Goal: Task Accomplishment & Management: Manage account settings

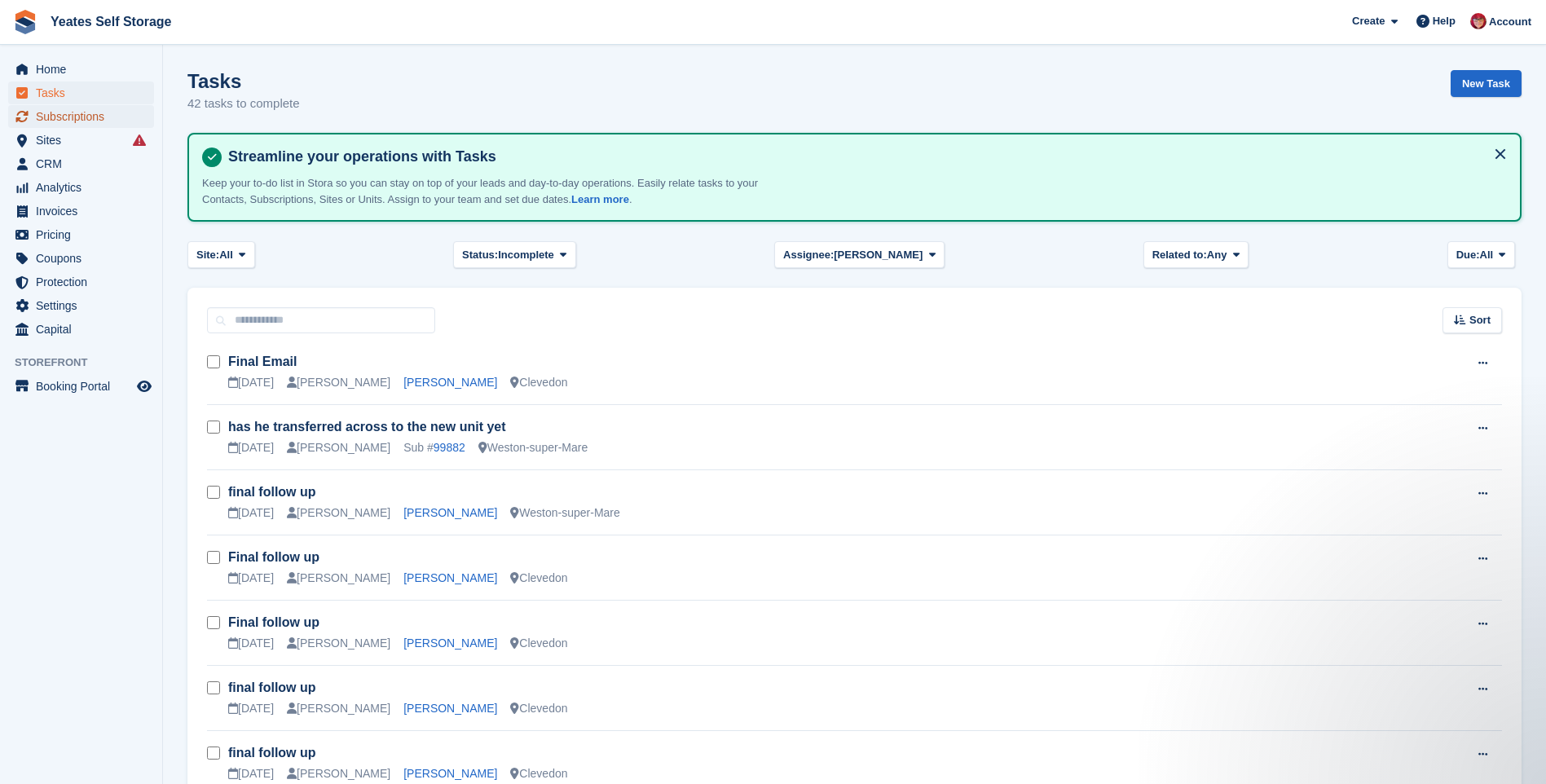
click at [68, 122] on span "Subscriptions" at bounding box center [85, 117] width 98 height 23
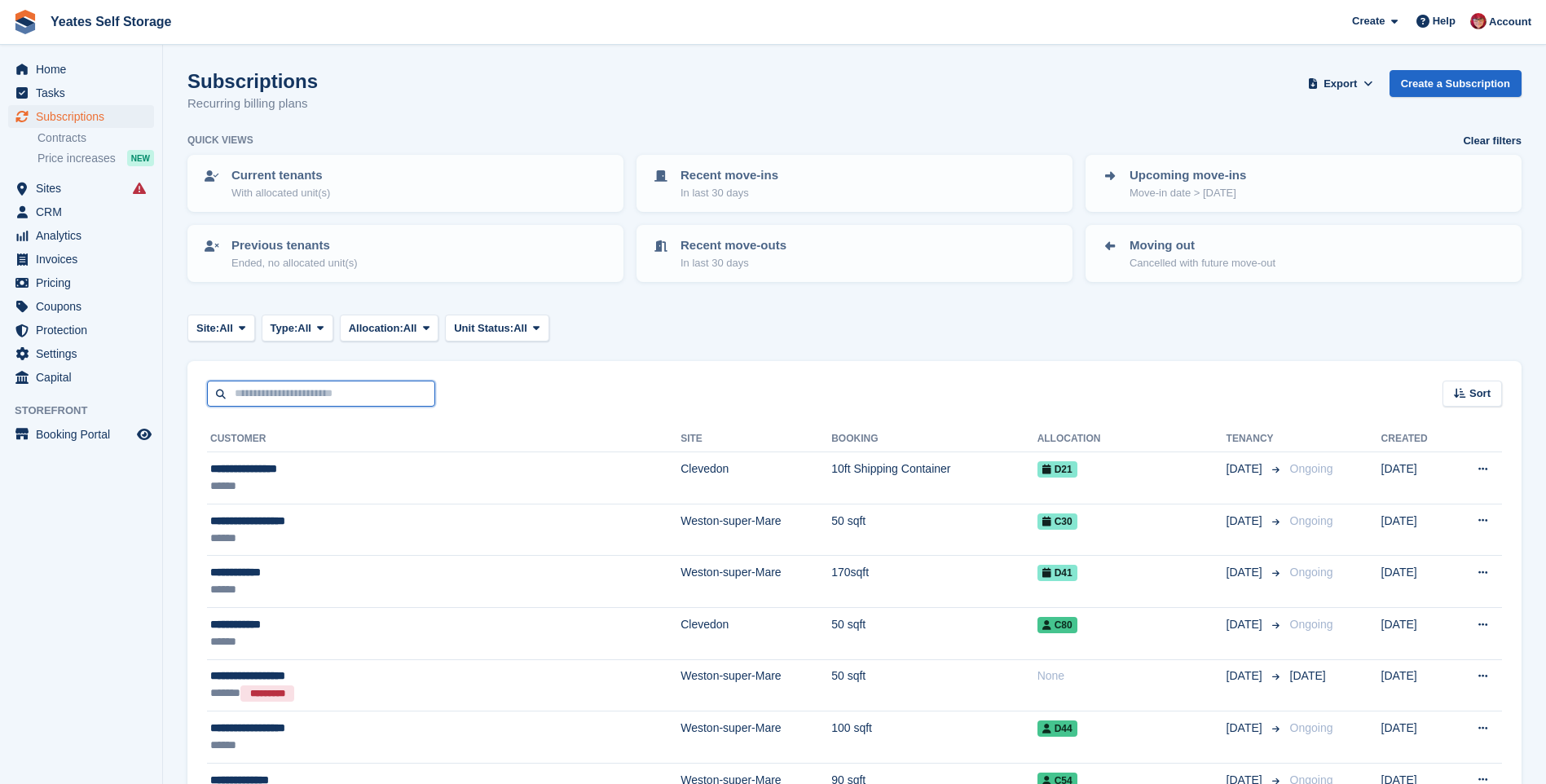
click at [343, 398] on input "text" at bounding box center [321, 394] width 228 height 27
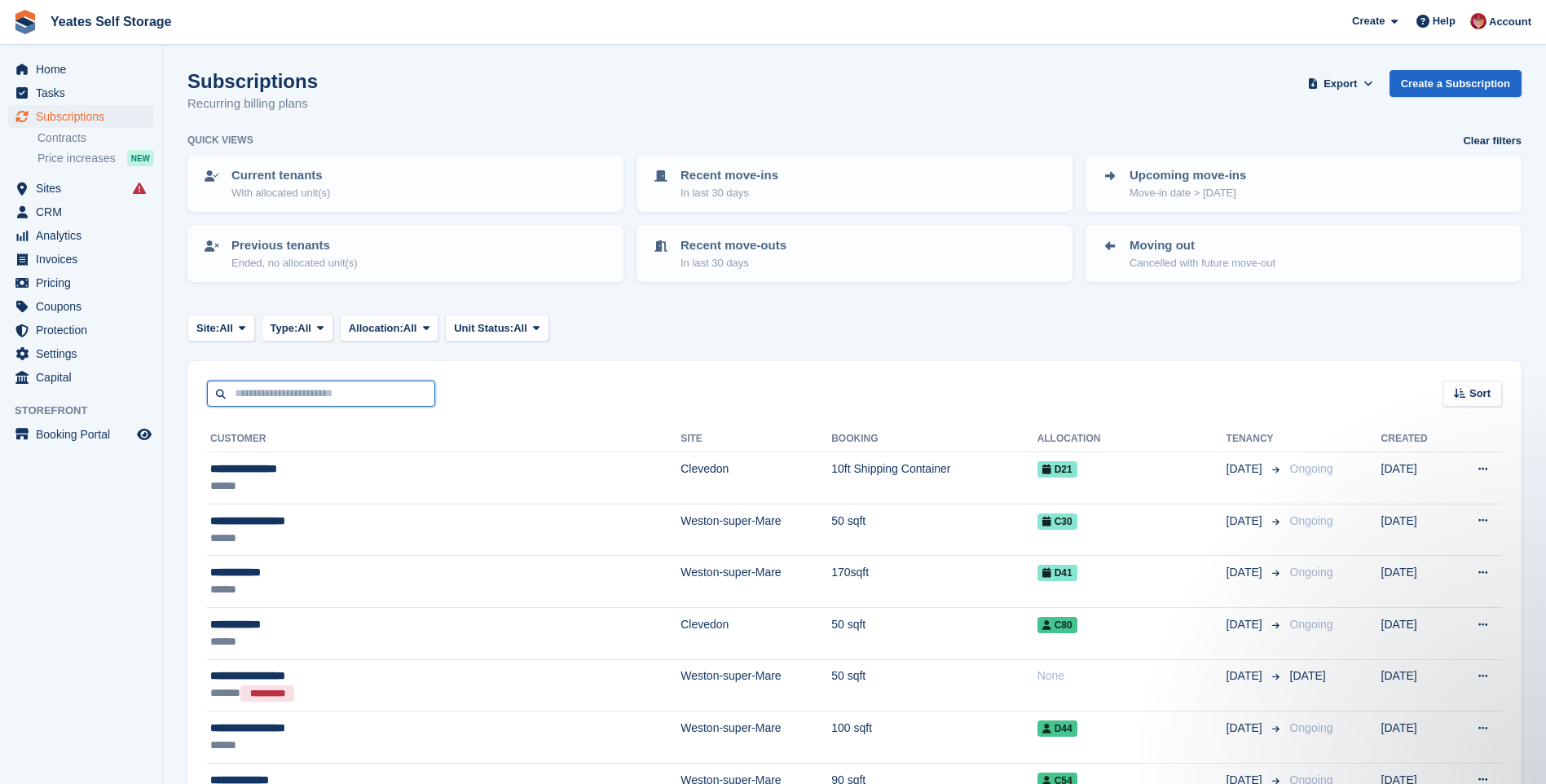
click at [278, 399] on input "text" at bounding box center [321, 394] width 228 height 27
type input "******"
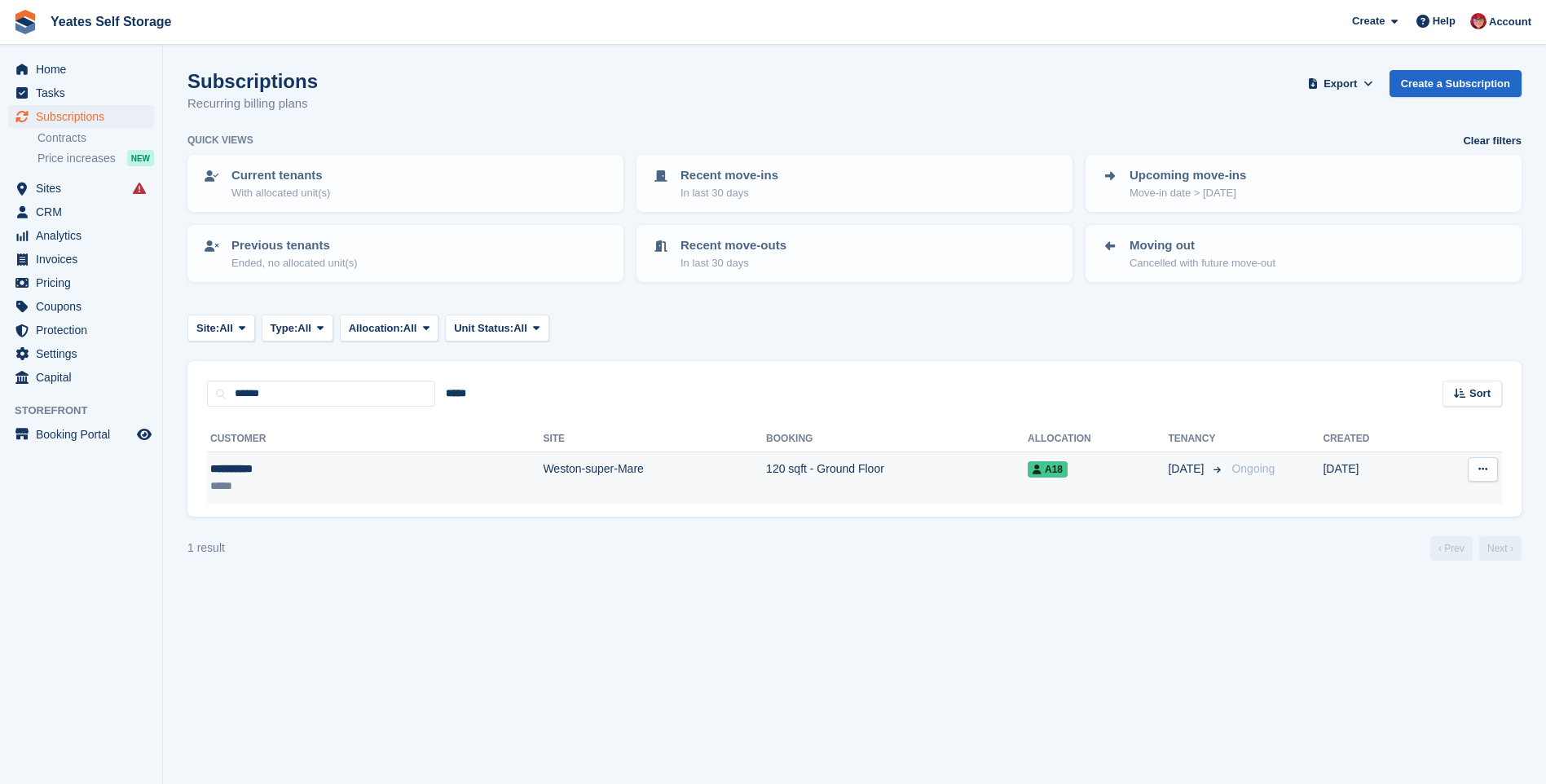
click at [543, 474] on td "Weston-super-Mare" at bounding box center [654, 478] width 223 height 51
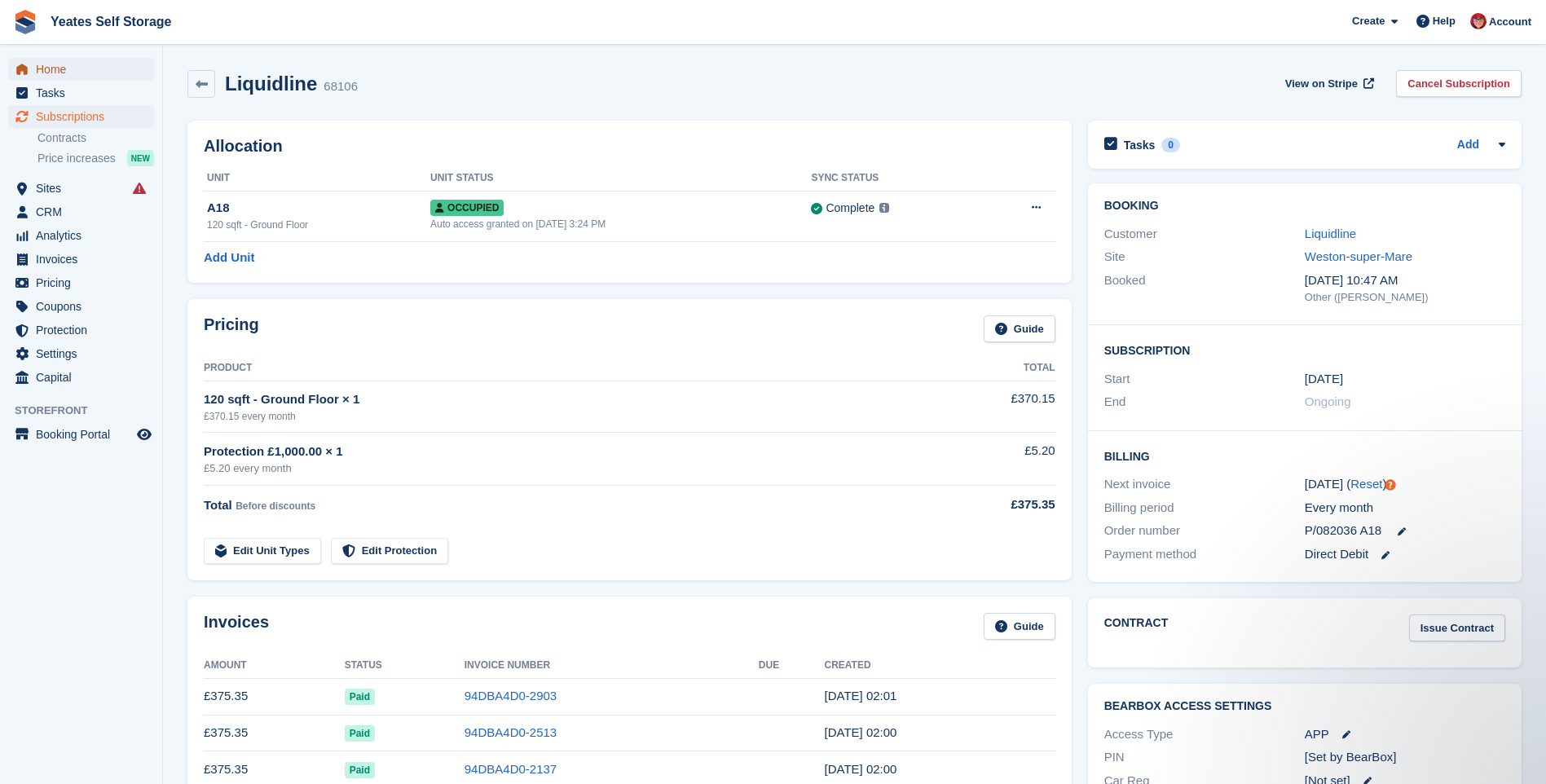
click at [67, 70] on span "Home" at bounding box center [85, 69] width 98 height 23
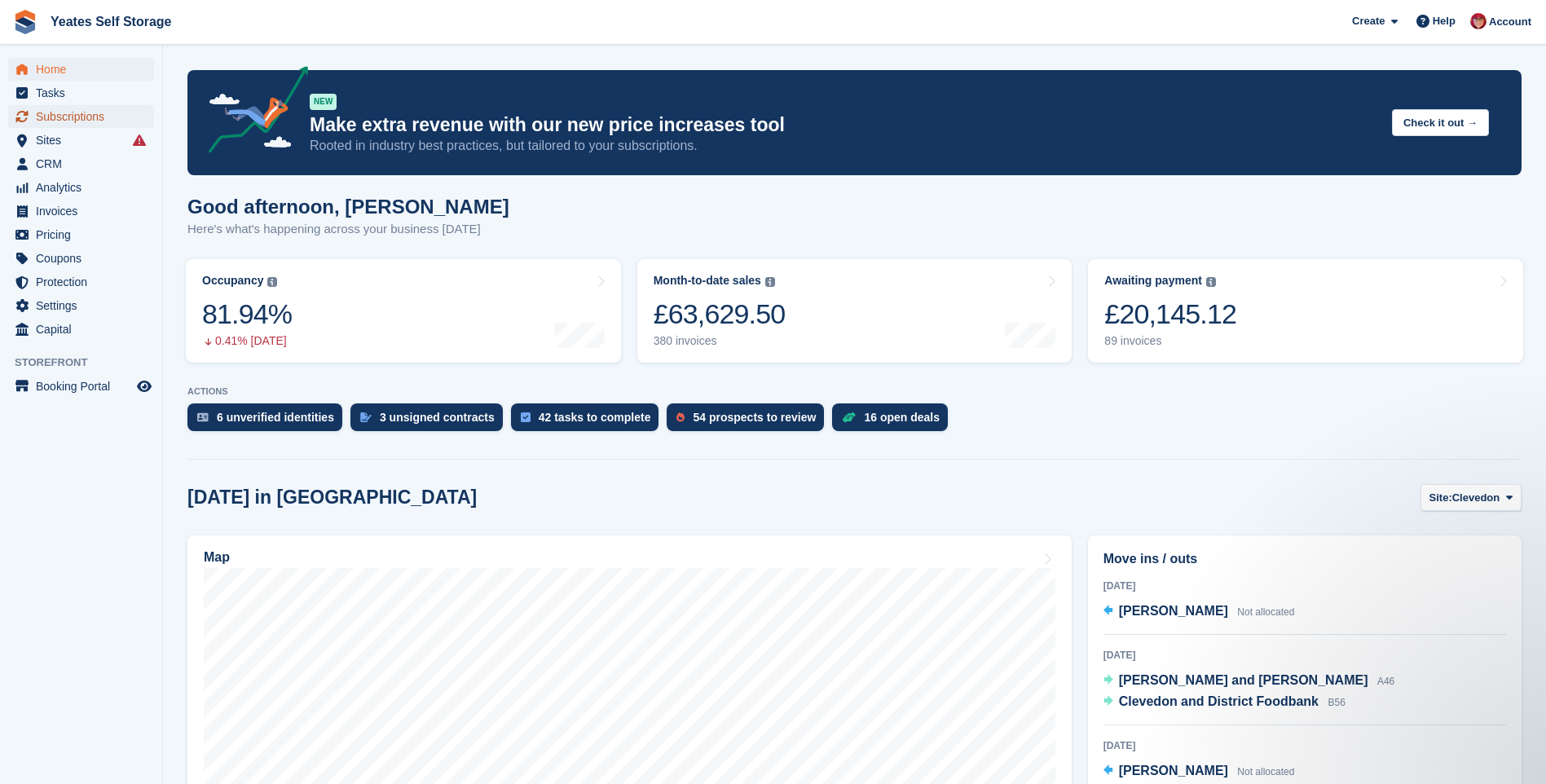
click at [57, 117] on span "Subscriptions" at bounding box center [85, 117] width 98 height 23
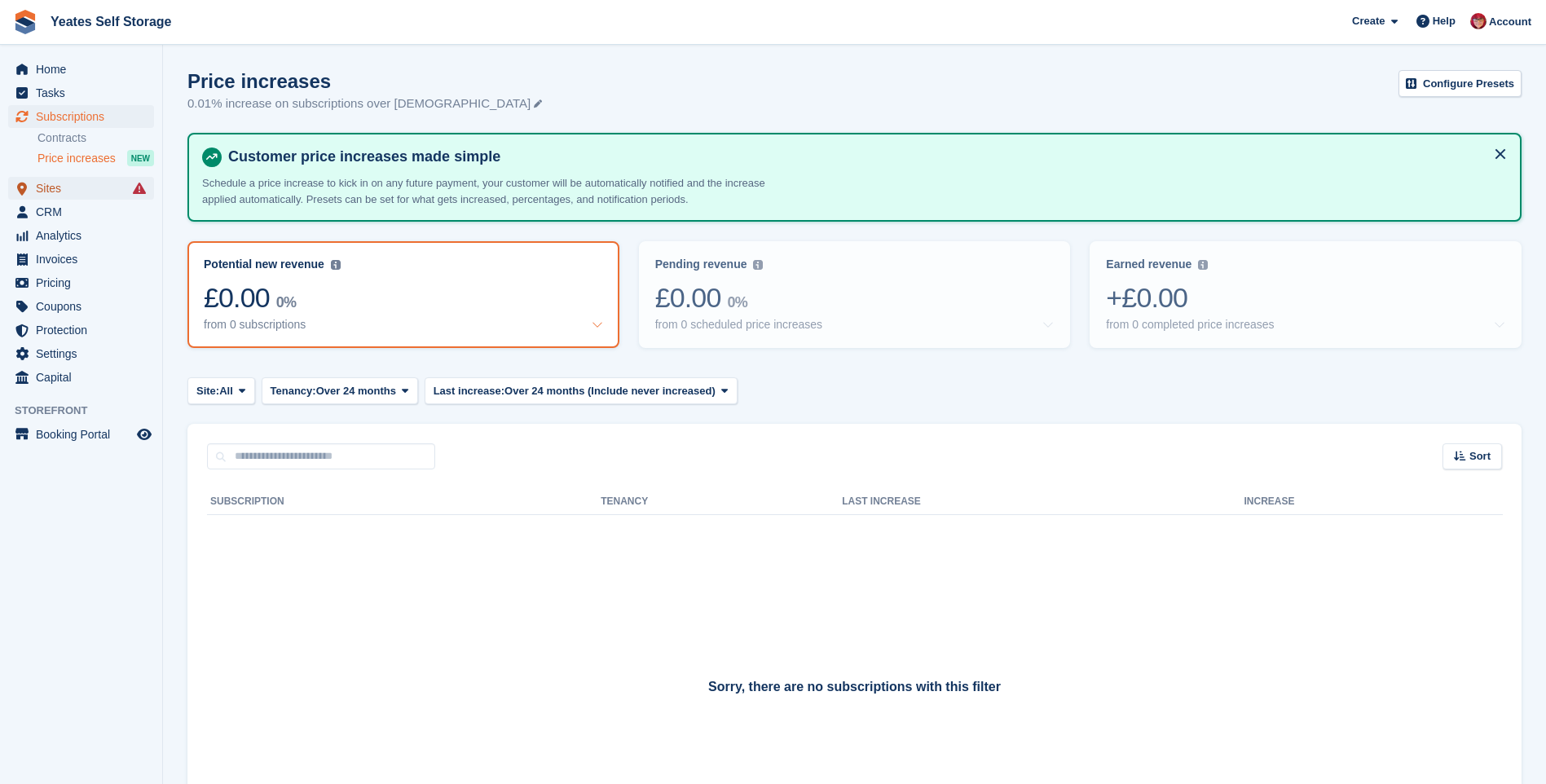
click at [54, 192] on span "Sites" at bounding box center [85, 188] width 98 height 23
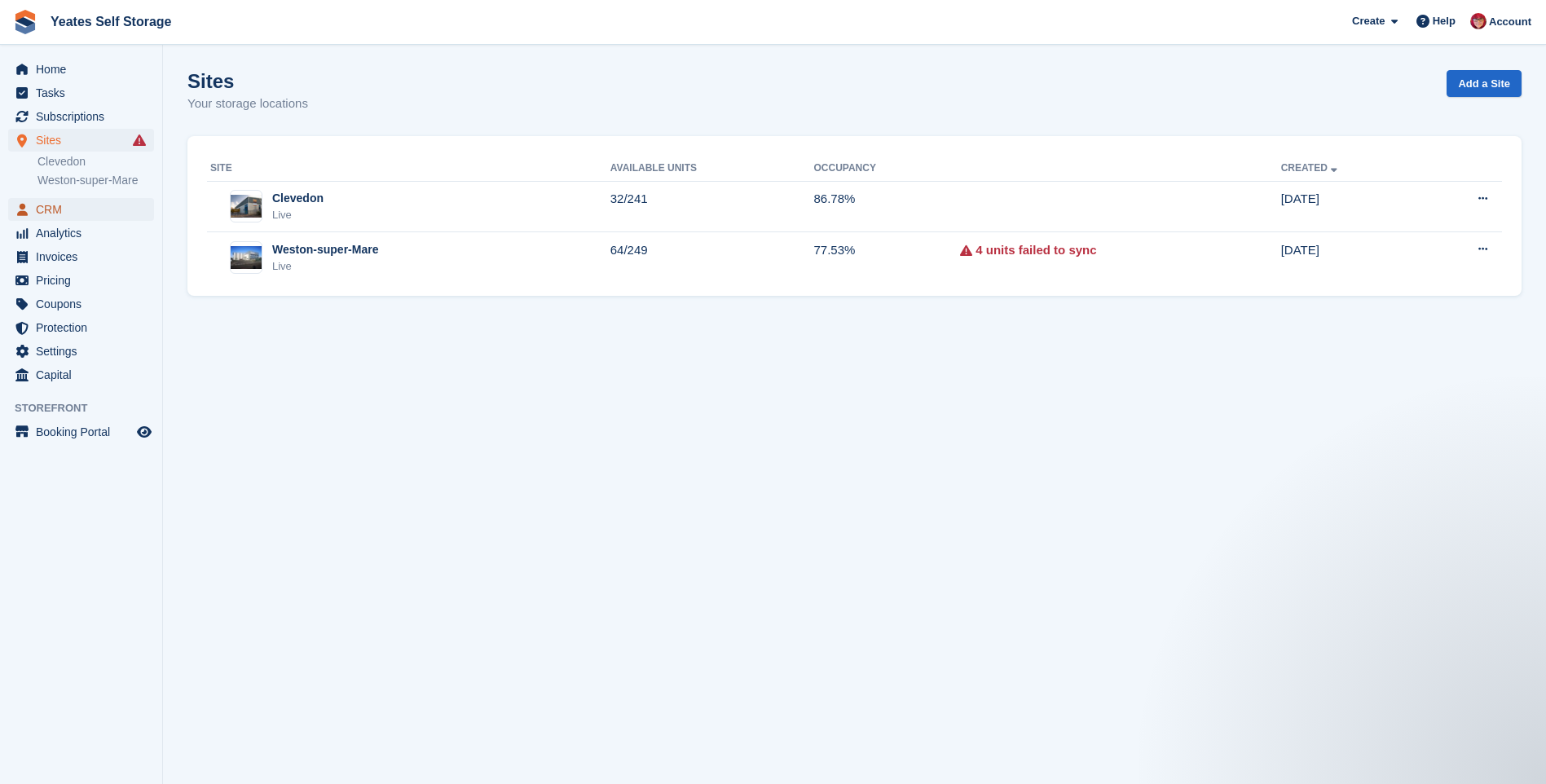
click at [25, 209] on icon "menu" at bounding box center [22, 210] width 11 height 13
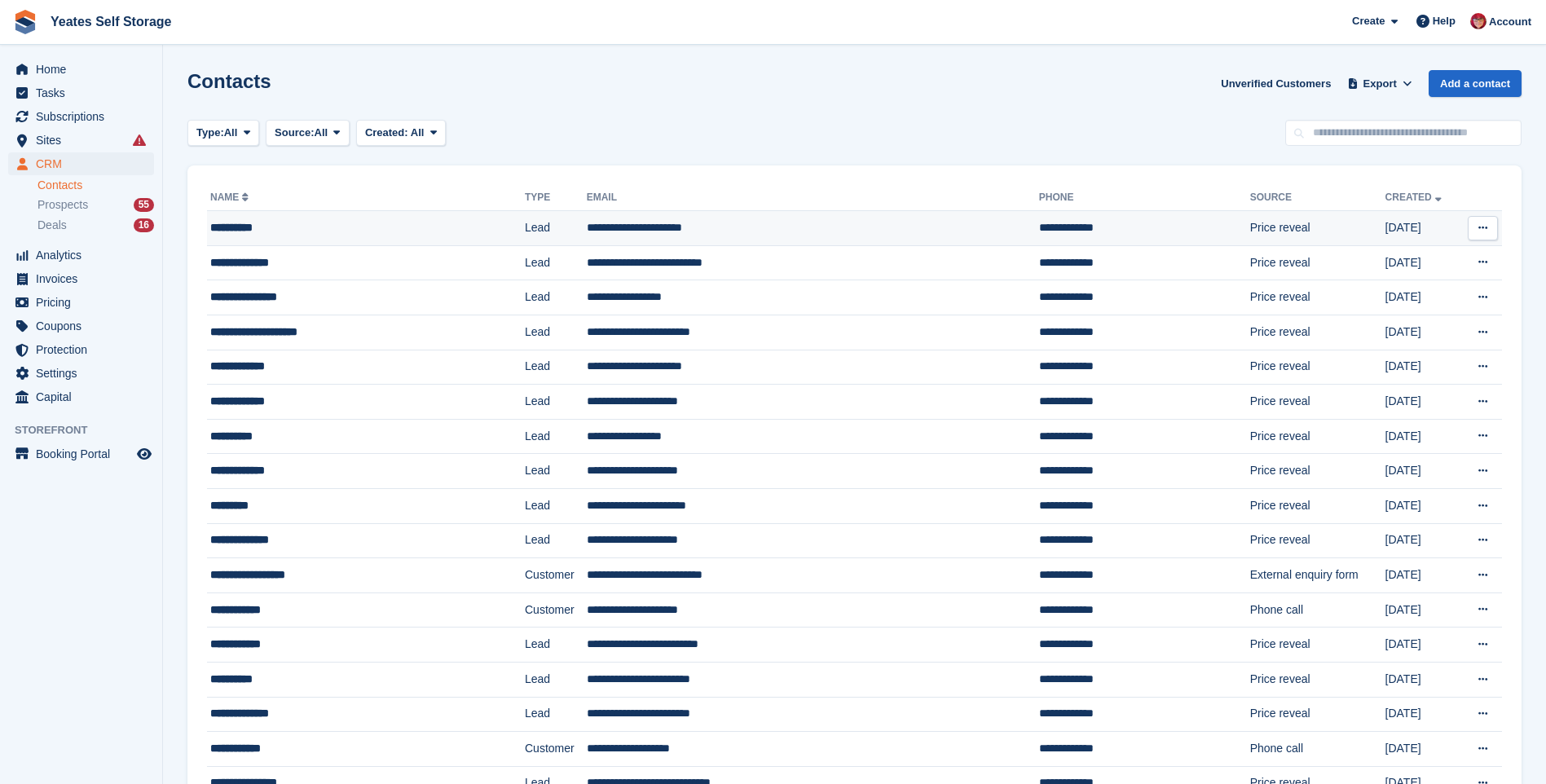
click at [249, 234] on div "**********" at bounding box center [337, 227] width 252 height 17
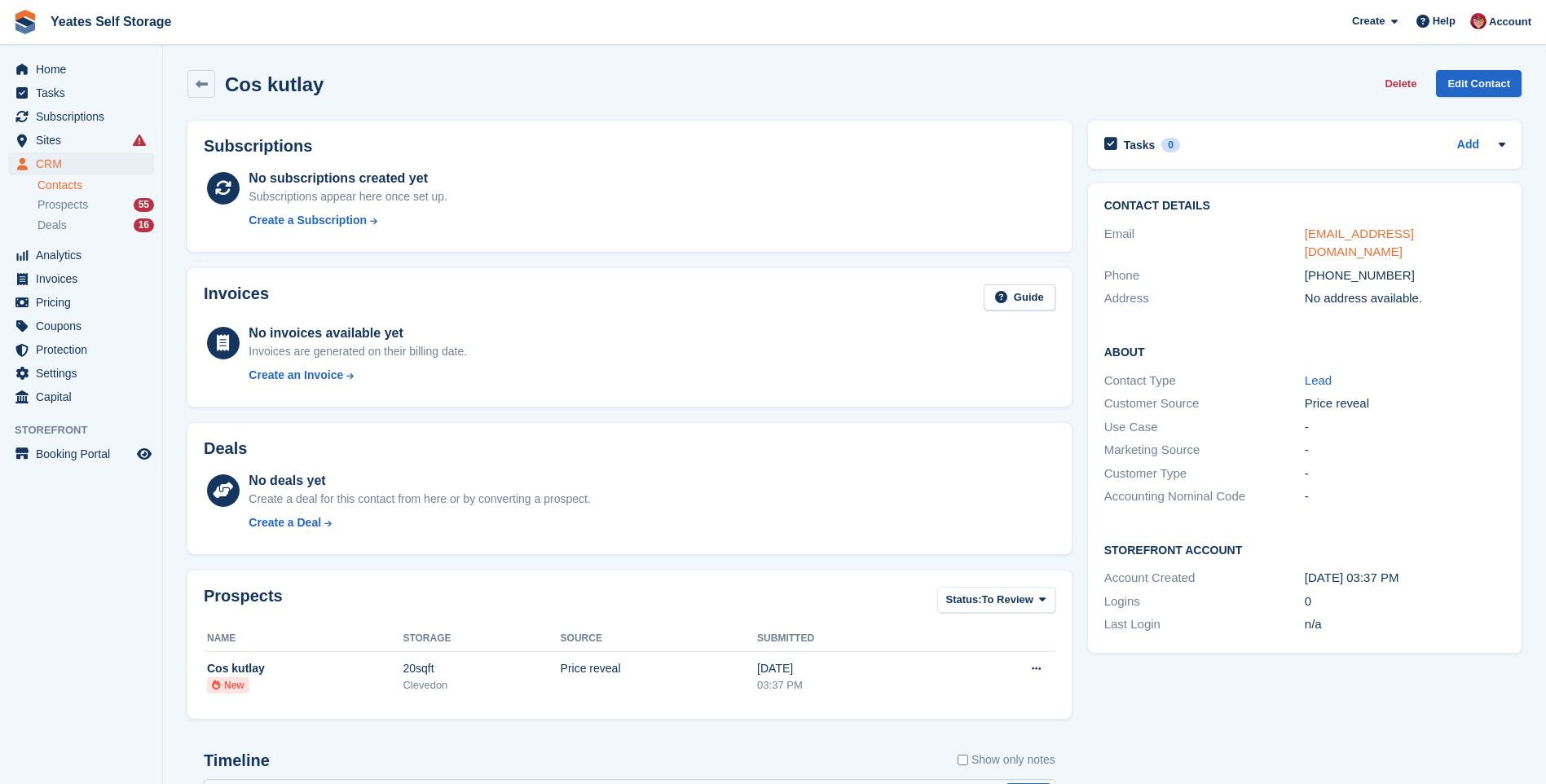
click at [1346, 234] on link "[EMAIL_ADDRESS][DOMAIN_NAME]" at bounding box center [1359, 243] width 109 height 33
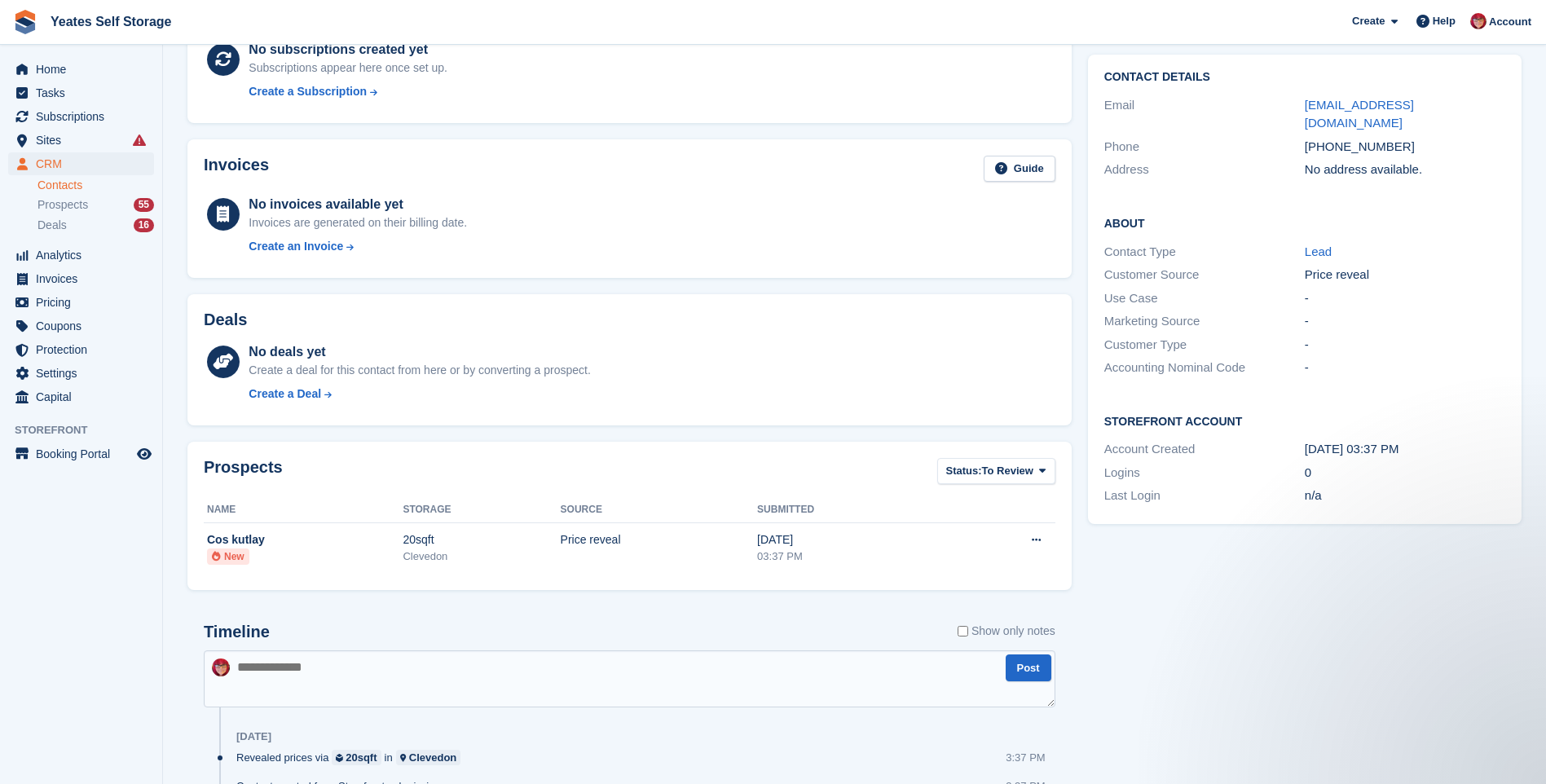
scroll to position [47, 0]
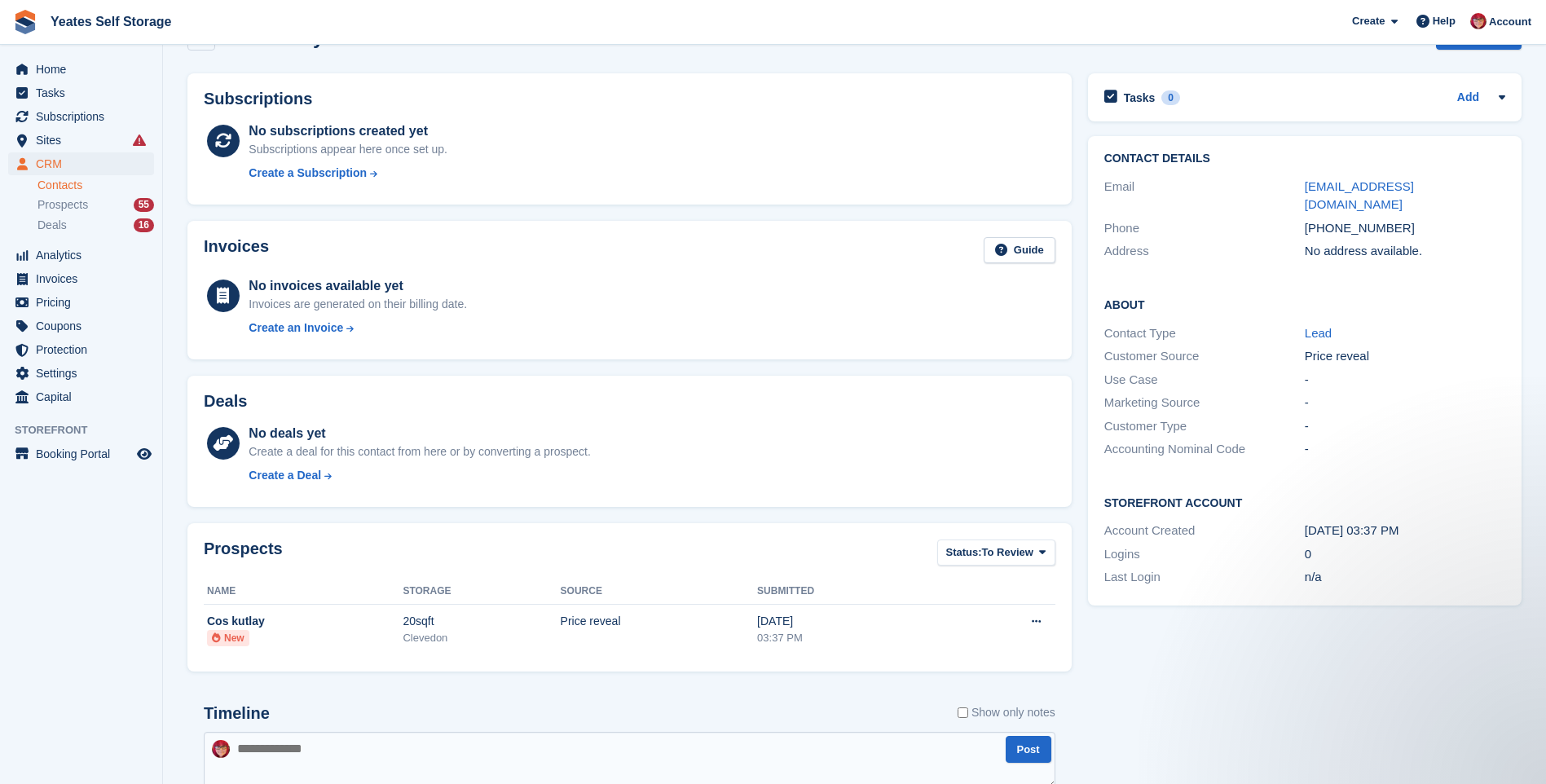
click at [290, 748] on textarea at bounding box center [629, 760] width 852 height 57
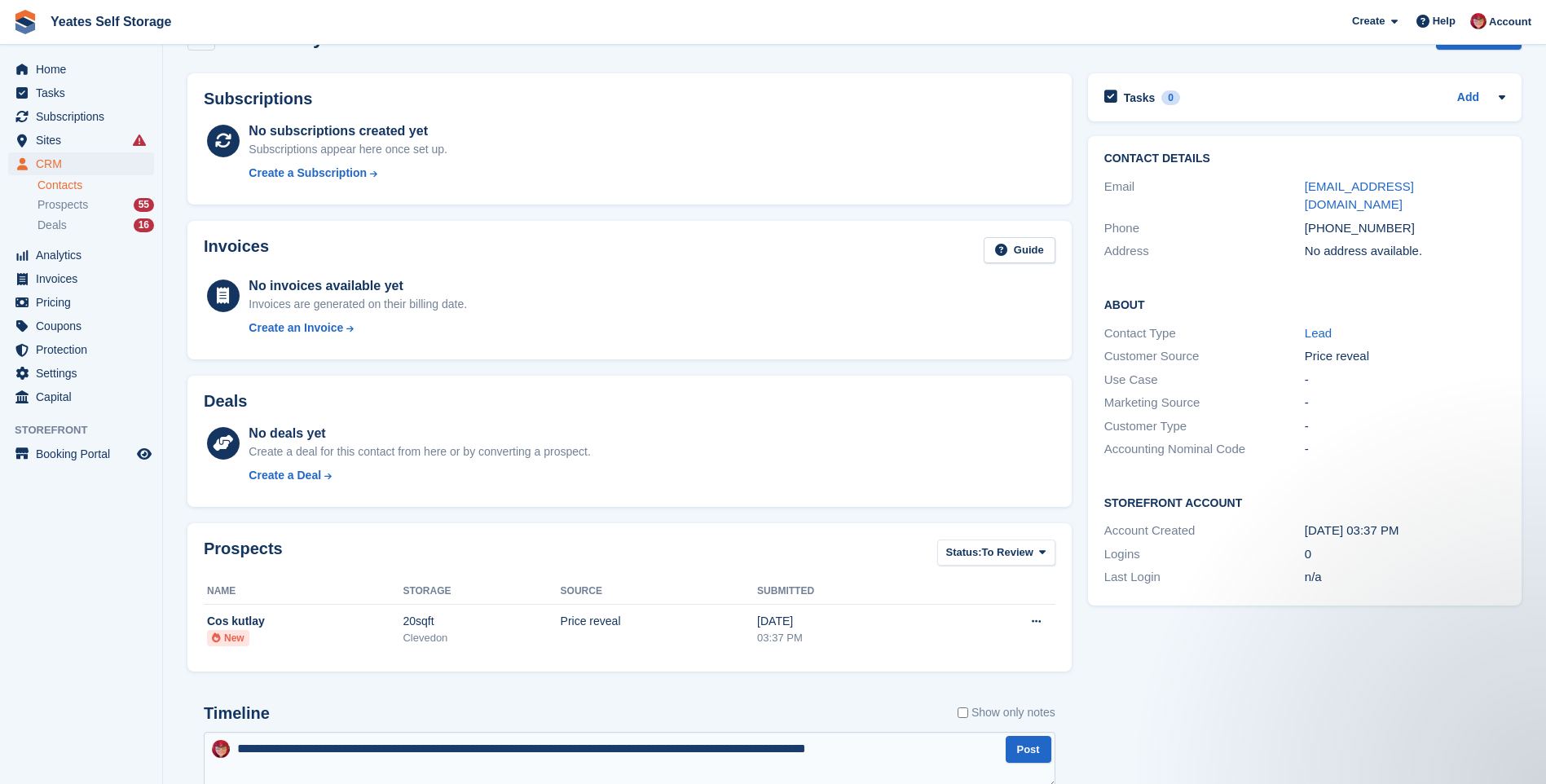
type textarea "**********"
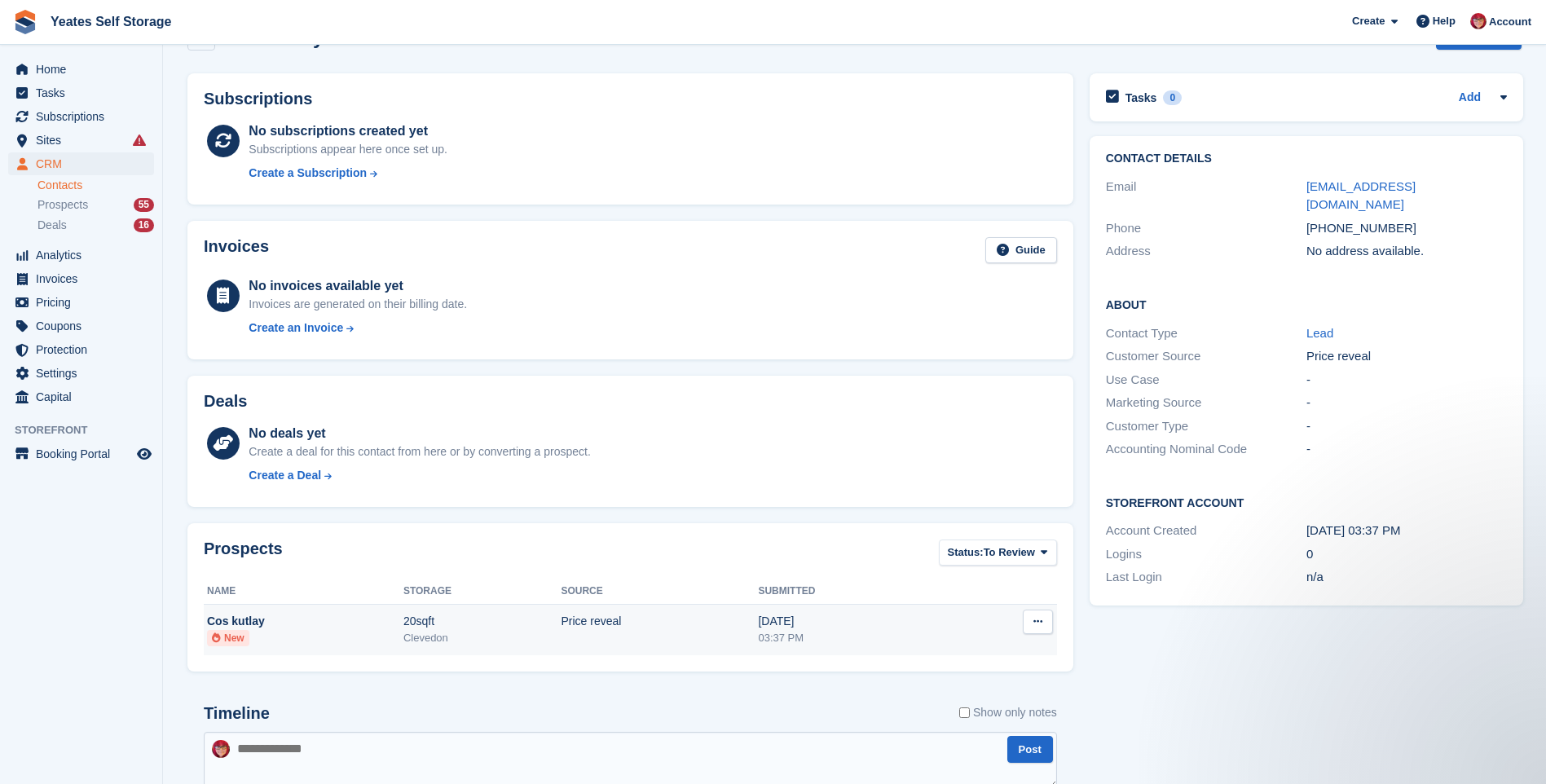
click at [285, 626] on div "Cos kutlay" at bounding box center [305, 621] width 197 height 17
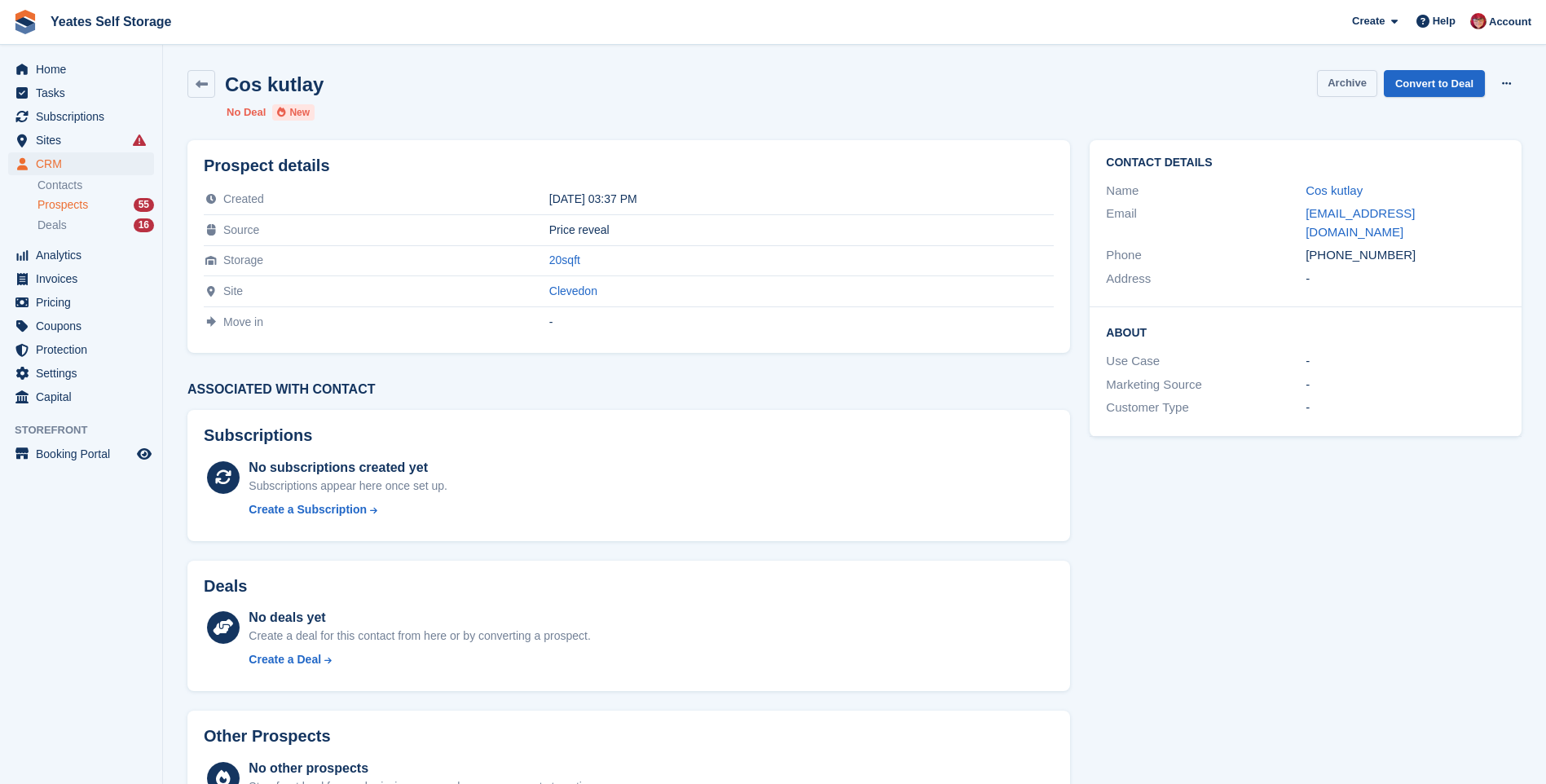
click at [1365, 94] on button "Archive" at bounding box center [1347, 83] width 60 height 27
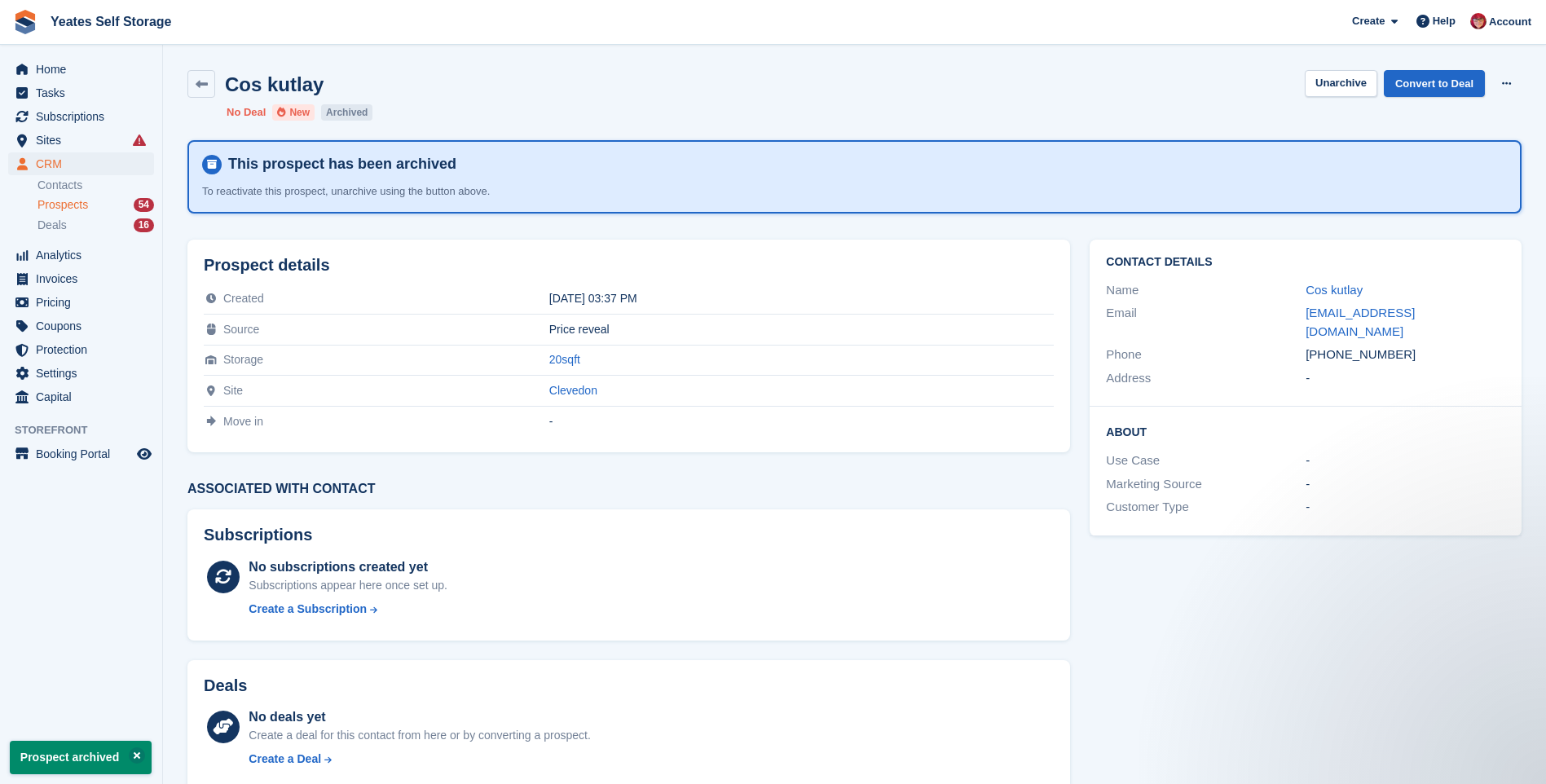
click at [57, 206] on span "Prospects" at bounding box center [63, 205] width 50 height 16
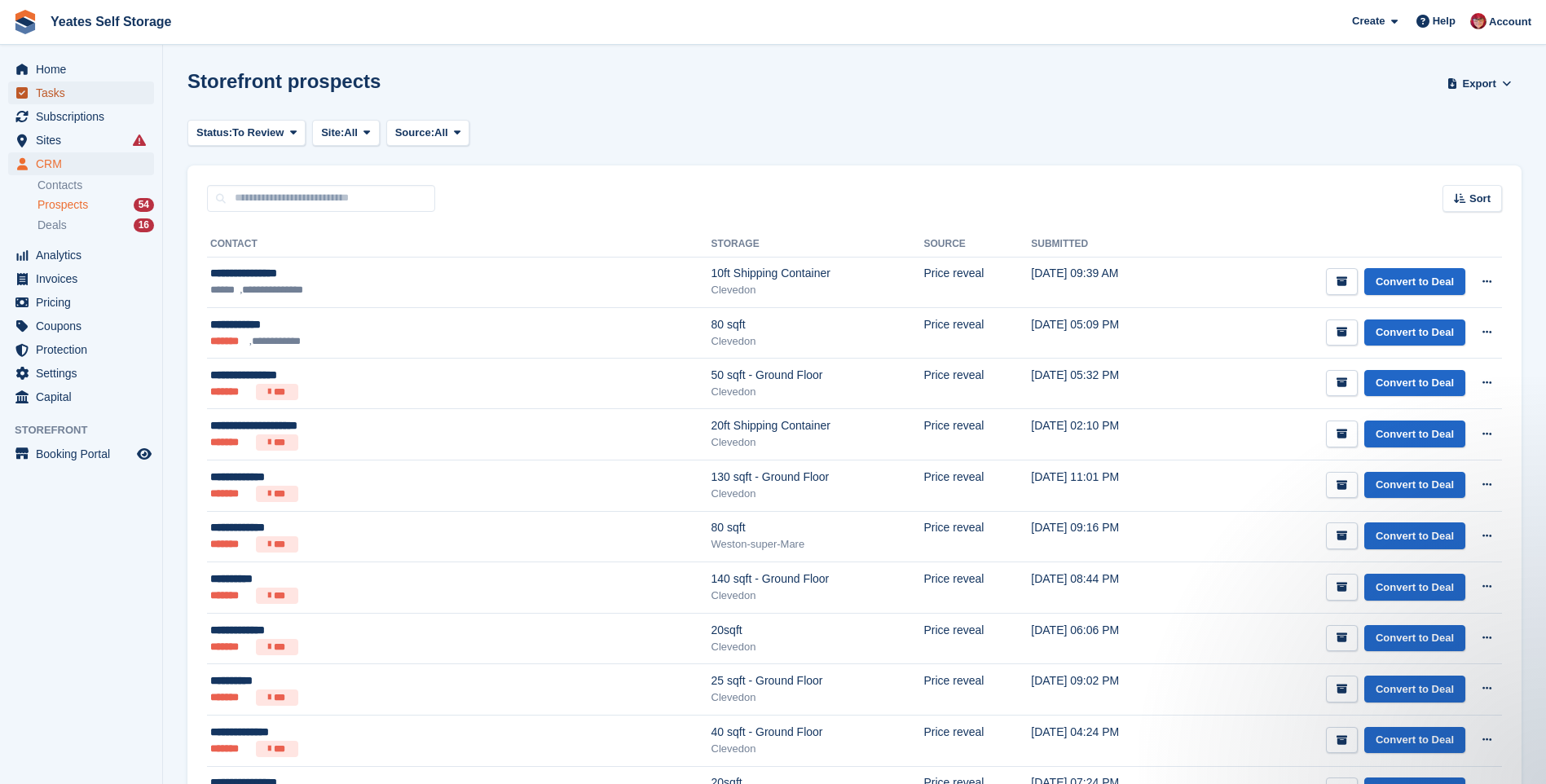
click at [58, 100] on span "Tasks" at bounding box center [85, 93] width 98 height 23
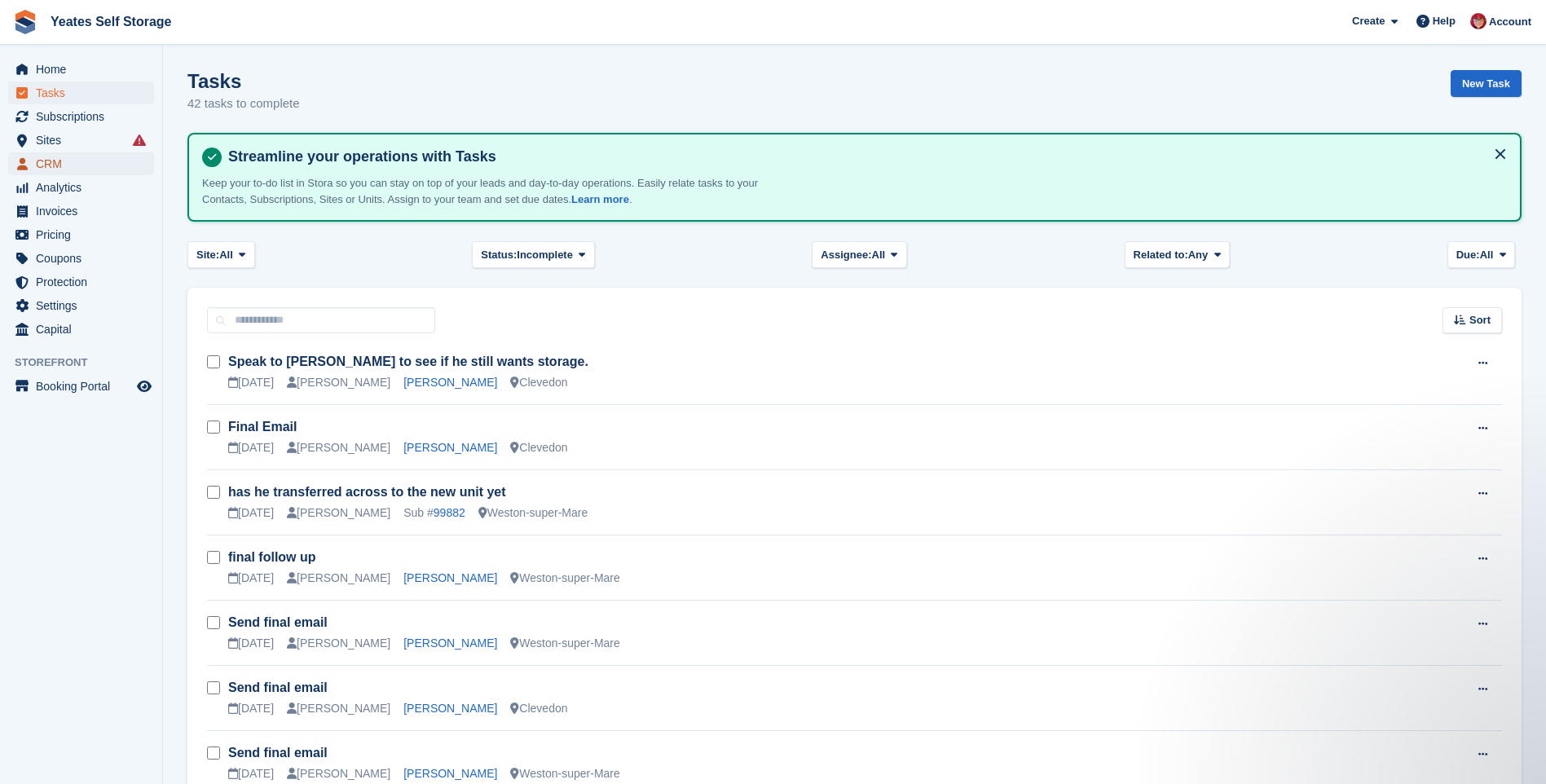
click at [42, 169] on span "CRM" at bounding box center [85, 164] width 98 height 23
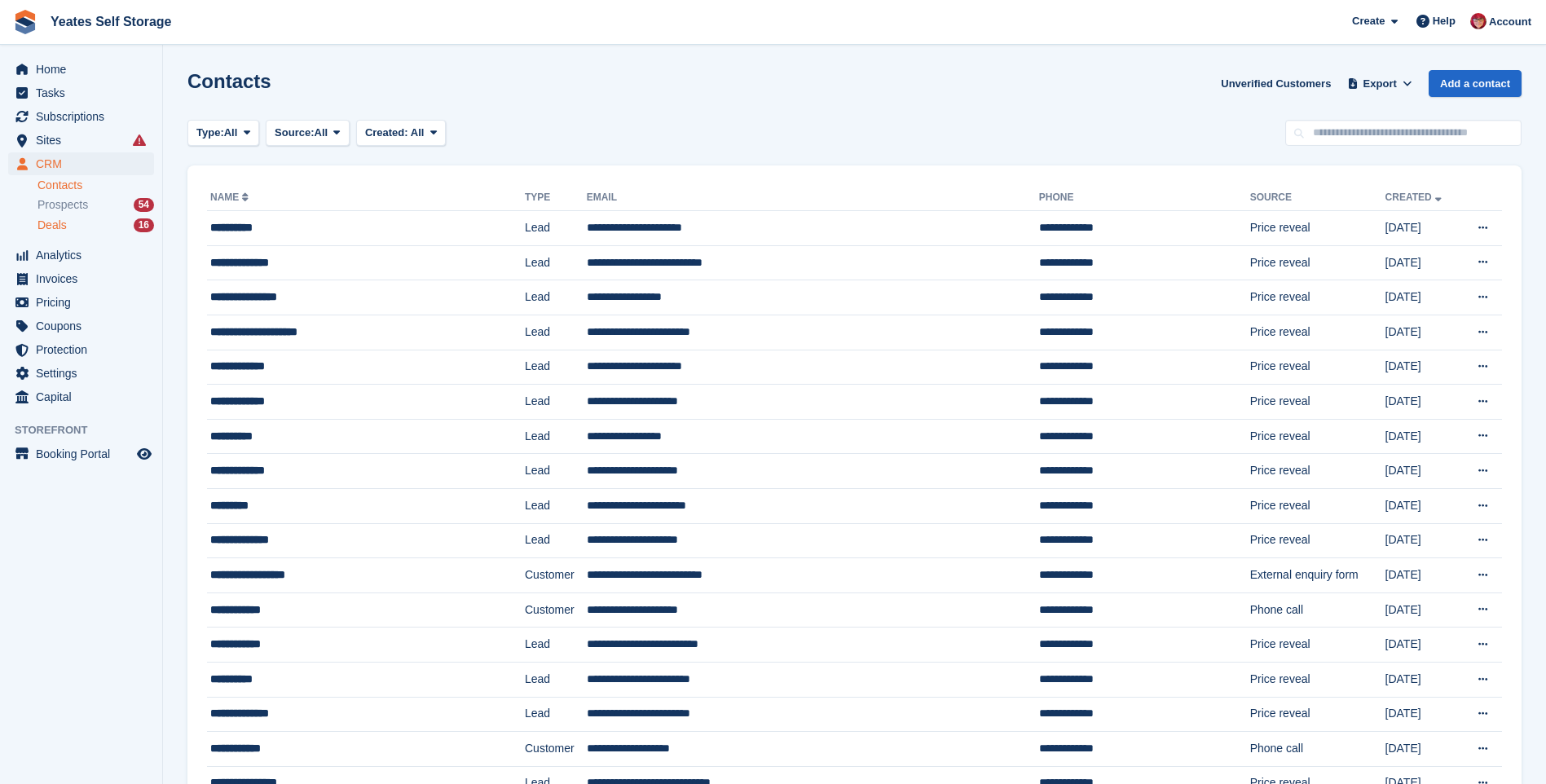
click at [42, 228] on span "Deals" at bounding box center [53, 225] width 30 height 16
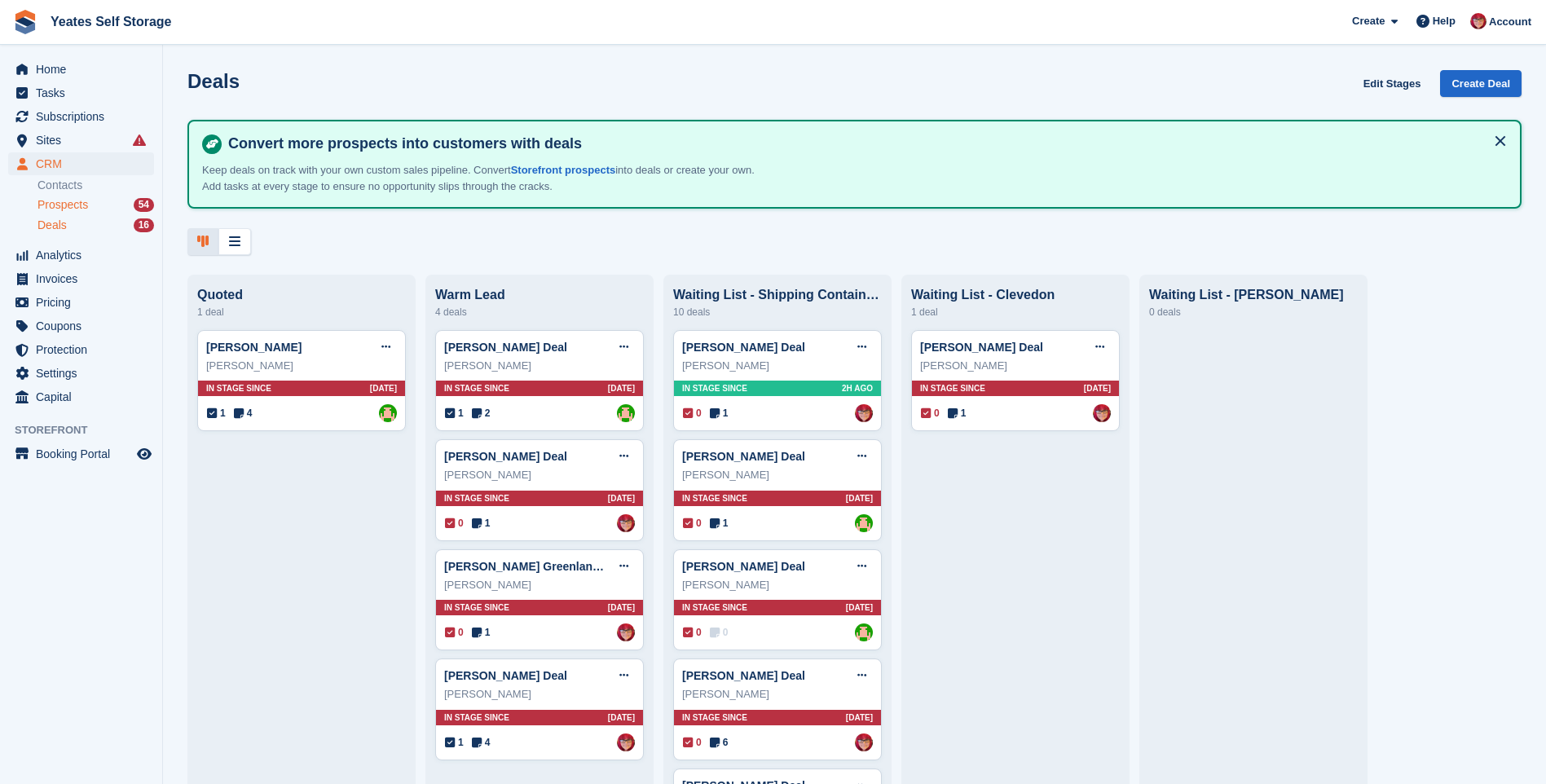
click at [44, 210] on span "Prospects" at bounding box center [63, 205] width 50 height 16
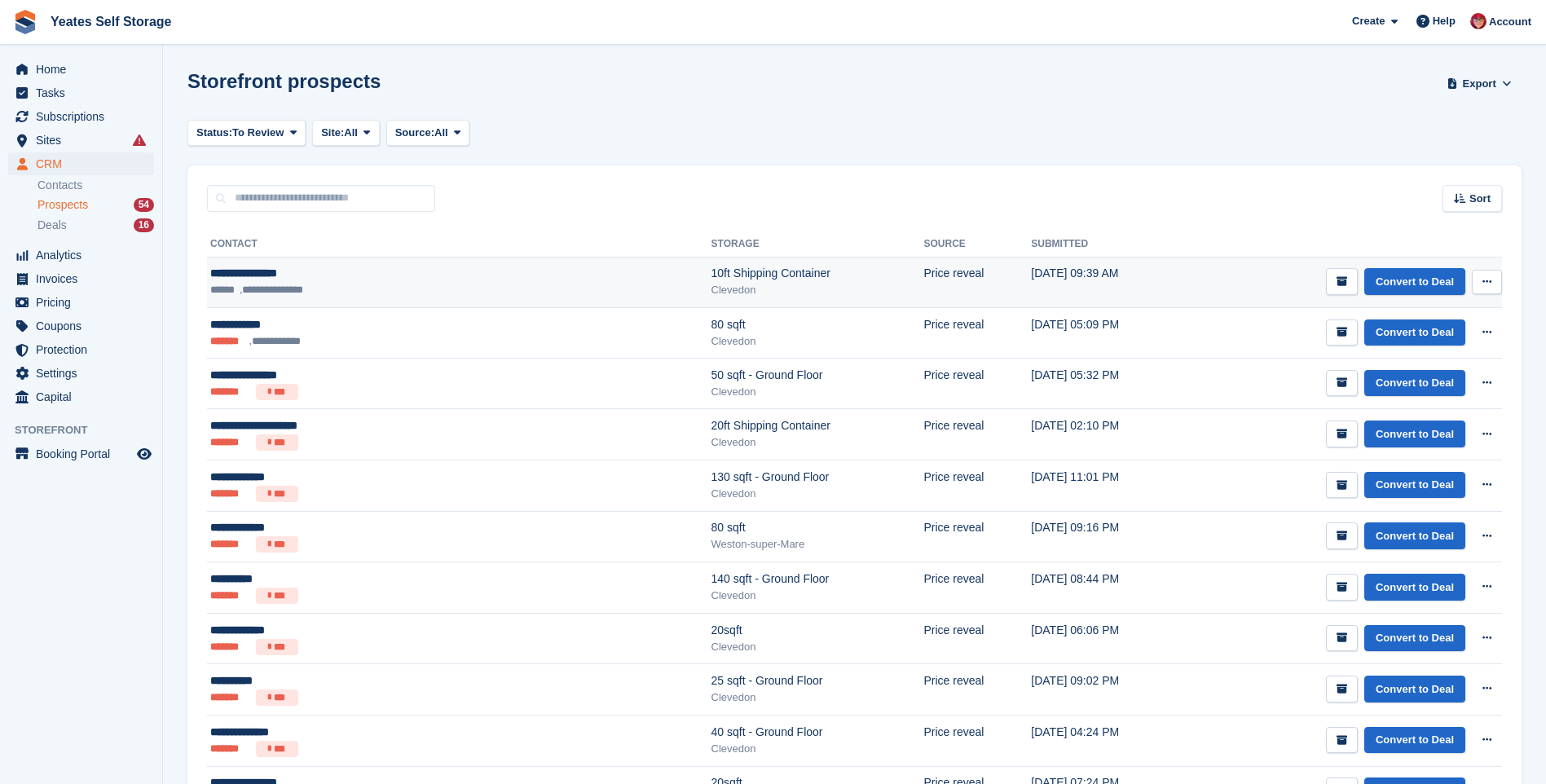
click at [1486, 285] on icon at bounding box center [1487, 281] width 9 height 11
click at [1338, 277] on button "submit" at bounding box center [1342, 281] width 32 height 27
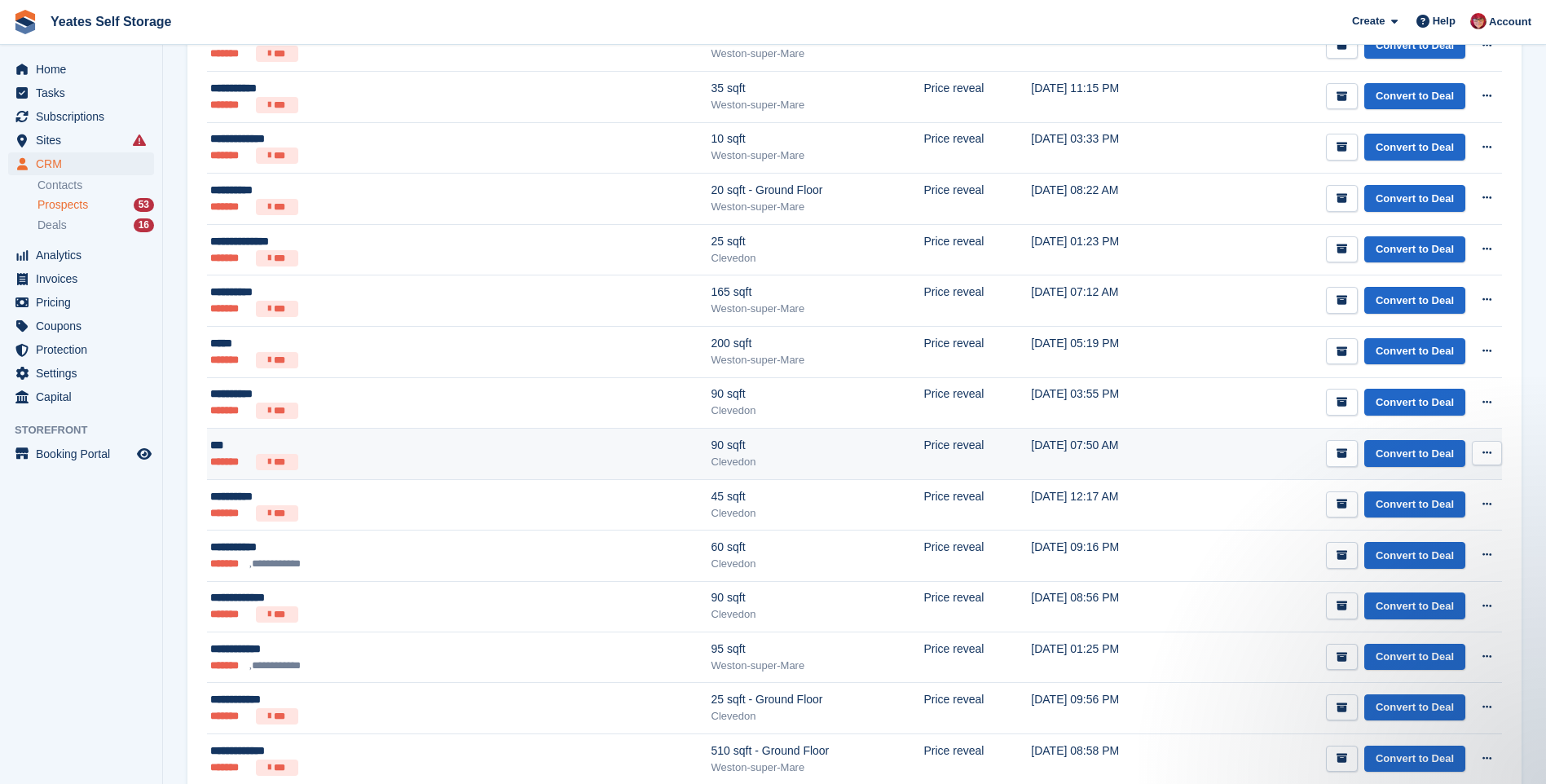
scroll to position [2101, 0]
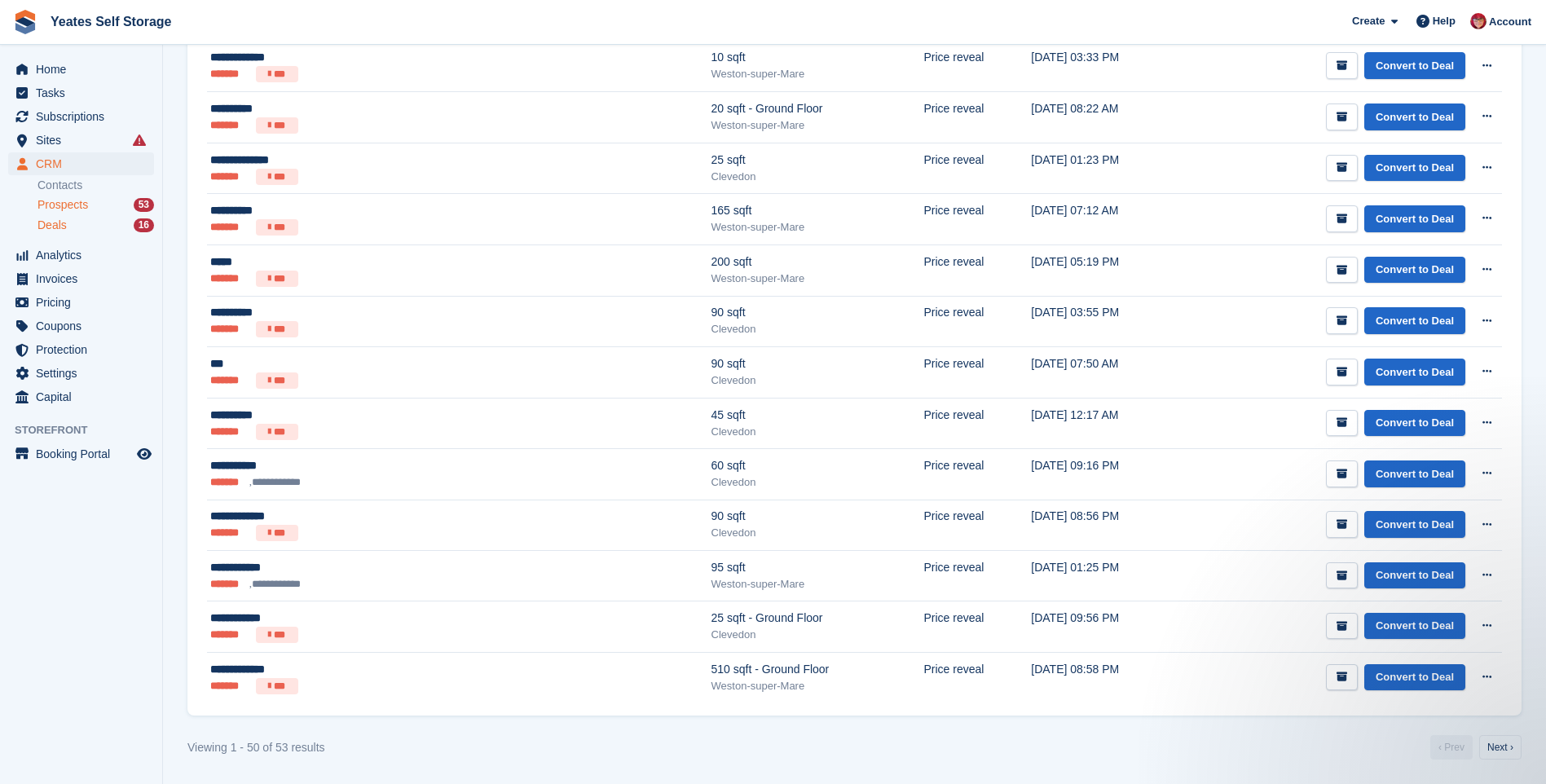
click at [65, 232] on span "Deals" at bounding box center [53, 225] width 30 height 16
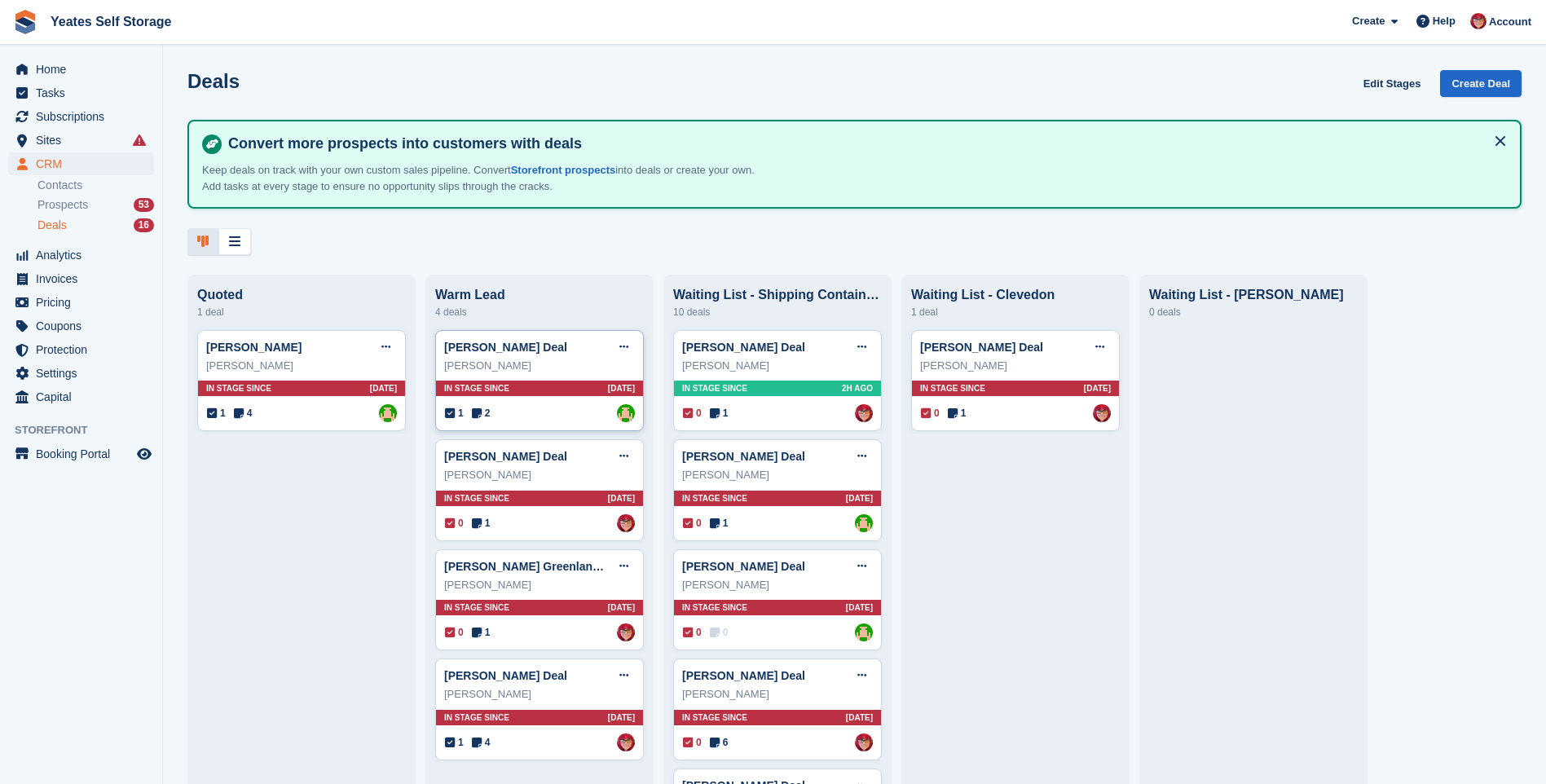
click at [515, 392] on div "In stage since 4D AGO" at bounding box center [540, 388] width 207 height 16
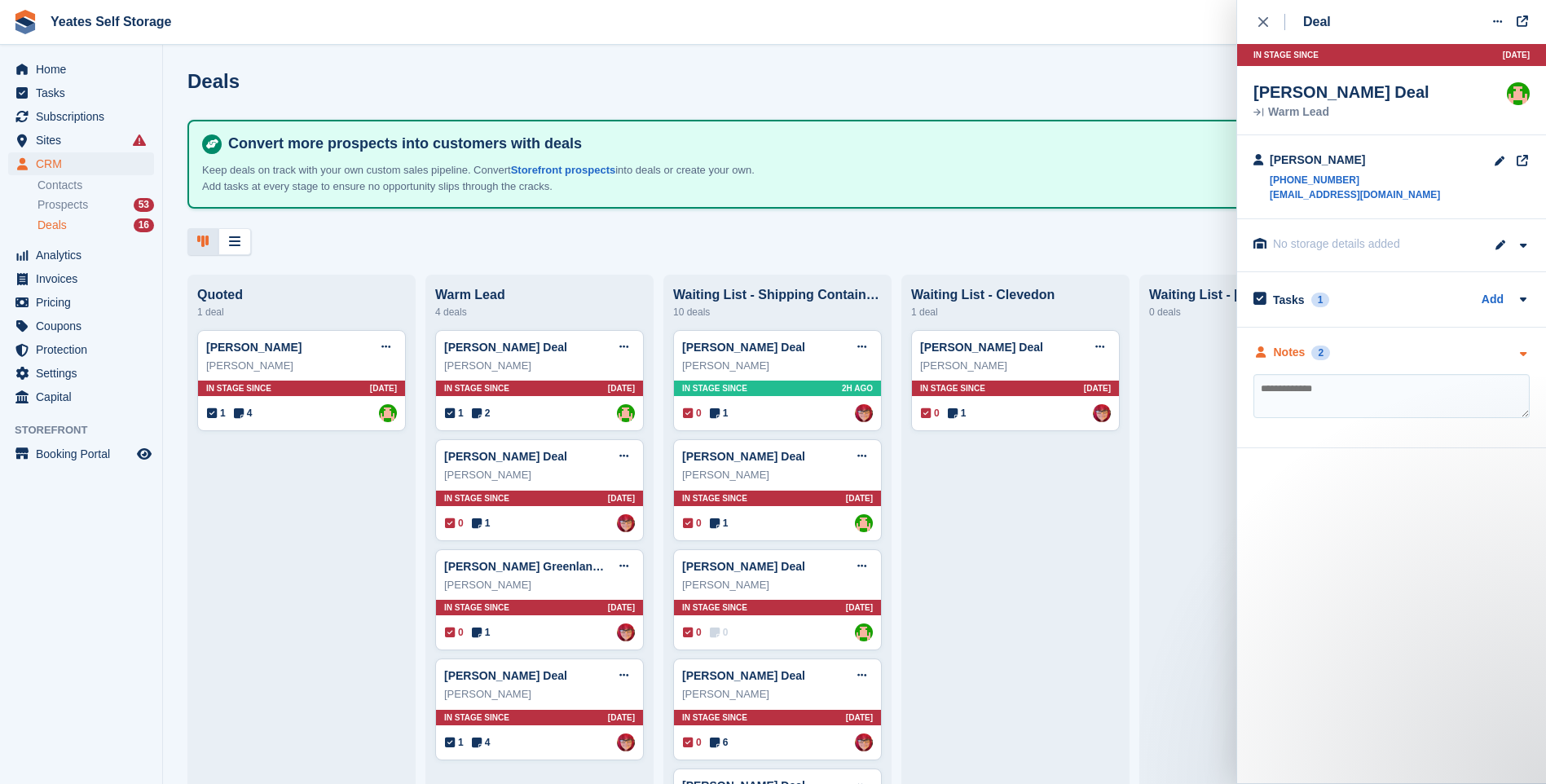
click at [1298, 358] on div "Notes" at bounding box center [1289, 352] width 32 height 17
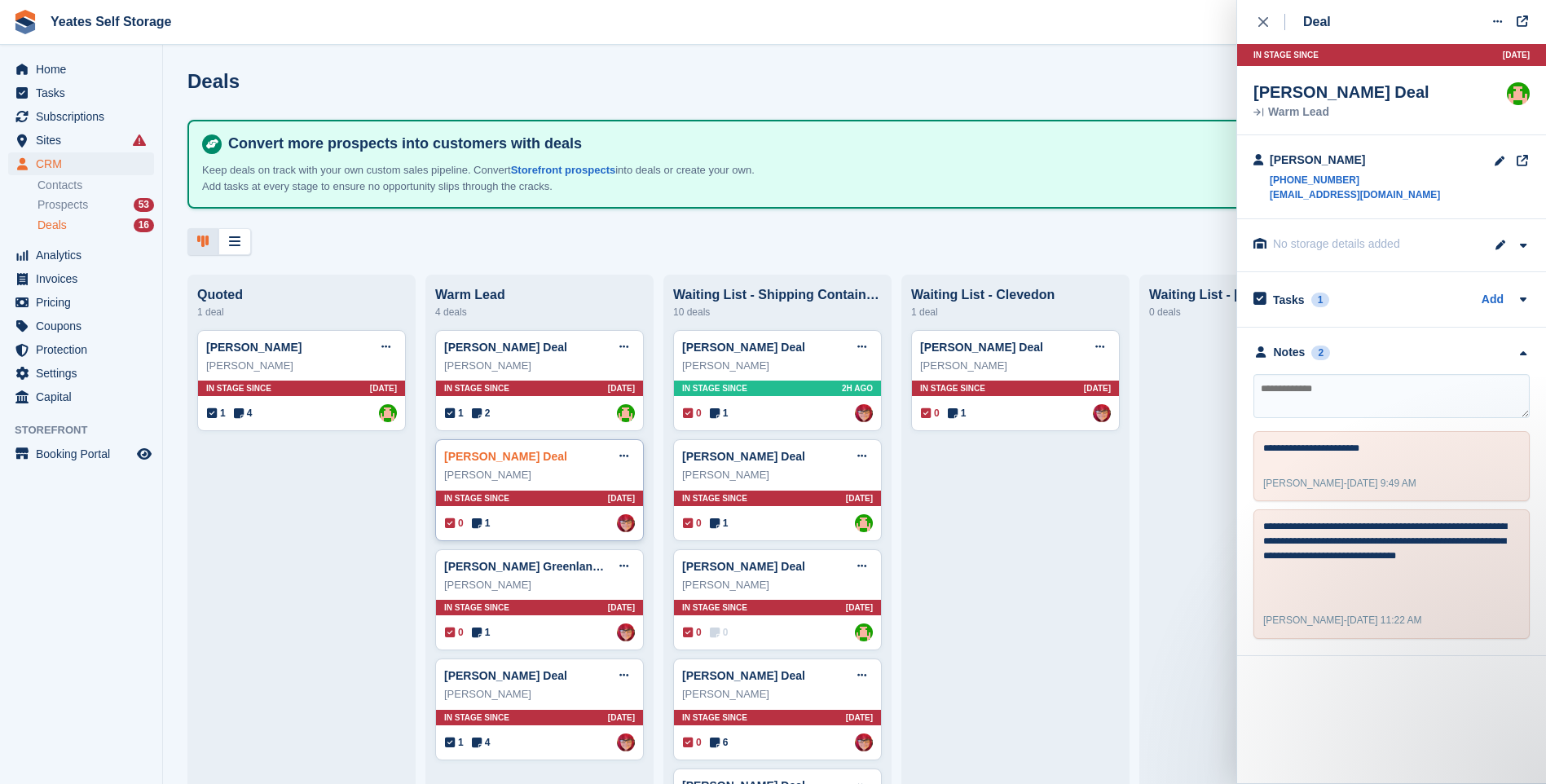
click at [538, 463] on link "Julian Shipway Deal" at bounding box center [506, 457] width 123 height 13
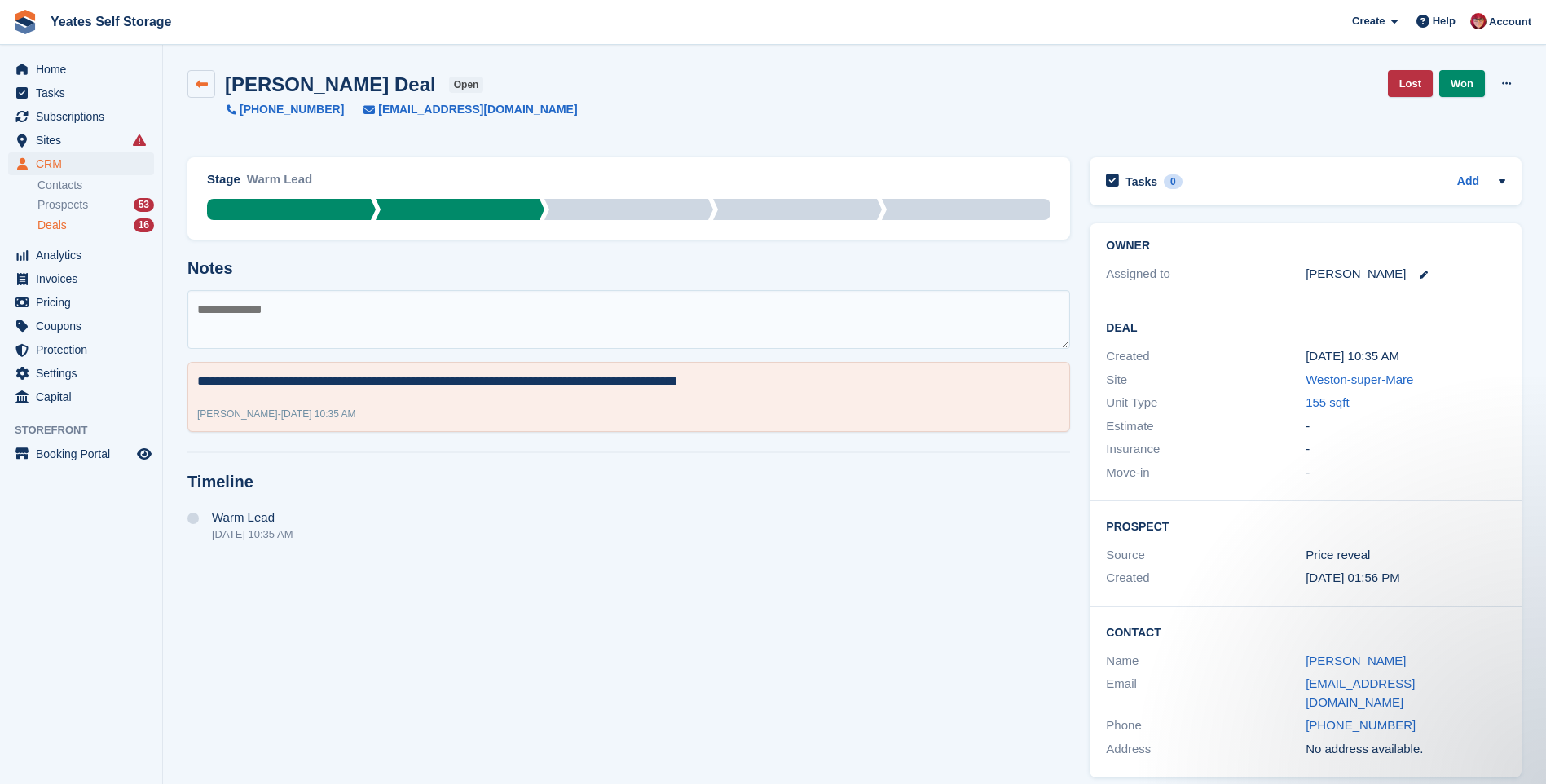
click at [196, 82] on icon at bounding box center [202, 84] width 12 height 12
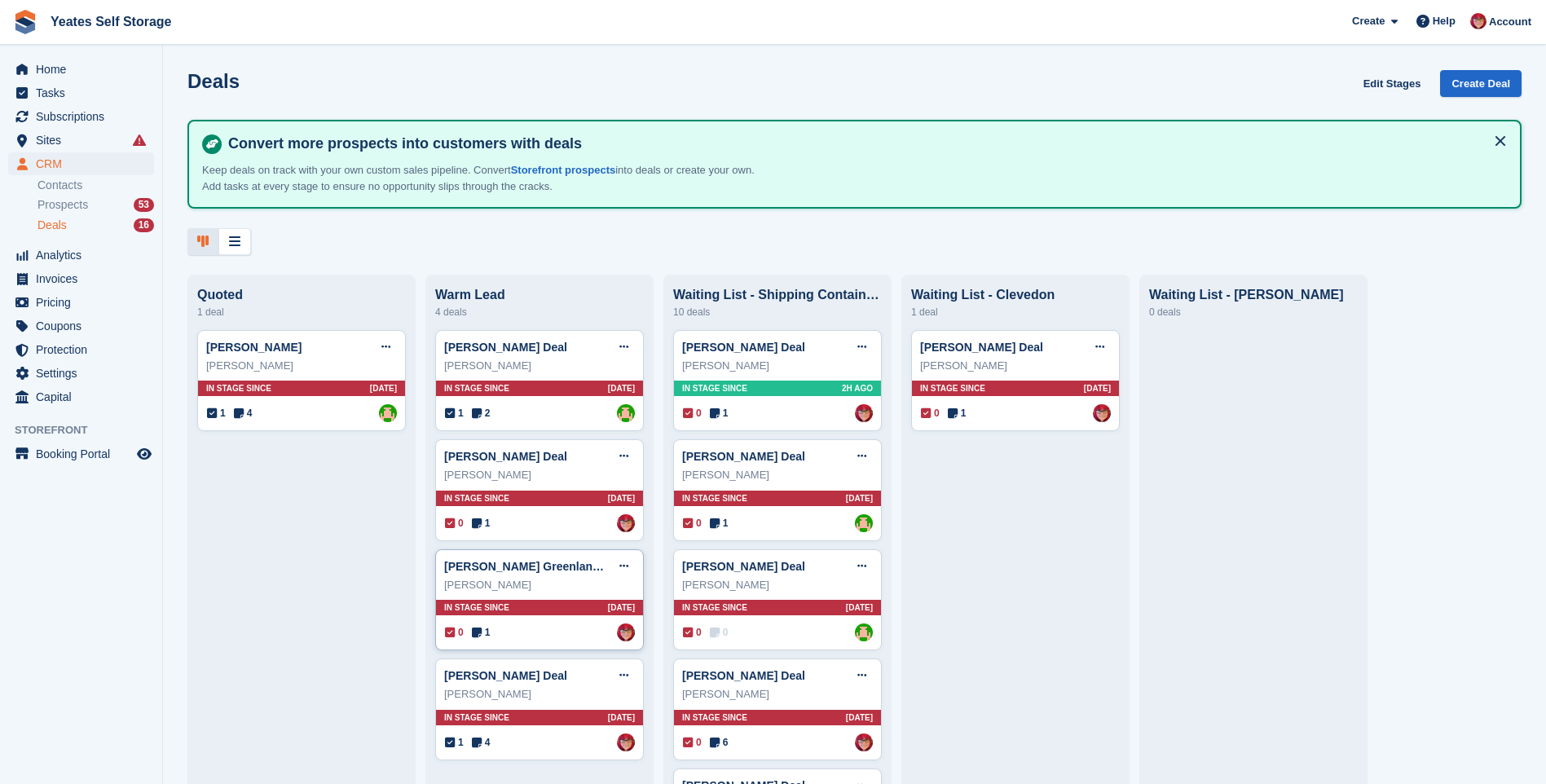
click at [485, 612] on span "In stage since" at bounding box center [476, 607] width 65 height 12
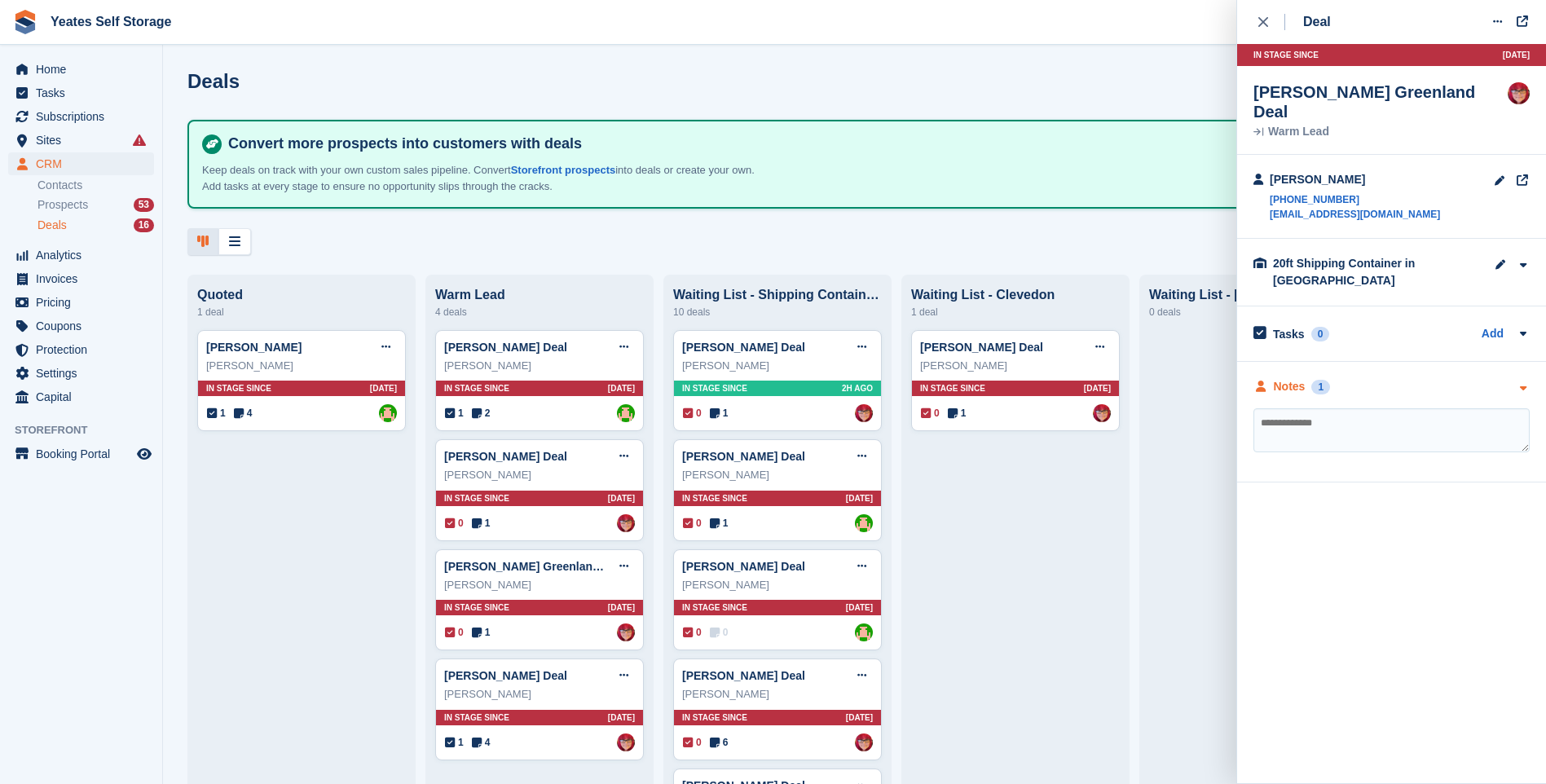
click at [1286, 378] on div "Notes" at bounding box center [1289, 387] width 32 height 17
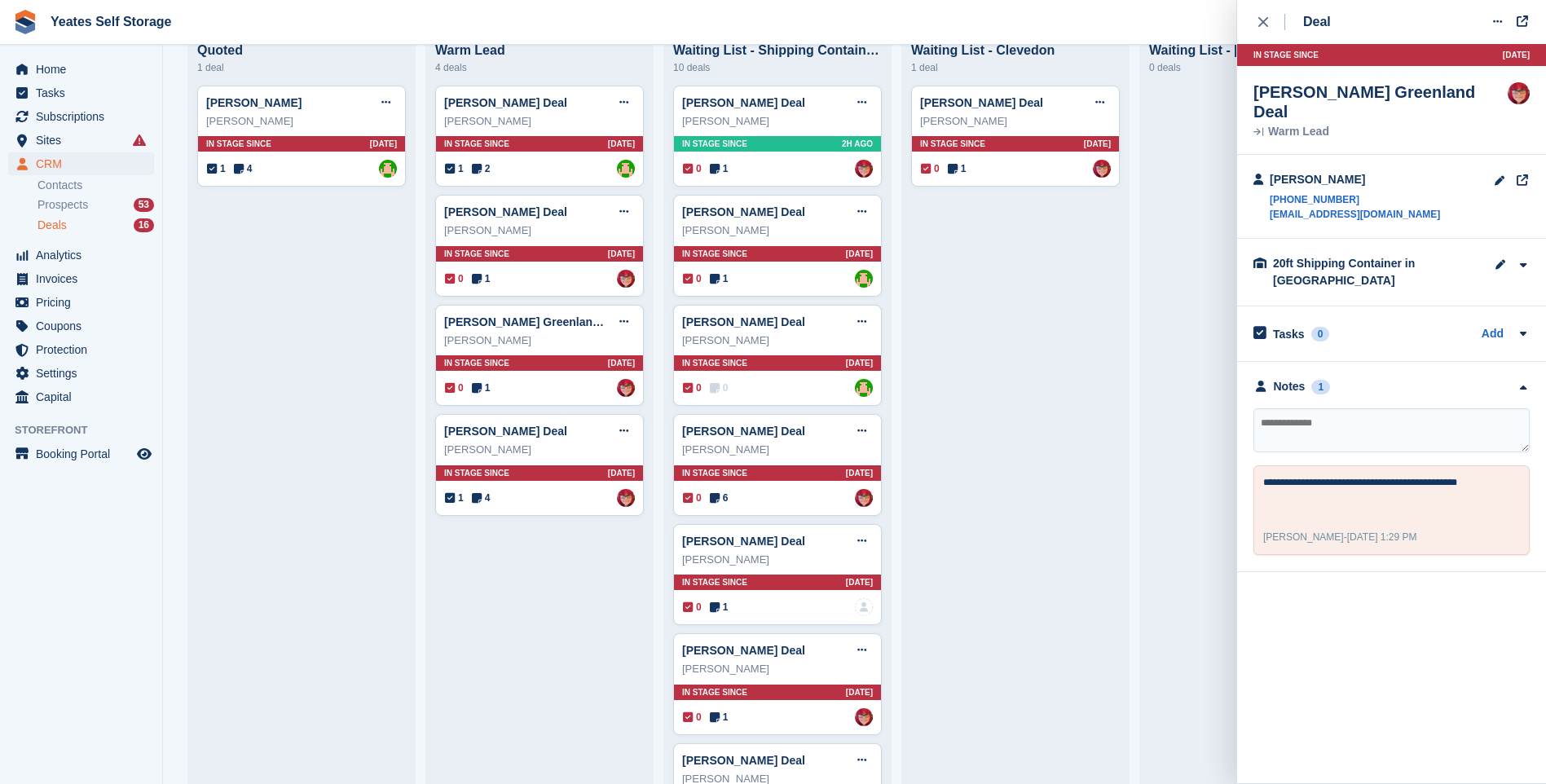
scroll to position [326, 0]
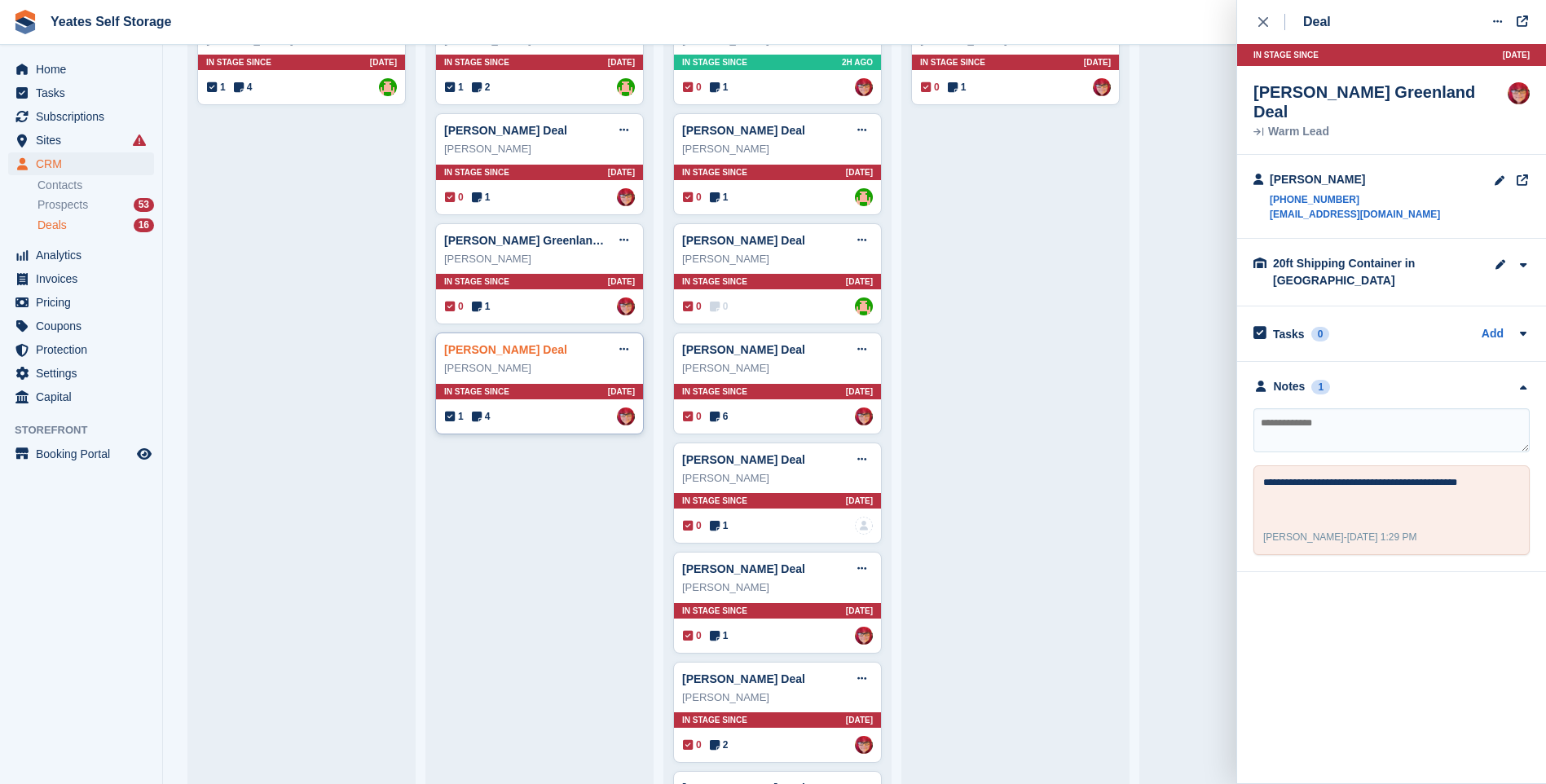
click at [494, 355] on link "Robert Brown Deal" at bounding box center [506, 350] width 123 height 13
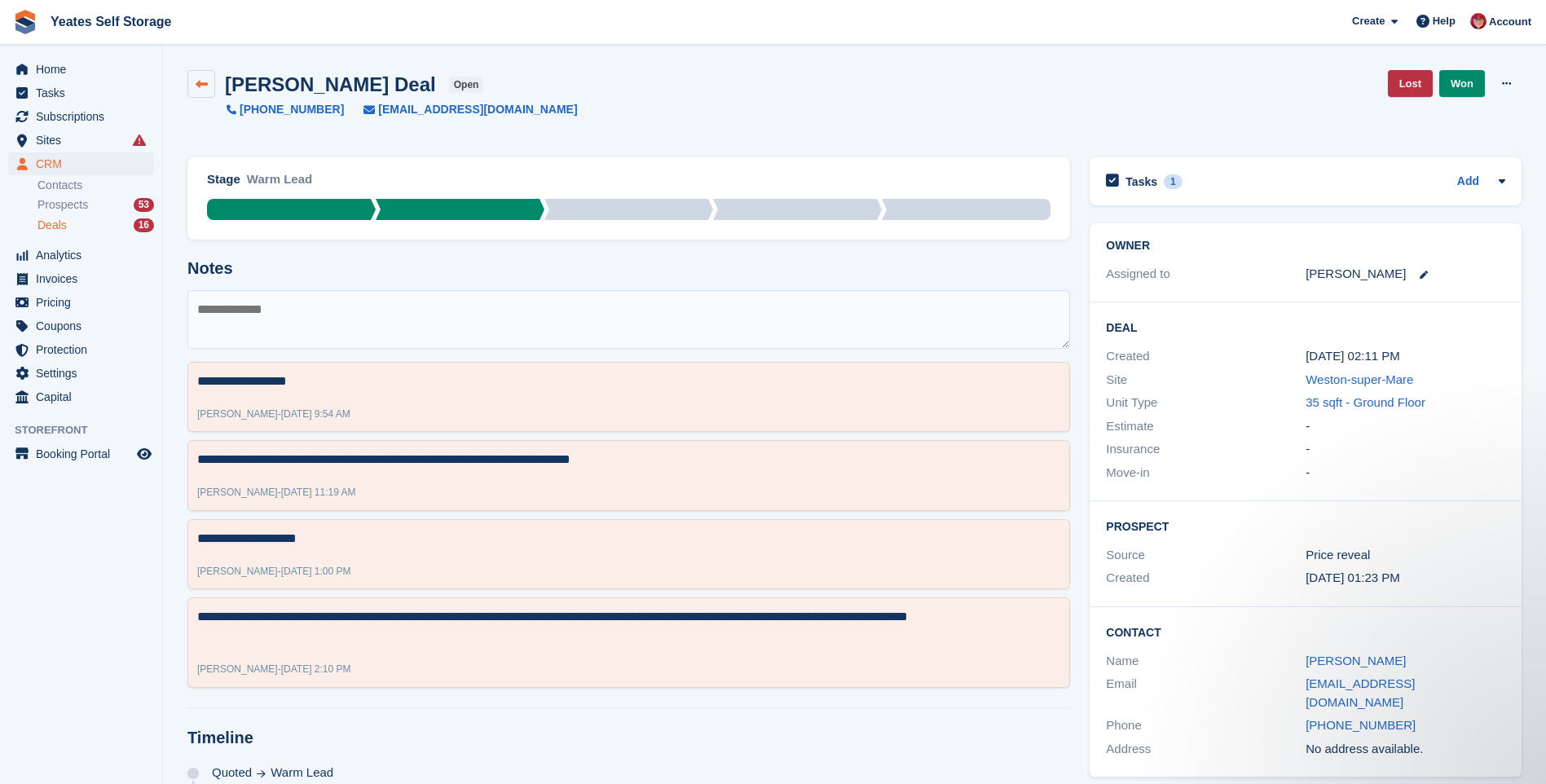
click at [193, 86] on link at bounding box center [202, 84] width 28 height 28
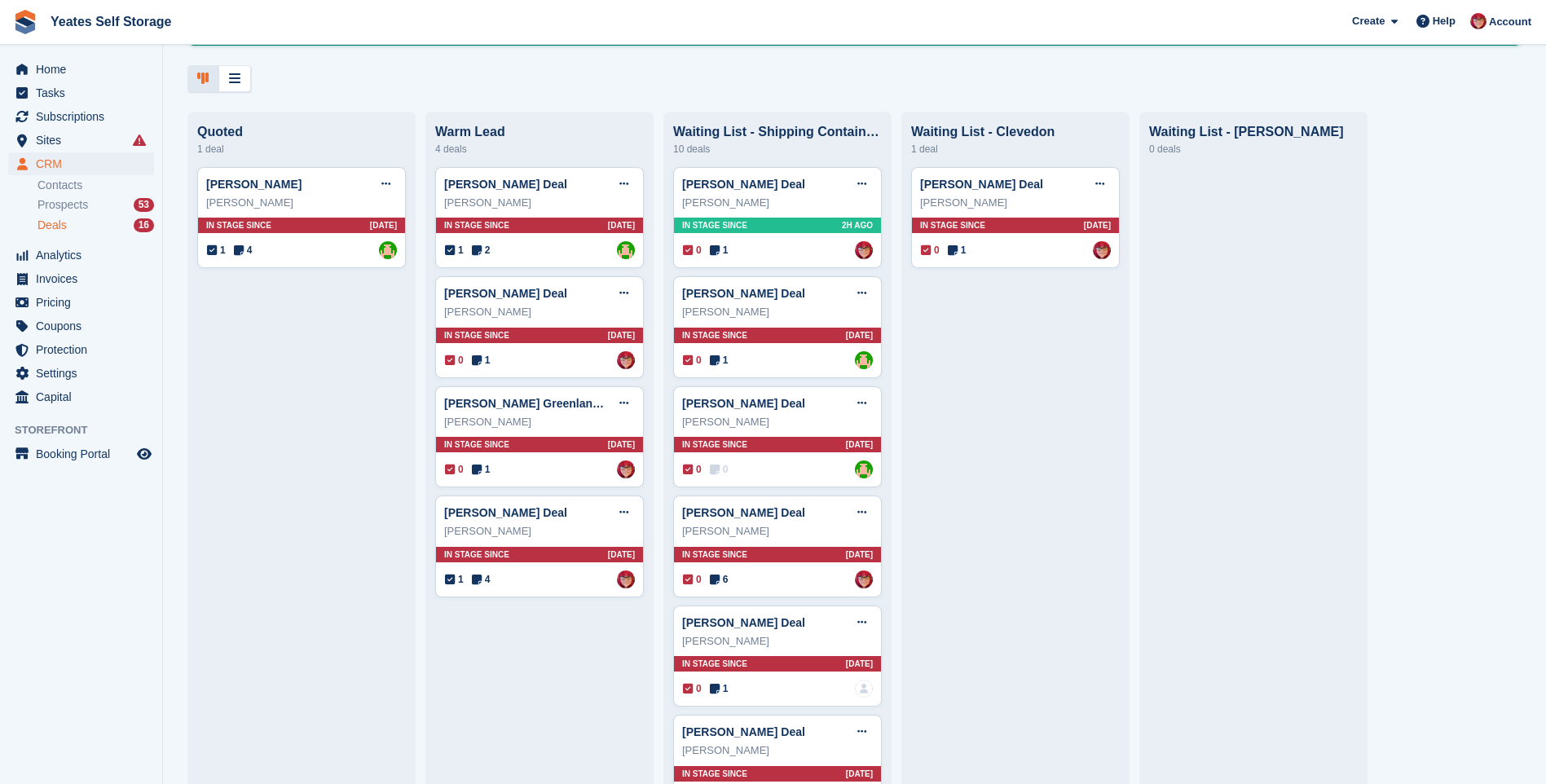
scroll to position [81, 0]
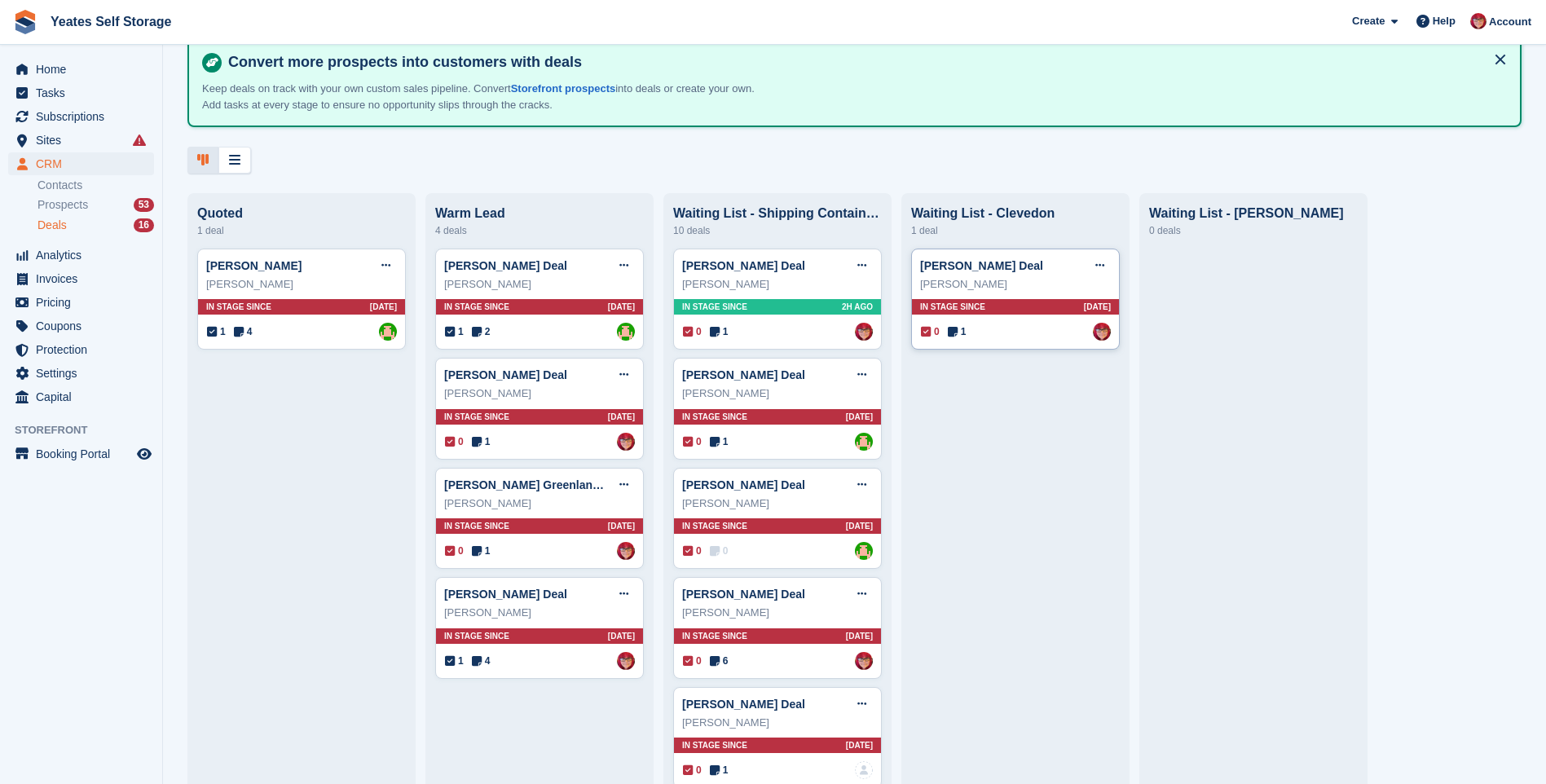
click at [935, 307] on span "In stage since" at bounding box center [952, 307] width 65 height 12
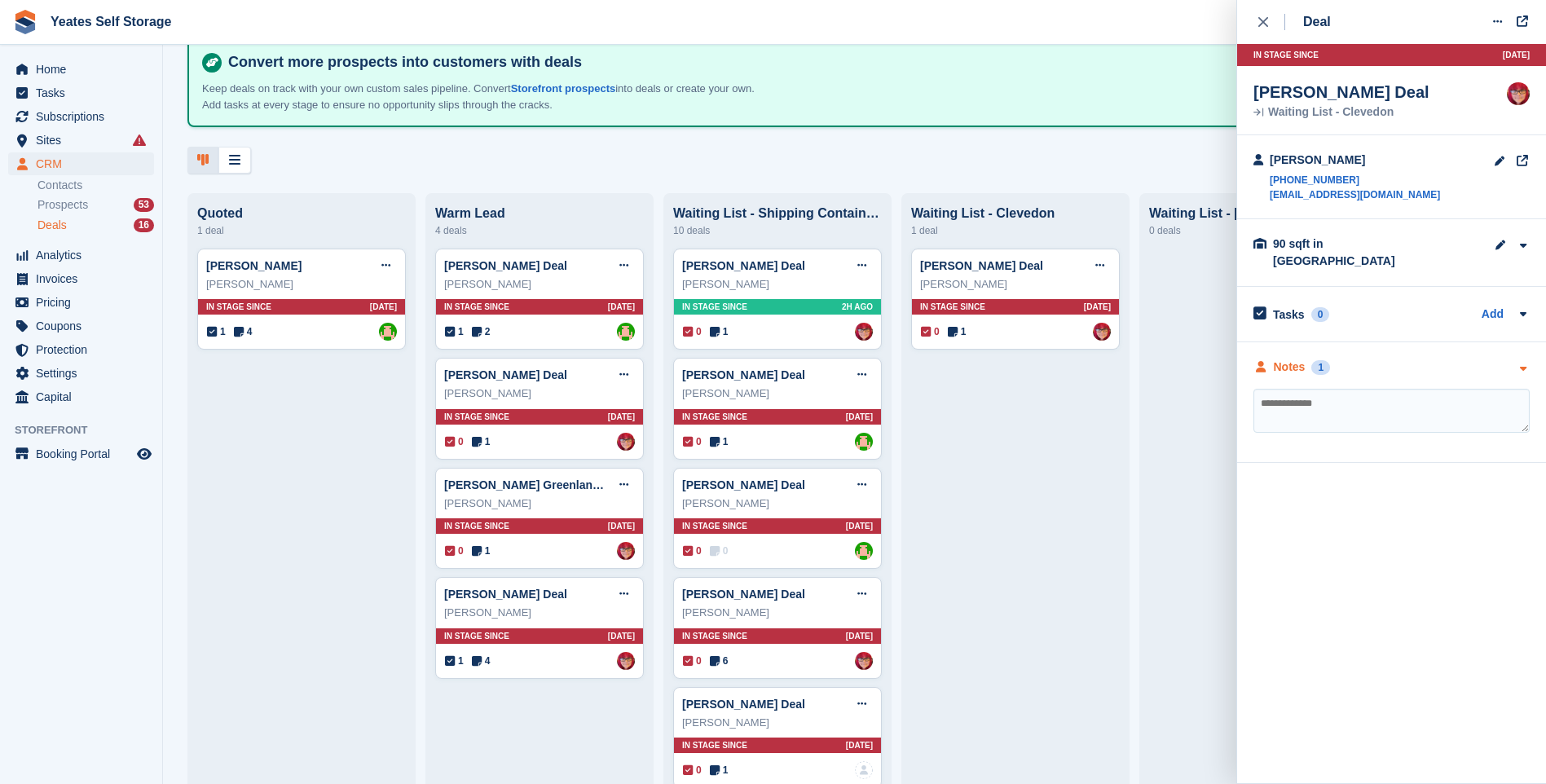
click at [1282, 359] on div "Notes" at bounding box center [1289, 367] width 32 height 17
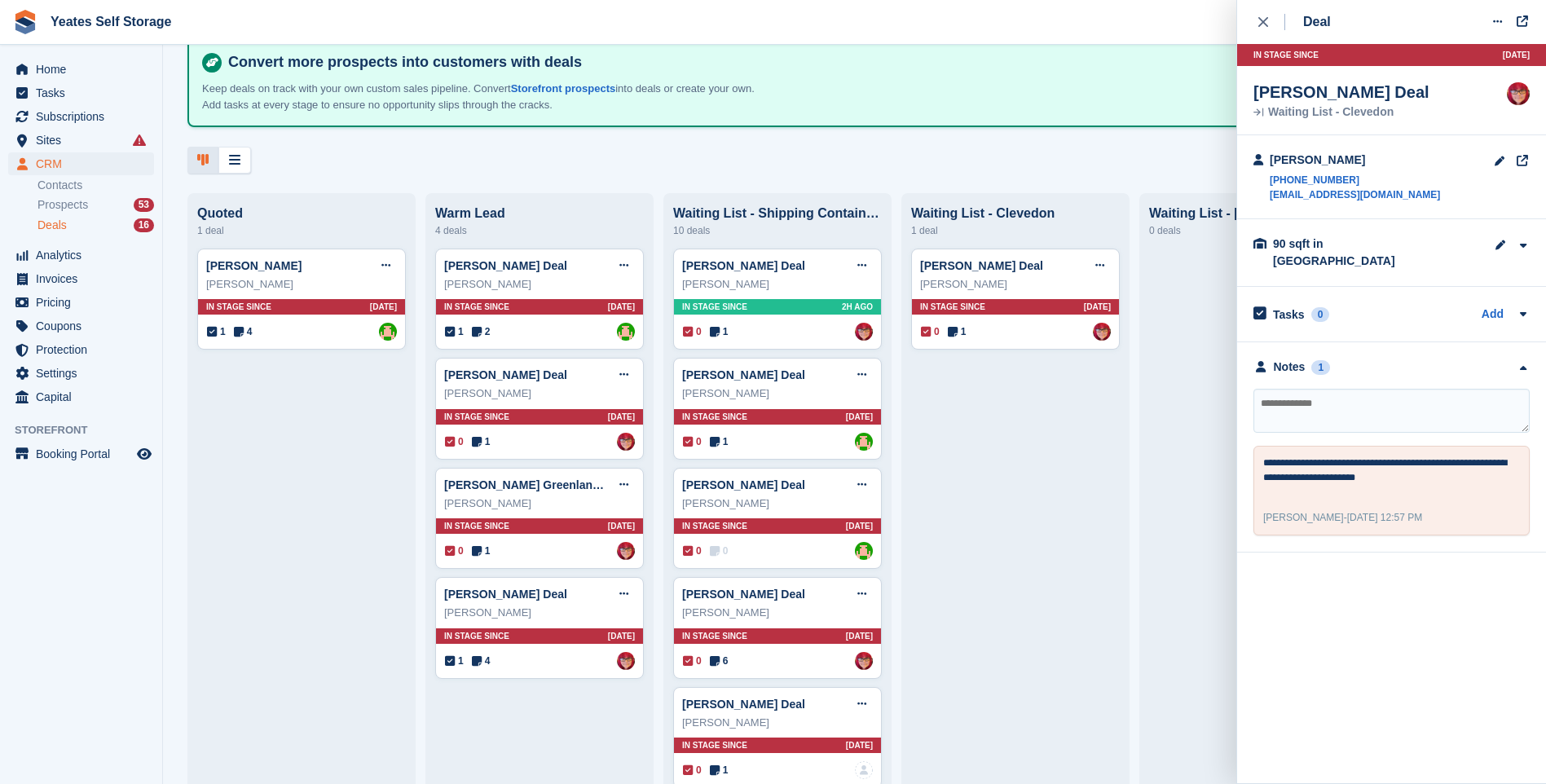
click at [1340, 399] on textarea at bounding box center [1392, 411] width 276 height 44
click at [47, 72] on span "Home" at bounding box center [85, 69] width 98 height 23
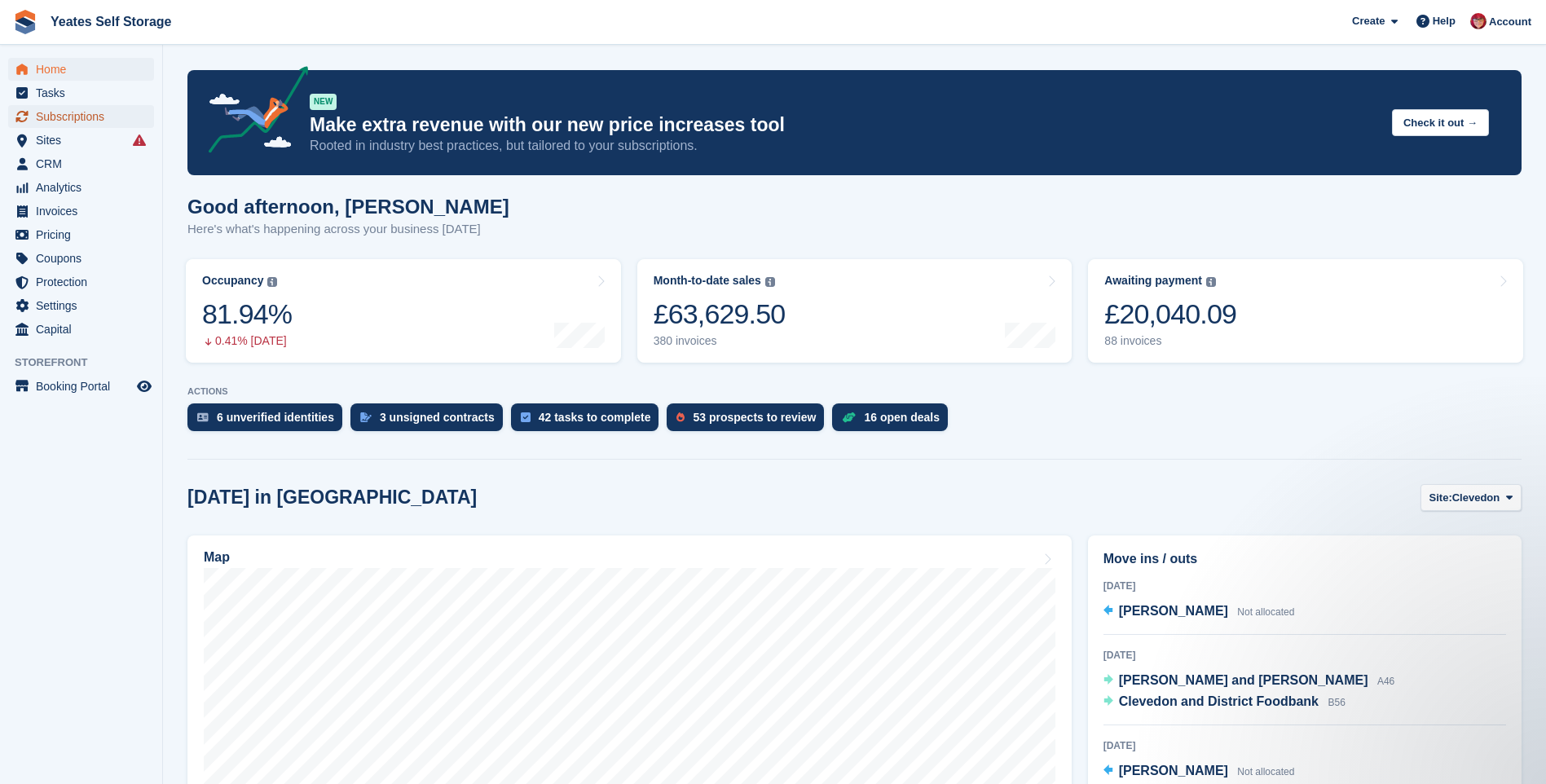
click at [44, 118] on span "Subscriptions" at bounding box center [85, 117] width 98 height 23
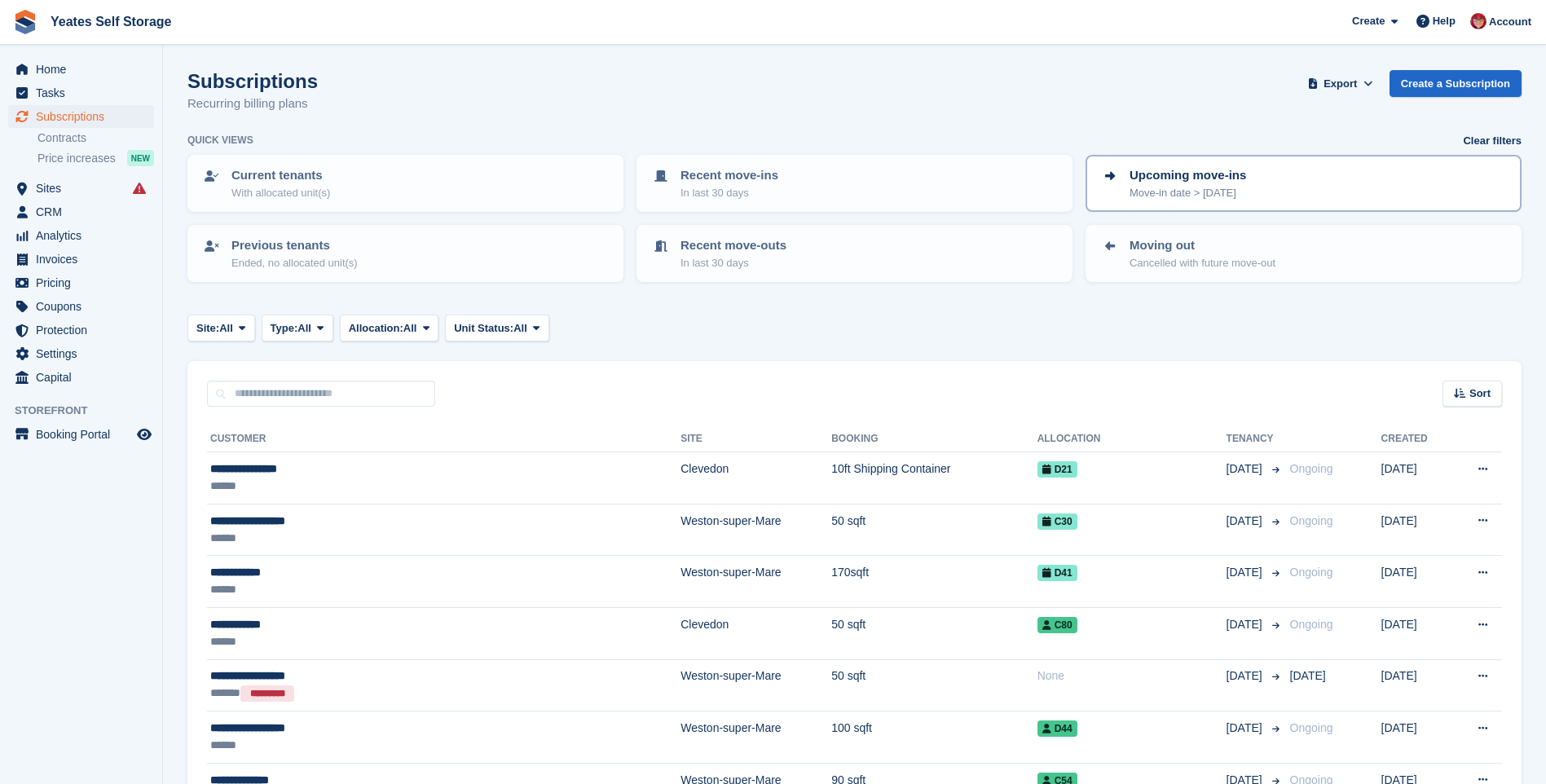
click at [1141, 183] on p "Upcoming move-ins" at bounding box center [1188, 175] width 117 height 19
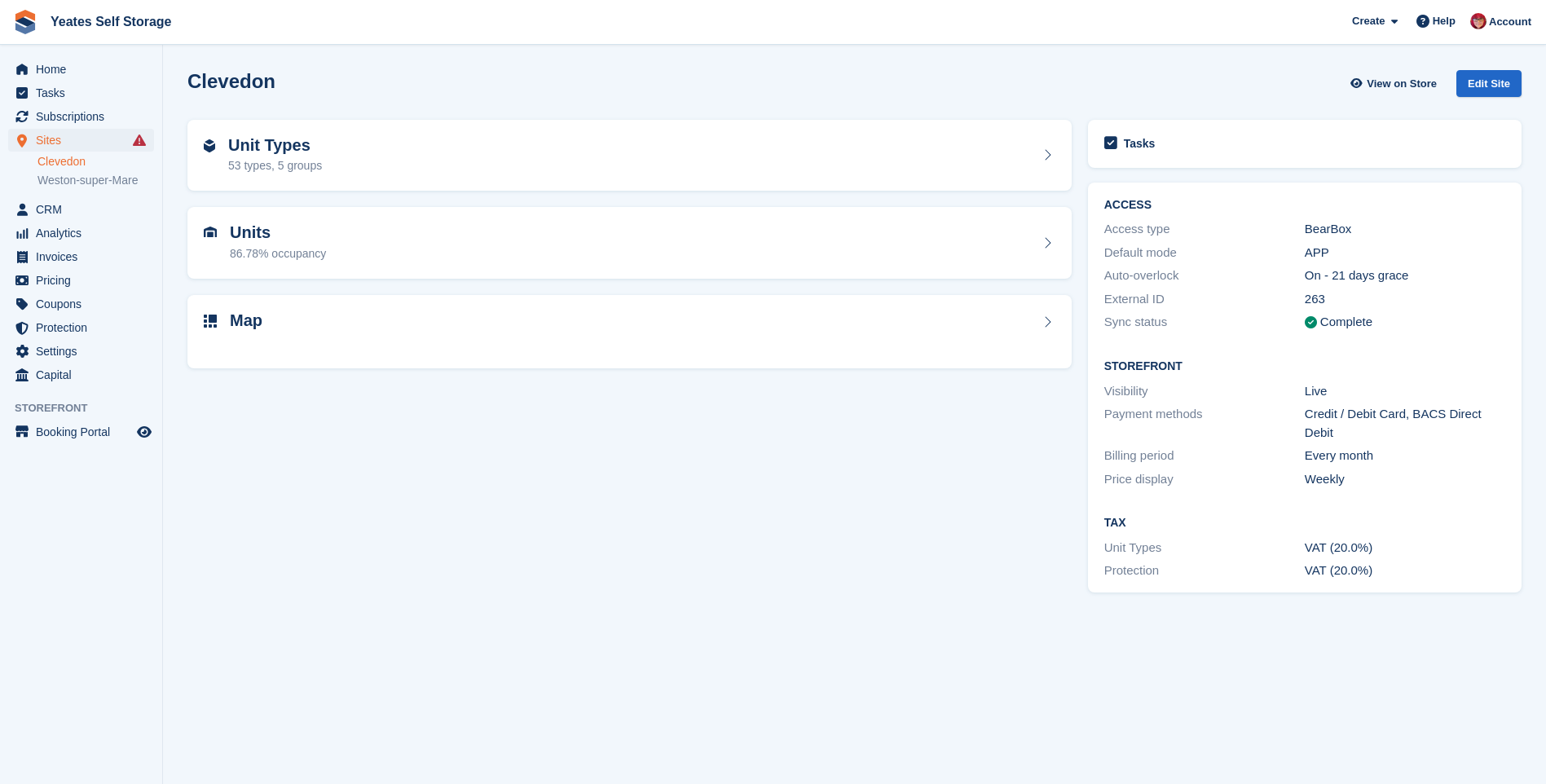
click at [0, 0] on span "Help Center" at bounding box center [0, 0] width 0 height 0
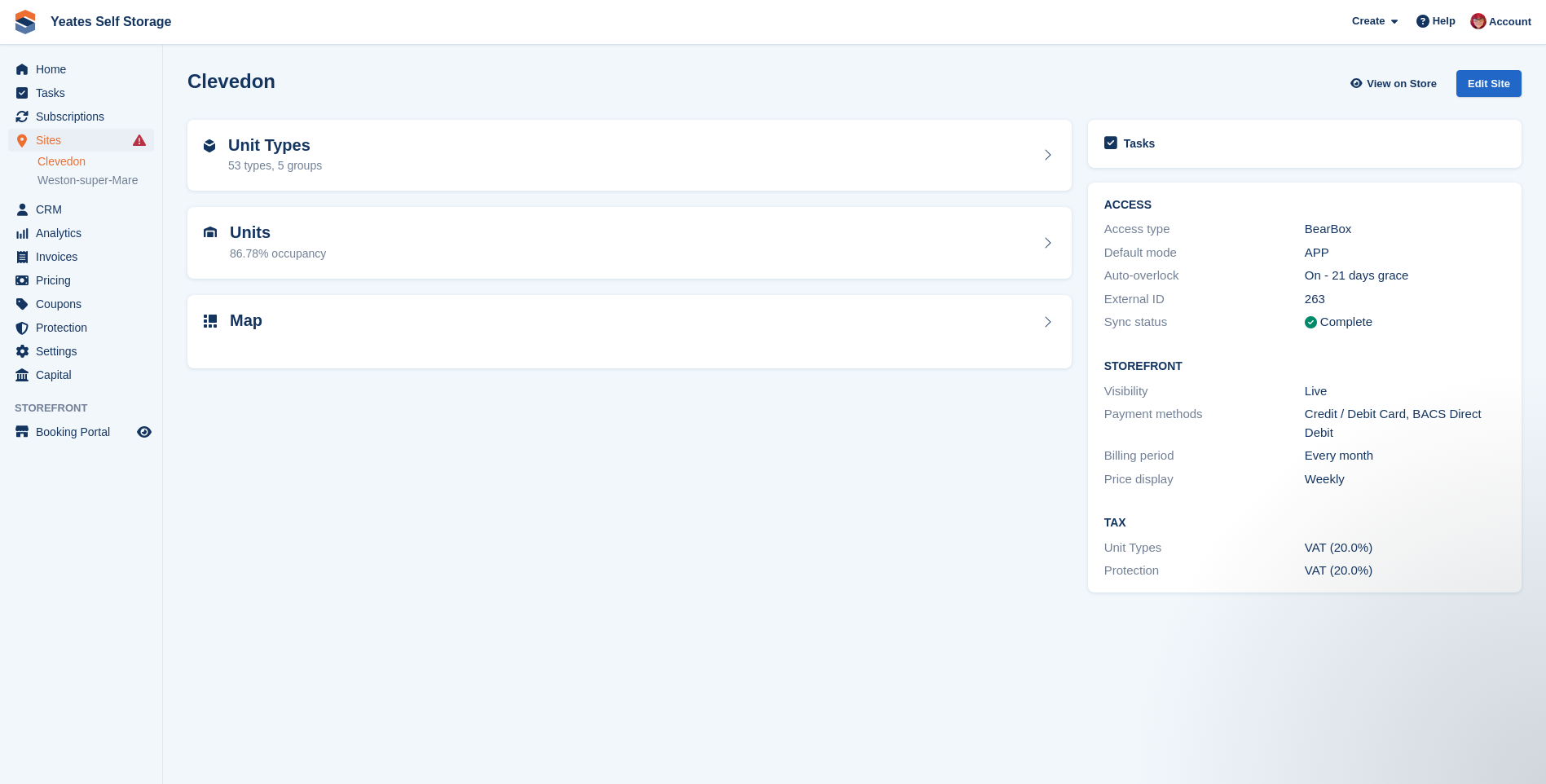
click at [0, 0] on span "Roadmap" at bounding box center [0, 0] width 0 height 0
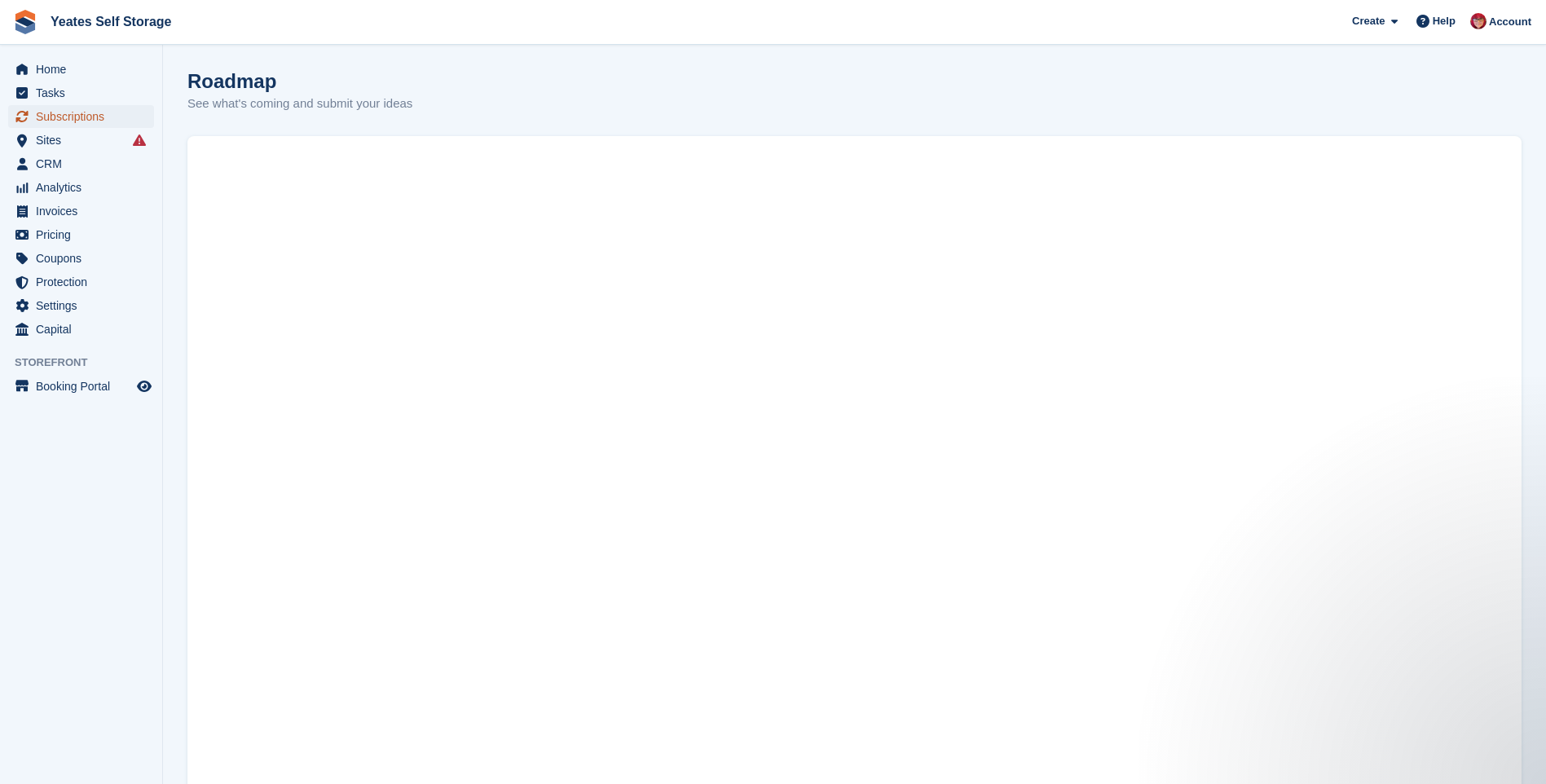
click at [55, 122] on span "Subscriptions" at bounding box center [85, 117] width 98 height 23
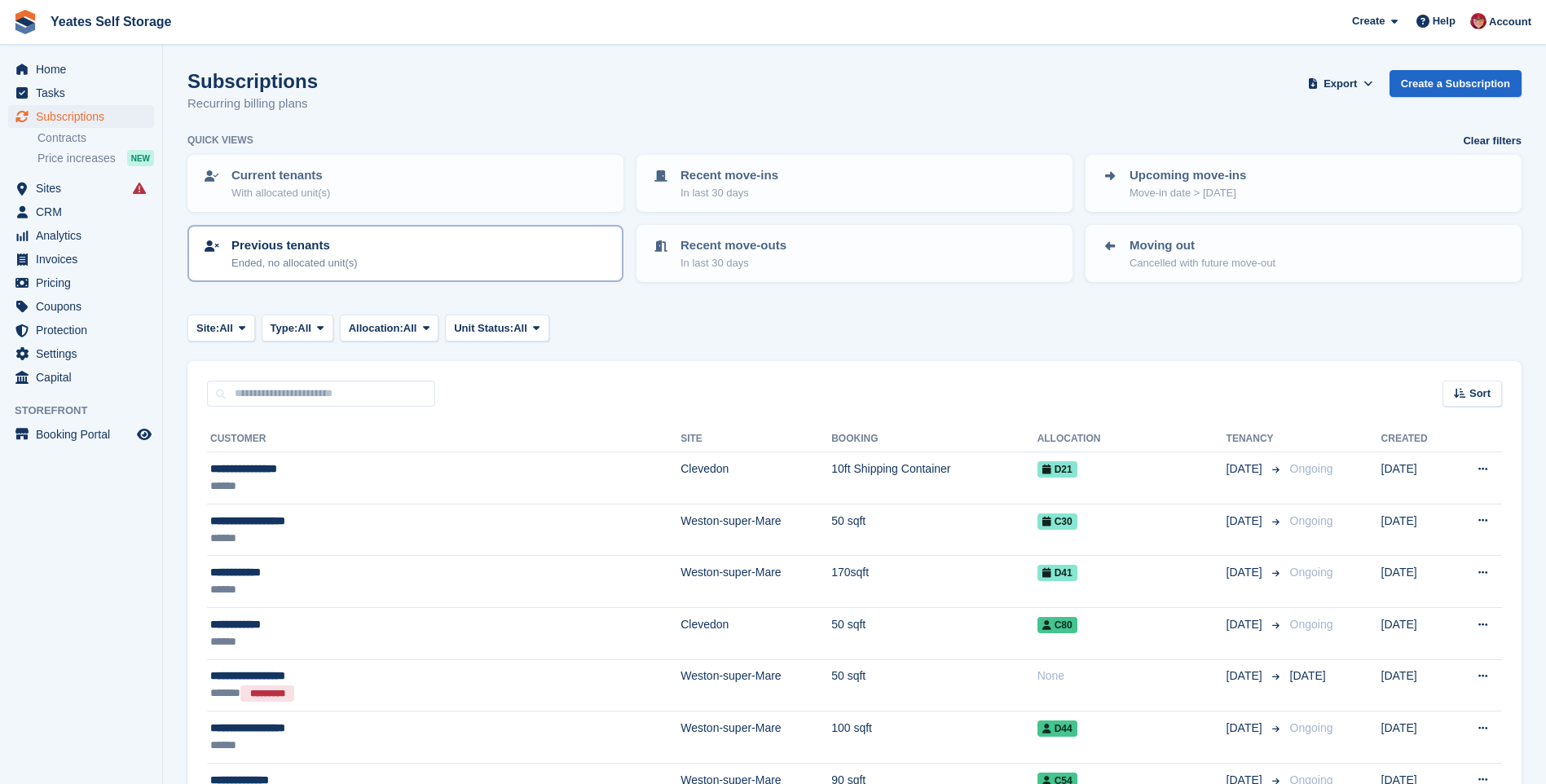
click at [289, 248] on p "Previous tenants" at bounding box center [295, 245] width 127 height 19
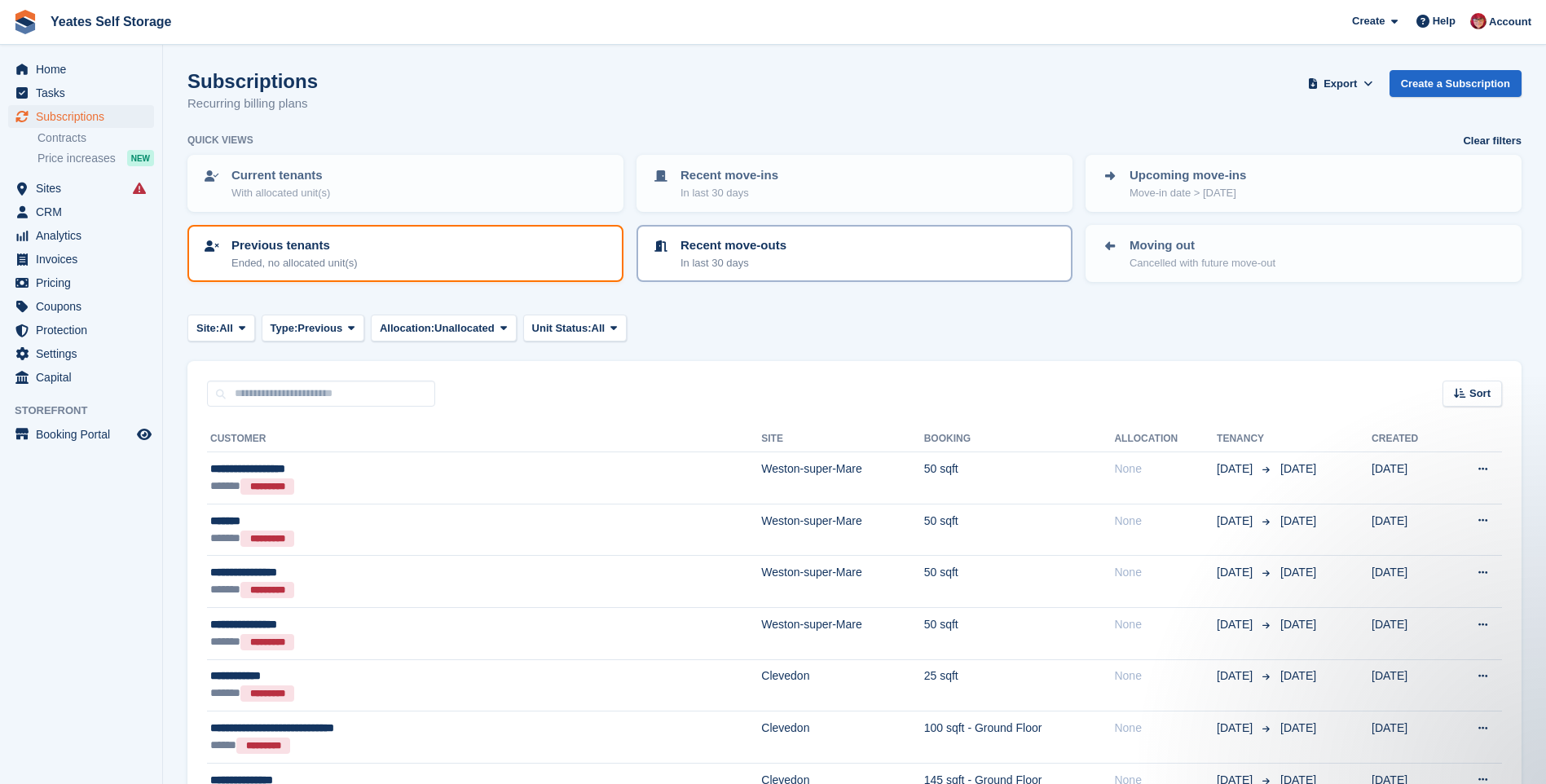
click at [757, 253] on p "Recent move-outs" at bounding box center [733, 245] width 106 height 19
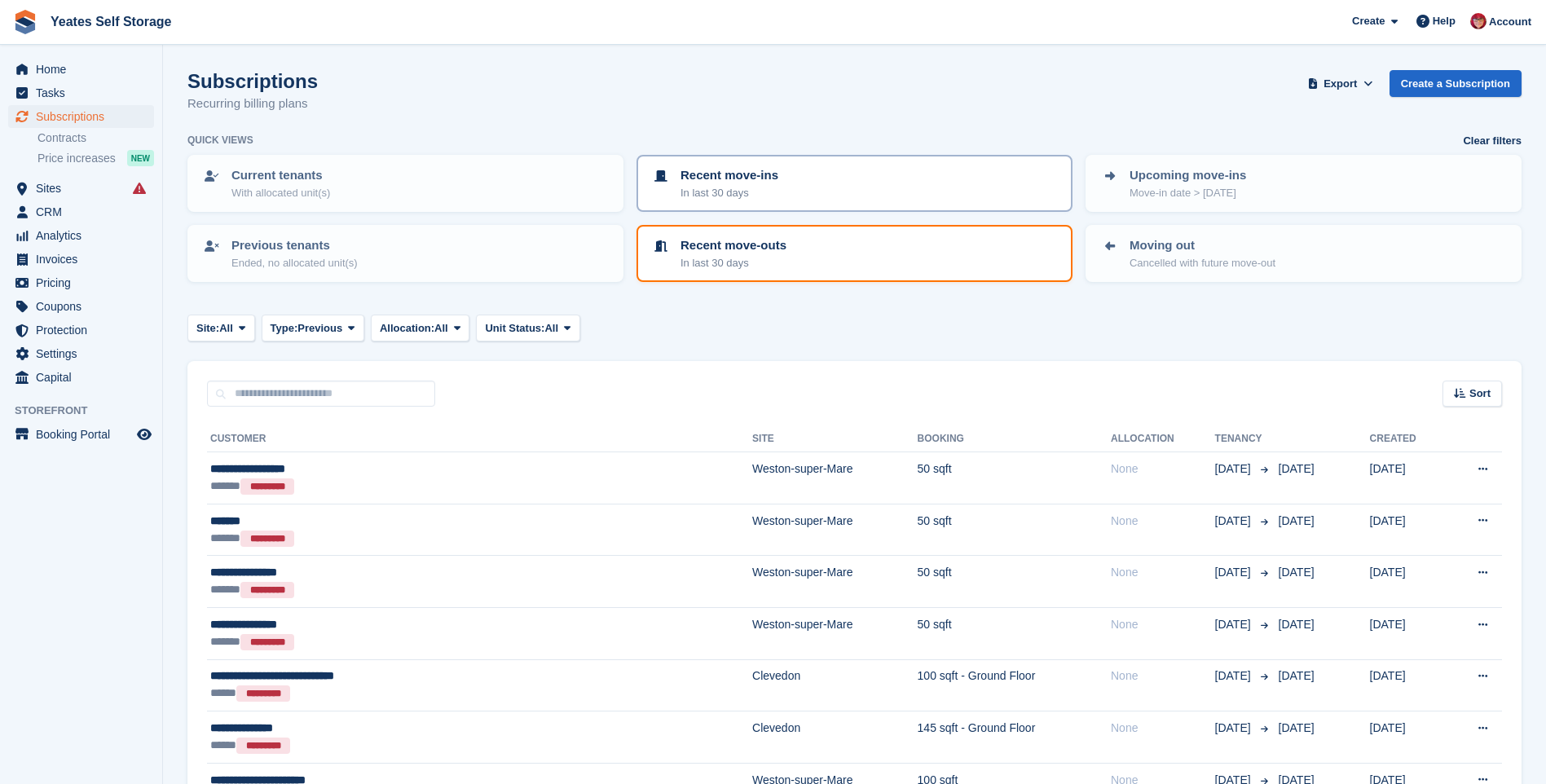
click at [702, 179] on p "Recent move-ins" at bounding box center [729, 175] width 98 height 19
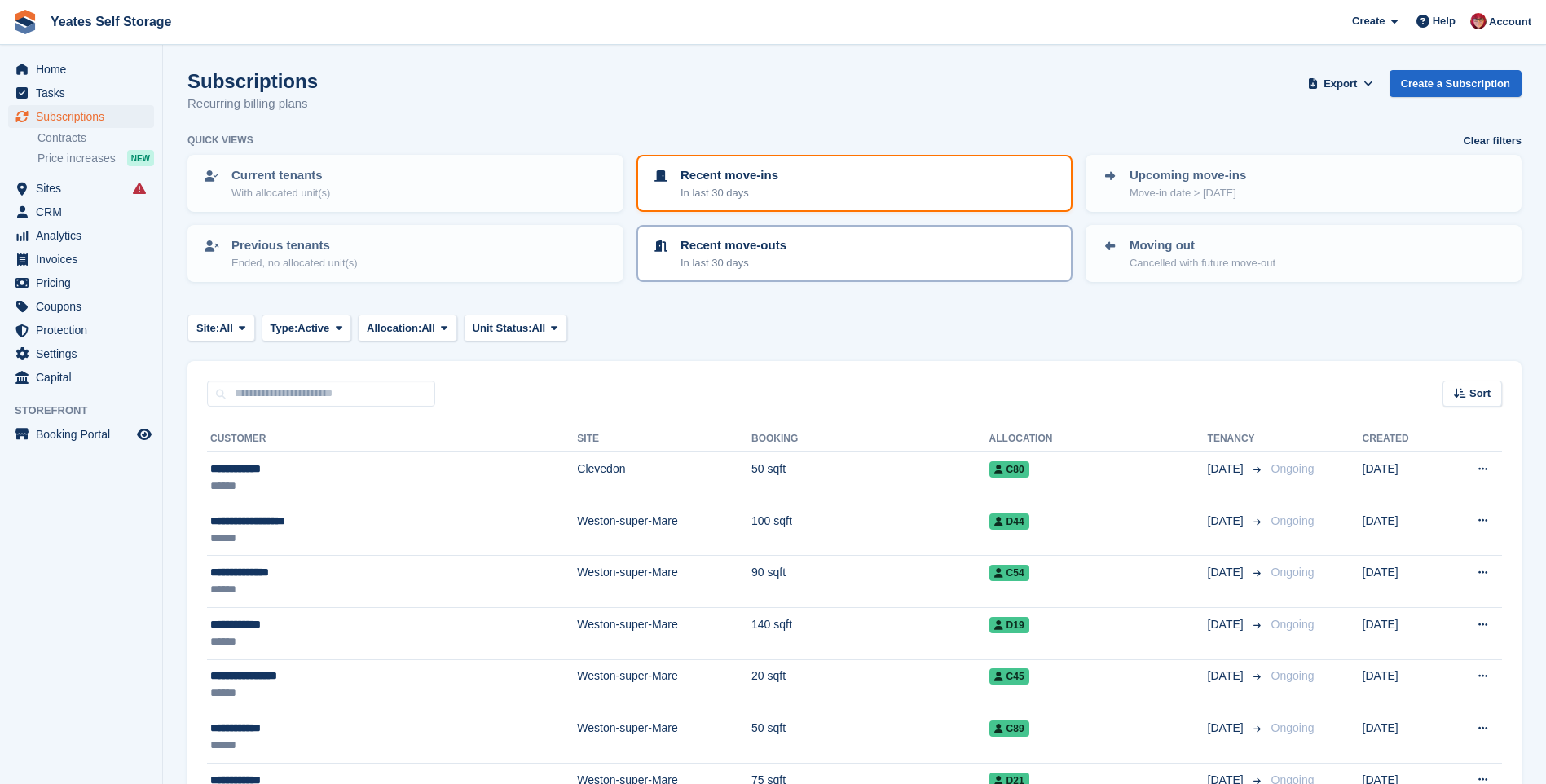
click at [813, 255] on div "Recent move-outs In last 30 days" at bounding box center [855, 253] width 406 height 35
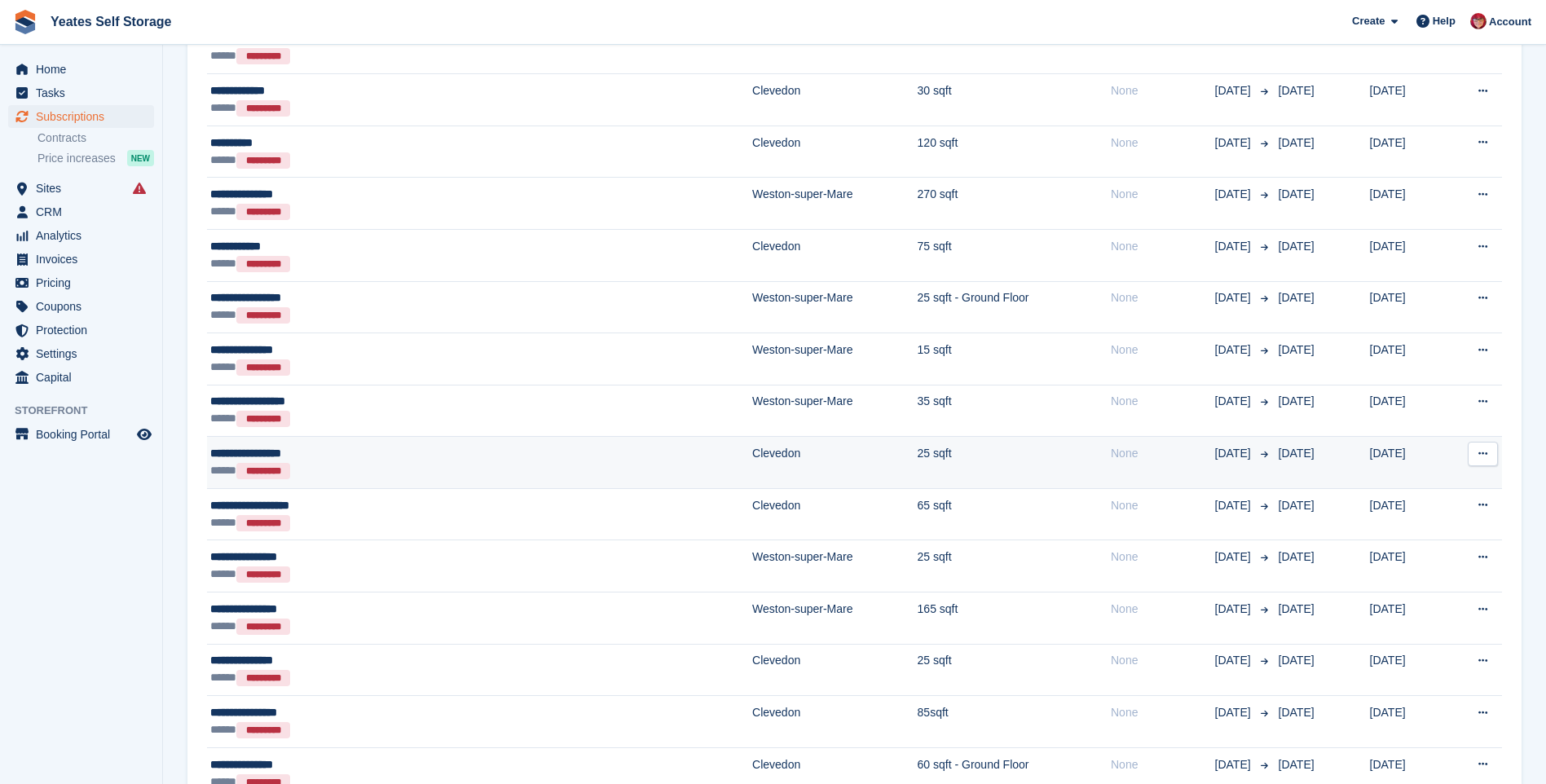
scroll to position [993, 0]
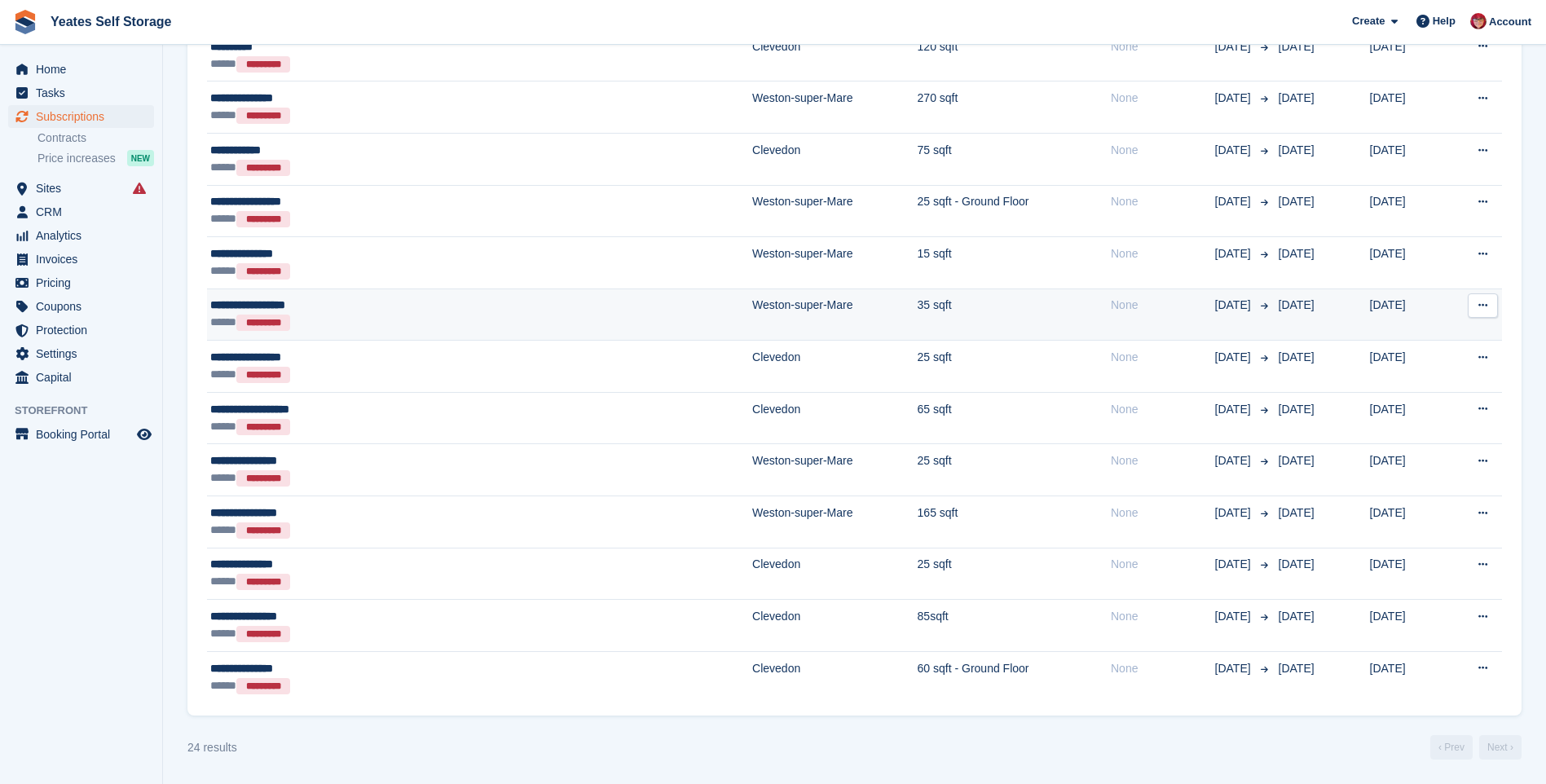
click at [935, 333] on td "35 sqft" at bounding box center [1014, 314] width 193 height 52
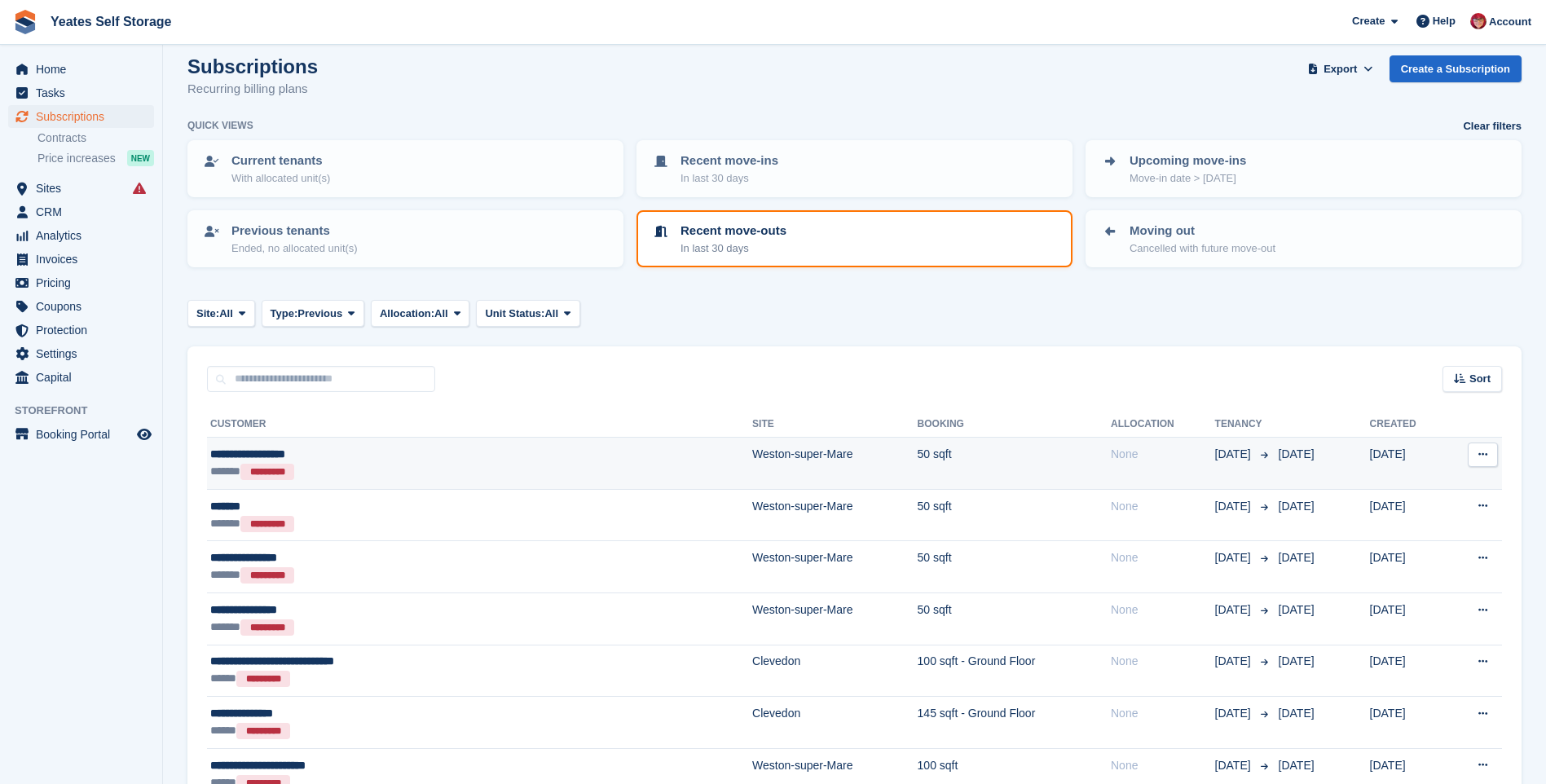
scroll to position [0, 0]
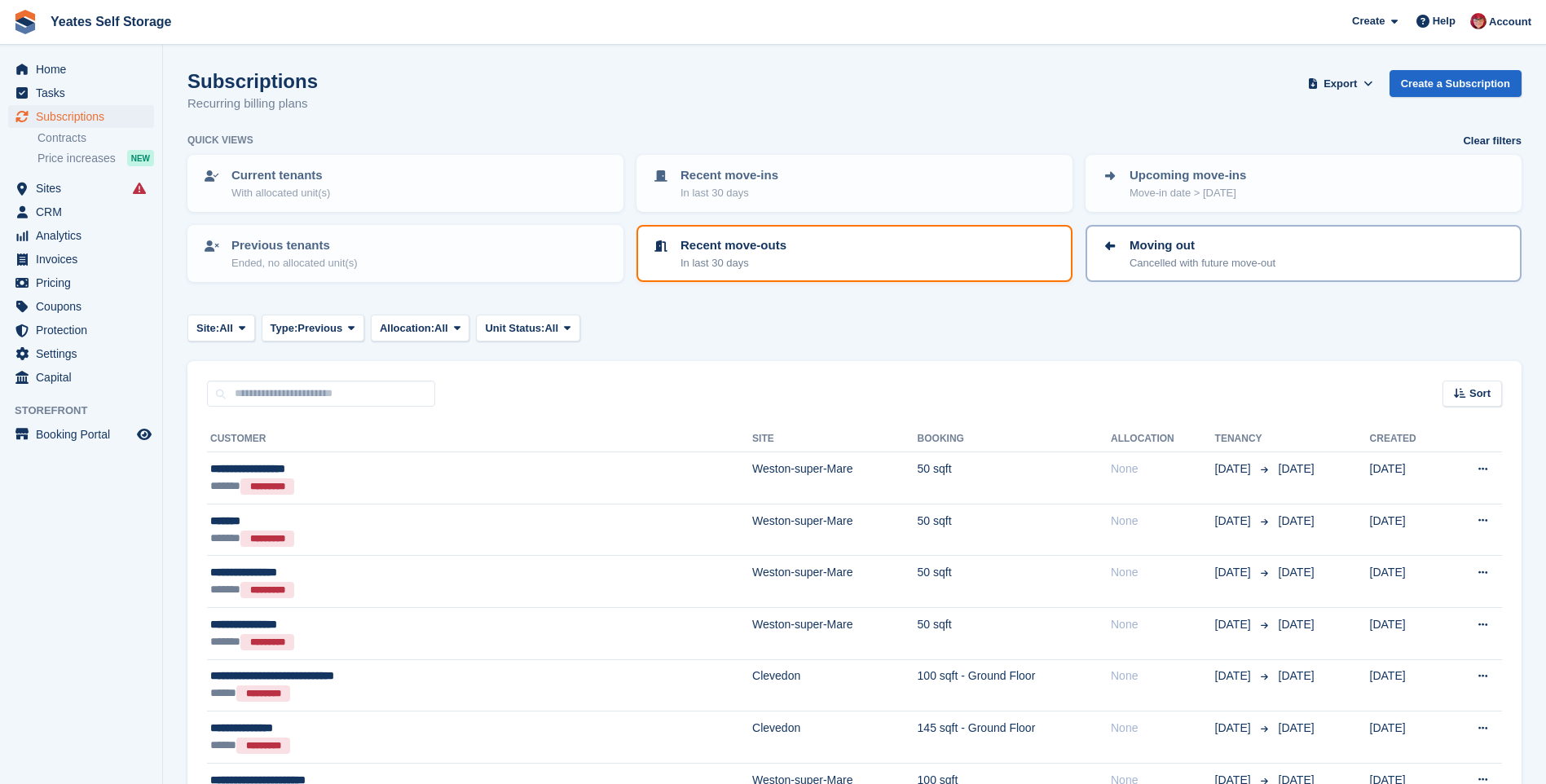
click at [1198, 253] on p "Moving out" at bounding box center [1202, 245] width 146 height 19
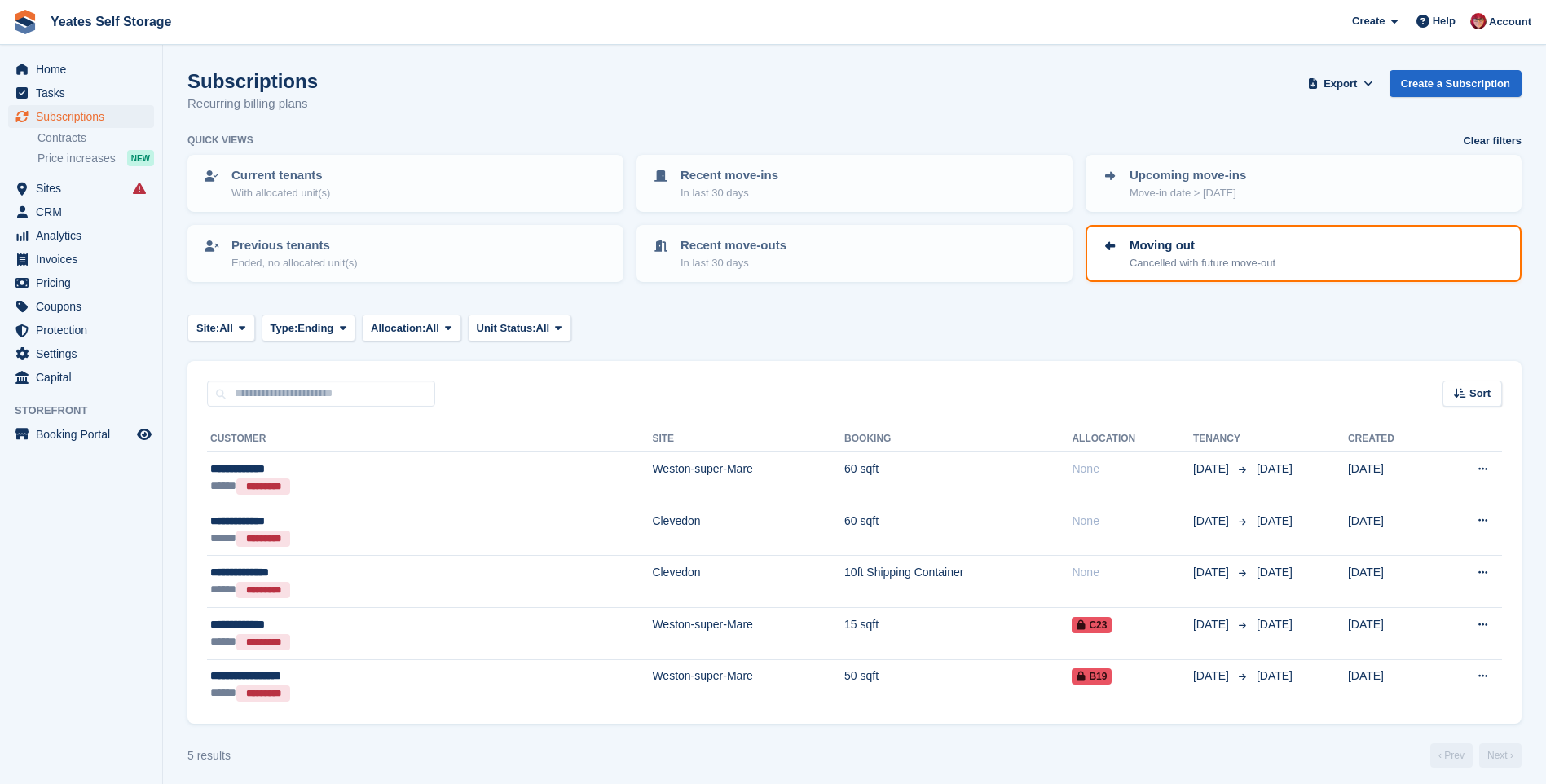
scroll to position [8, 0]
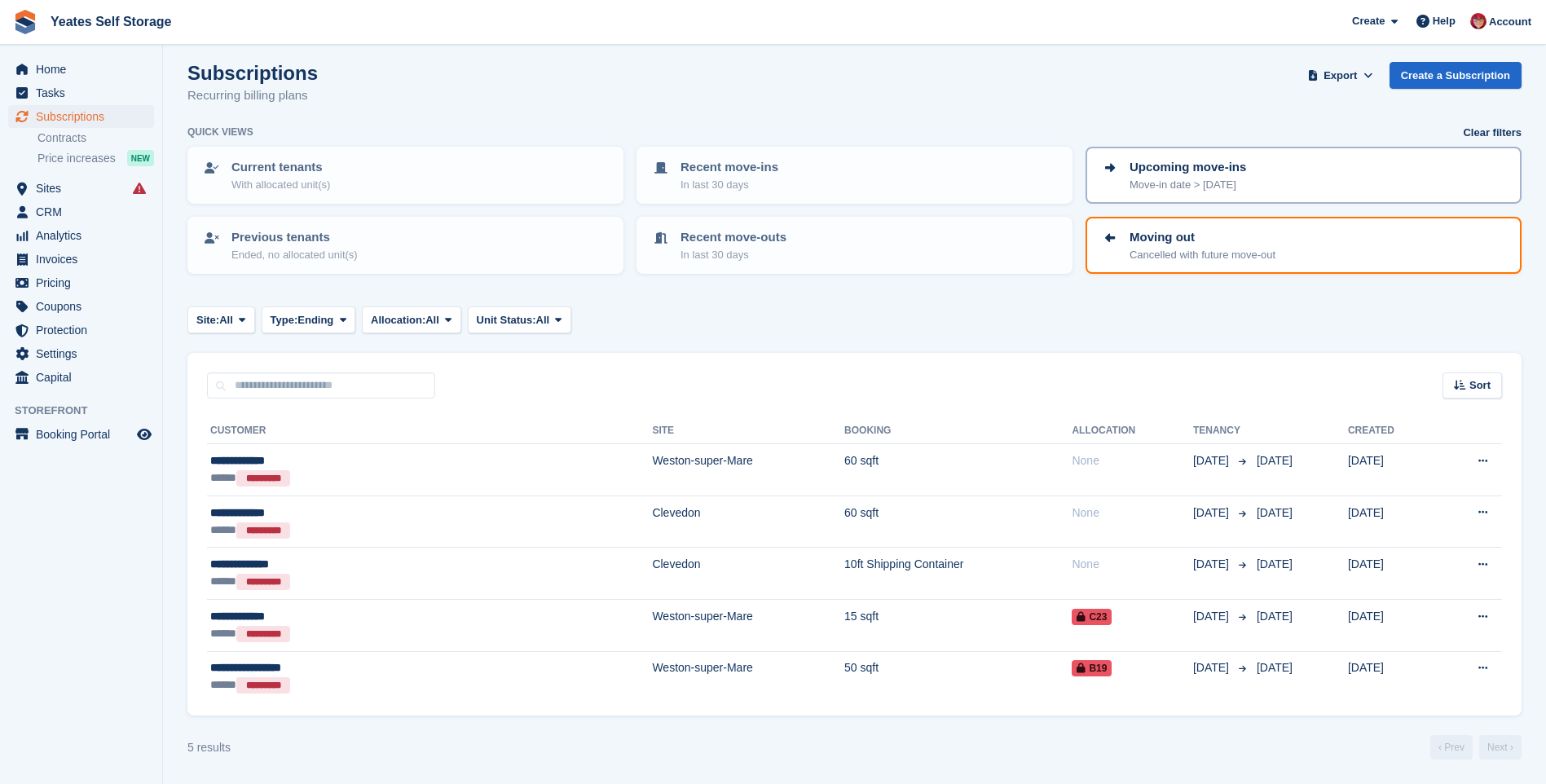
click at [1214, 174] on p "Upcoming move-ins" at bounding box center [1188, 167] width 117 height 19
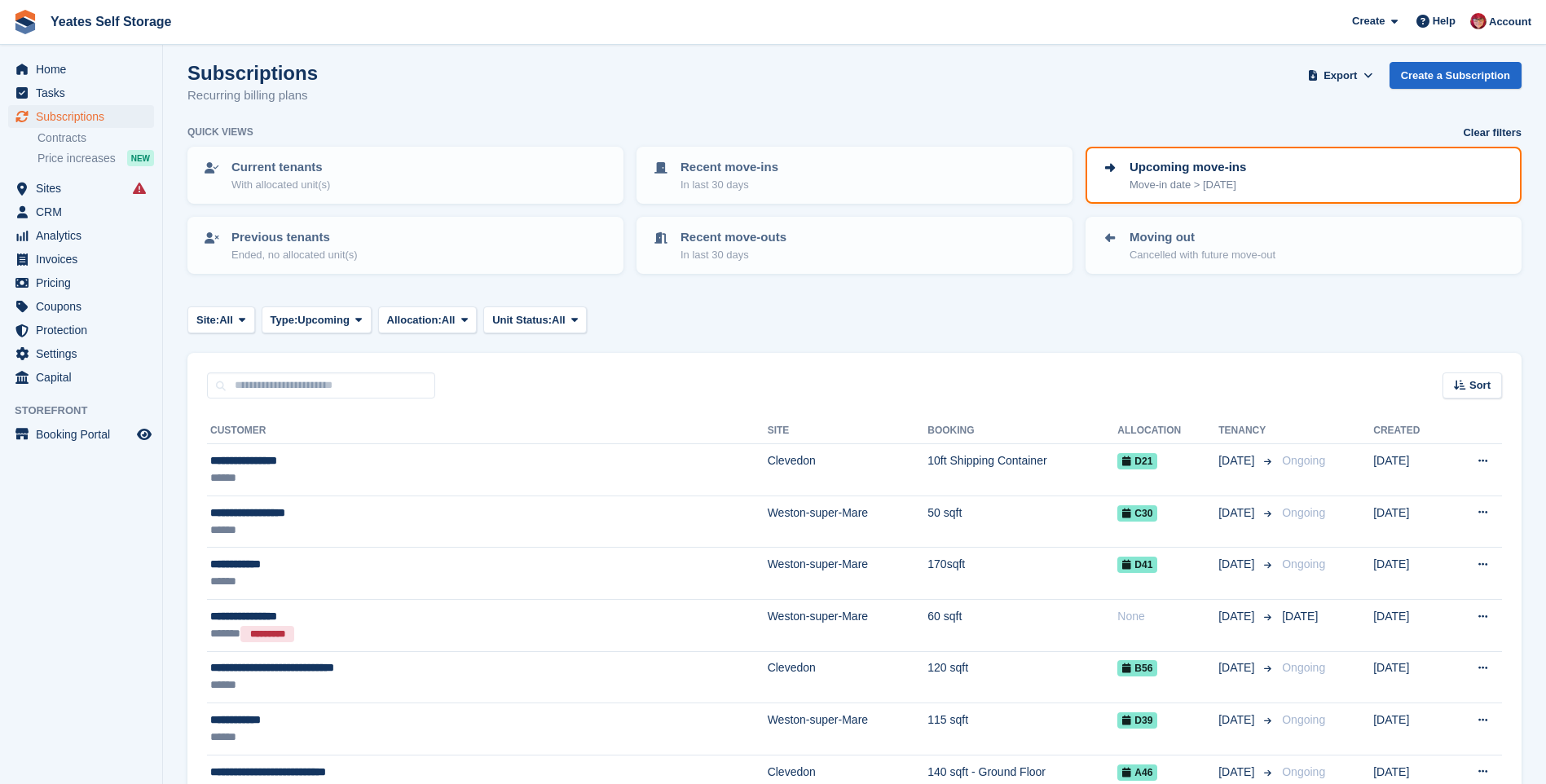
click at [1214, 174] on p "Upcoming move-ins" at bounding box center [1188, 167] width 117 height 19
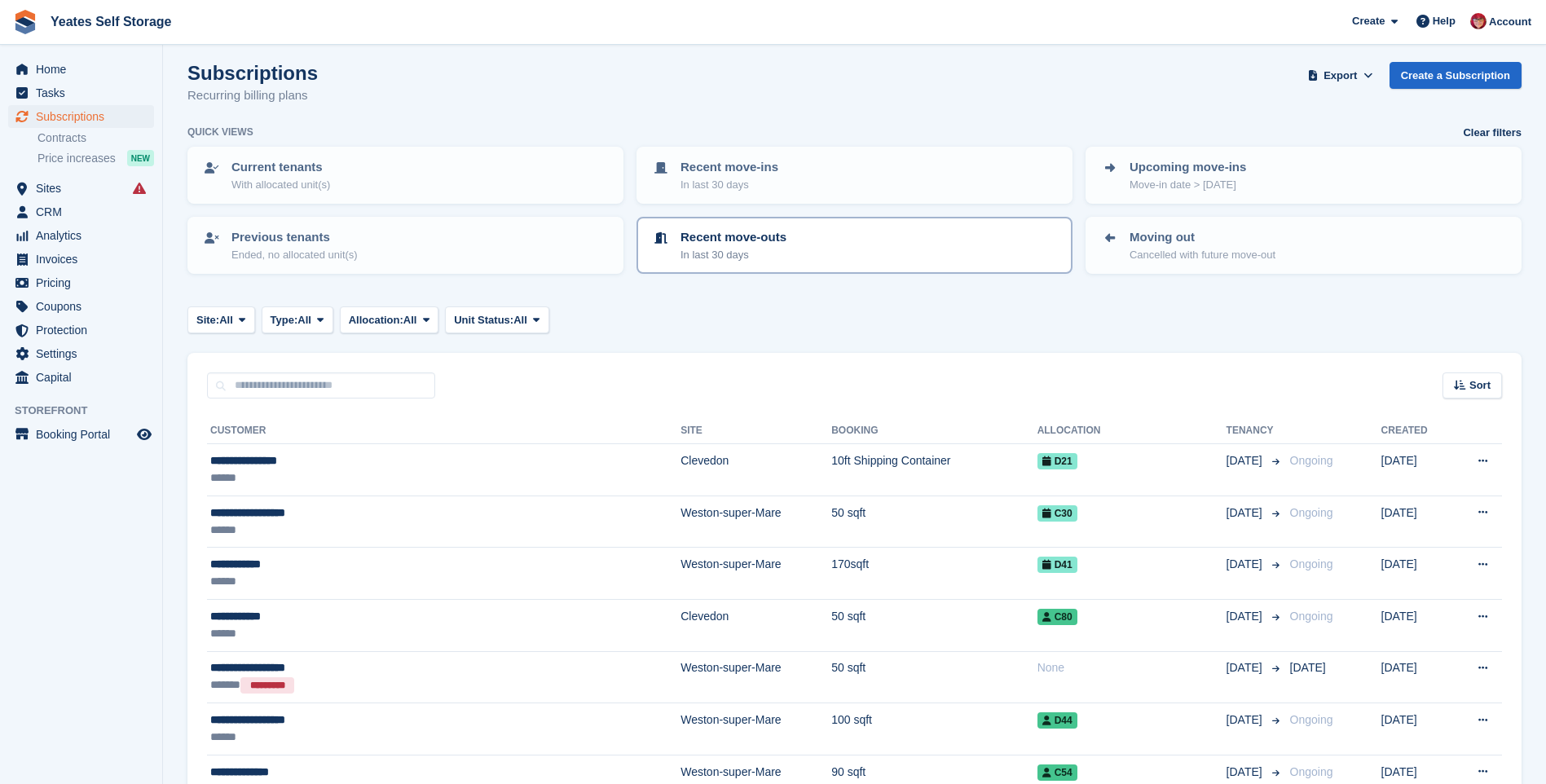
drag, startPoint x: 1120, startPoint y: 208, endPoint x: 1071, endPoint y: 256, distance: 68.6
drag, startPoint x: 1071, startPoint y: 256, endPoint x: 1149, endPoint y: 174, distance: 113.2
click at [1149, 174] on p "Upcoming move-ins" at bounding box center [1188, 167] width 117 height 19
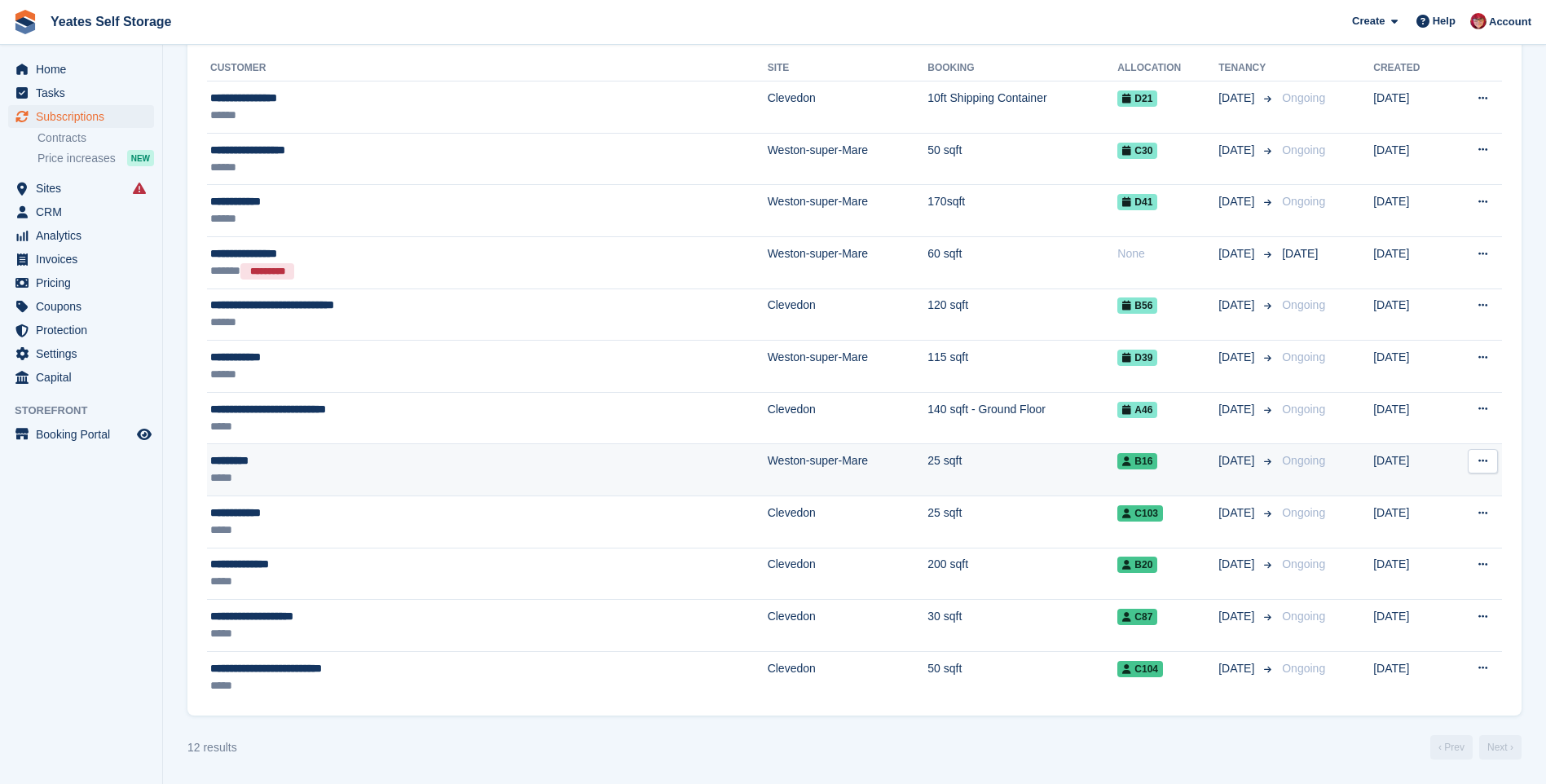
scroll to position [290, 0]
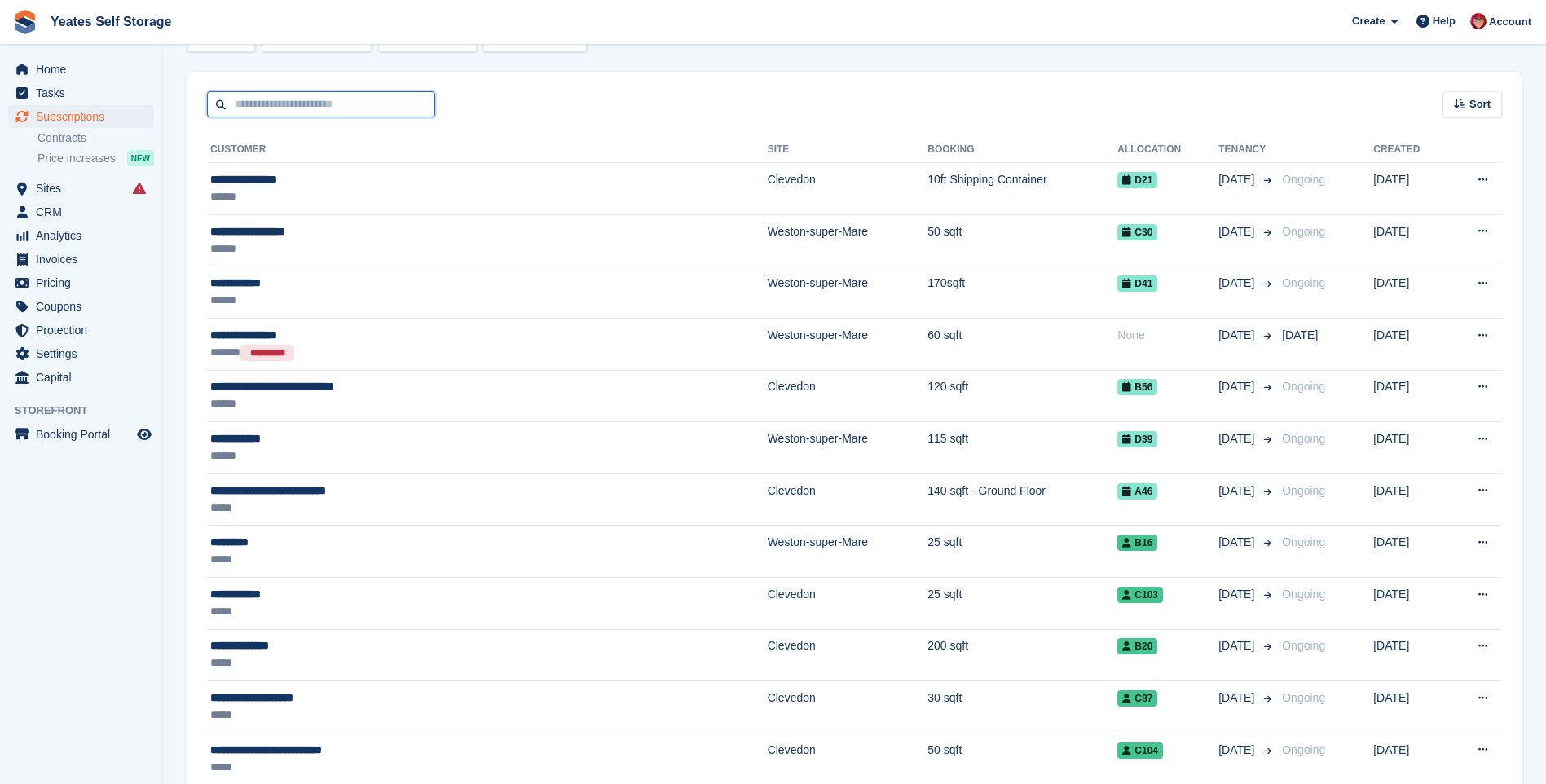
click at [225, 109] on input "text" at bounding box center [321, 104] width 228 height 27
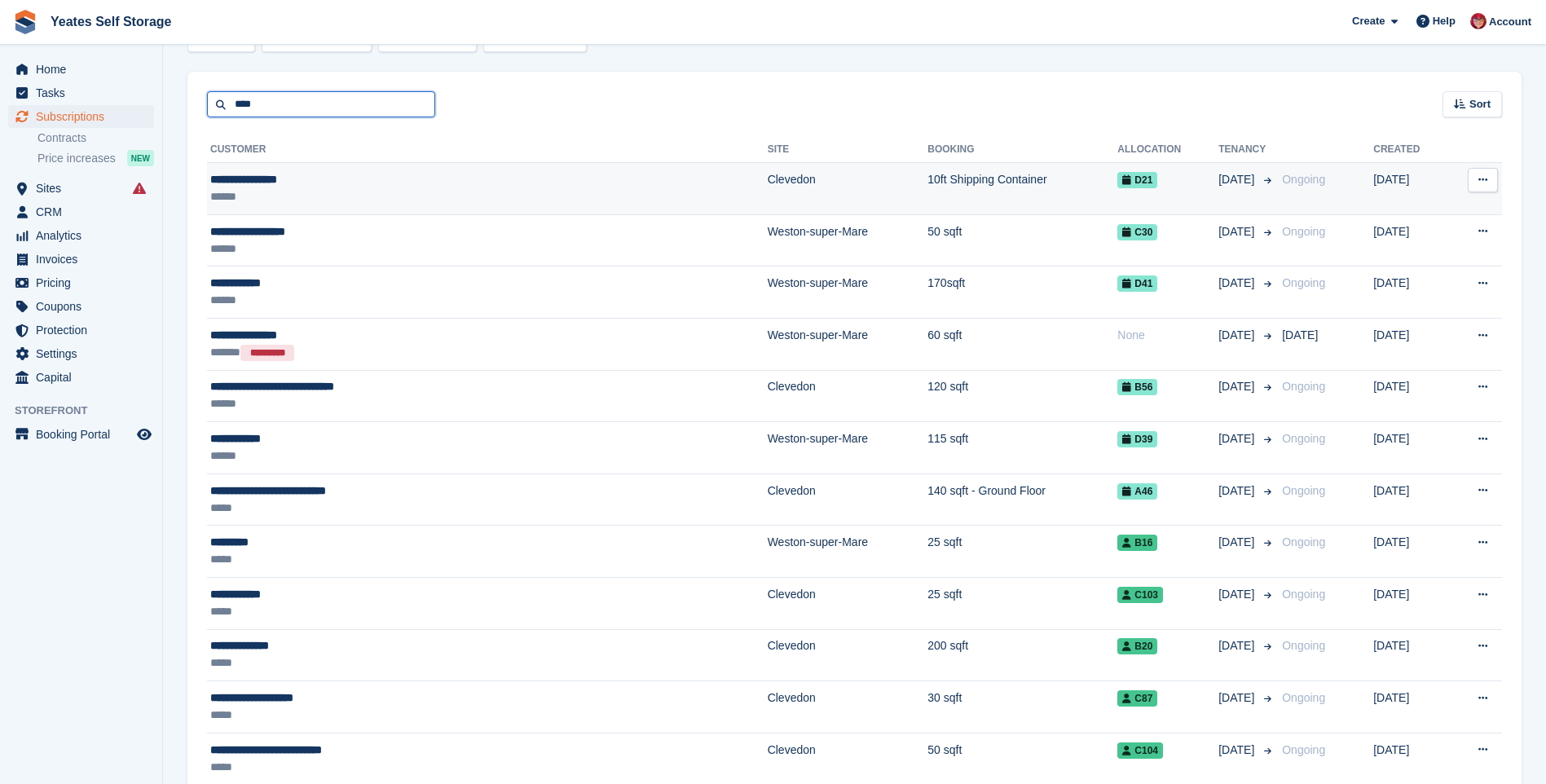
type input "****"
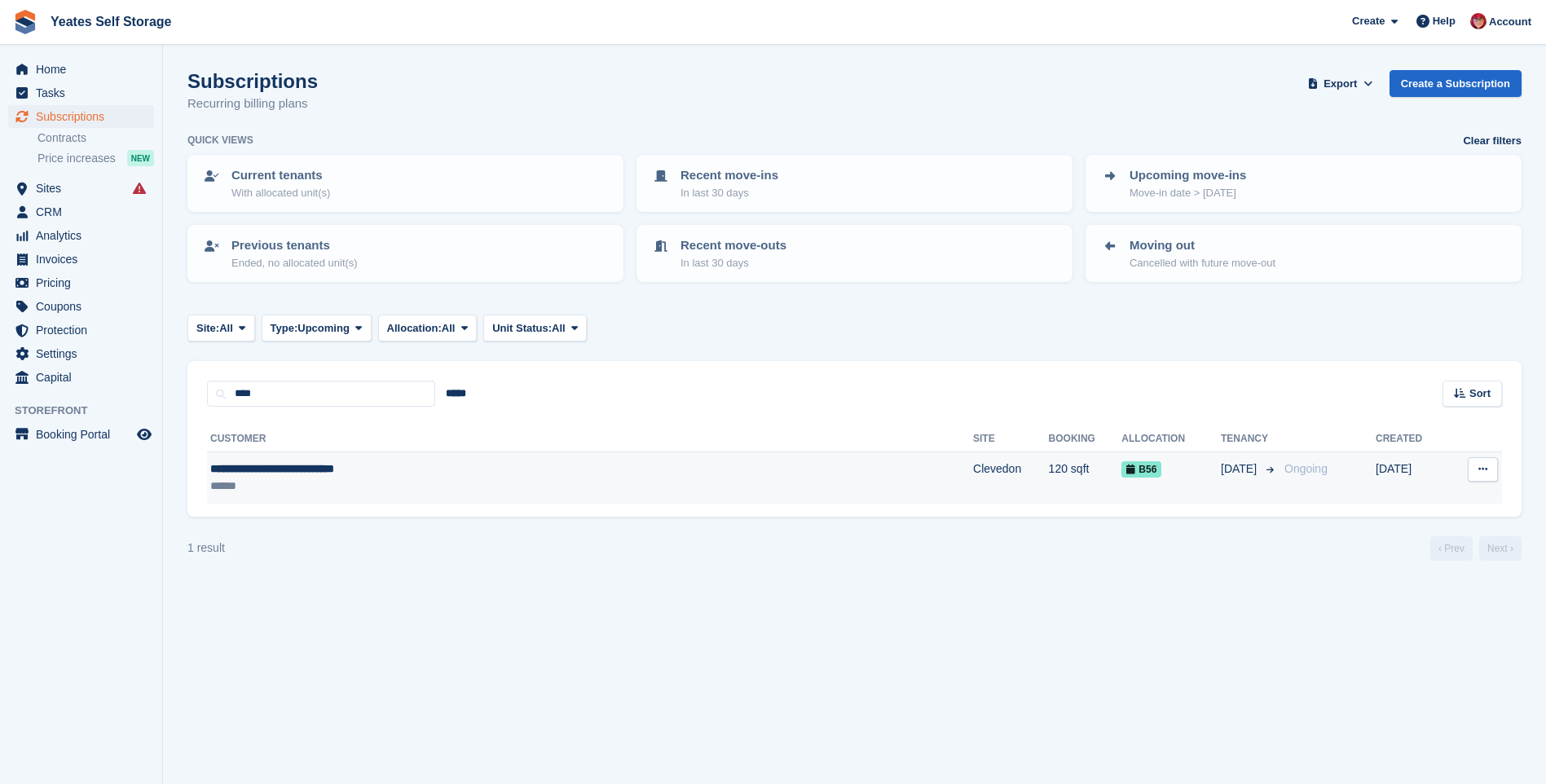
click at [316, 476] on div "**********" at bounding box center [453, 469] width 486 height 17
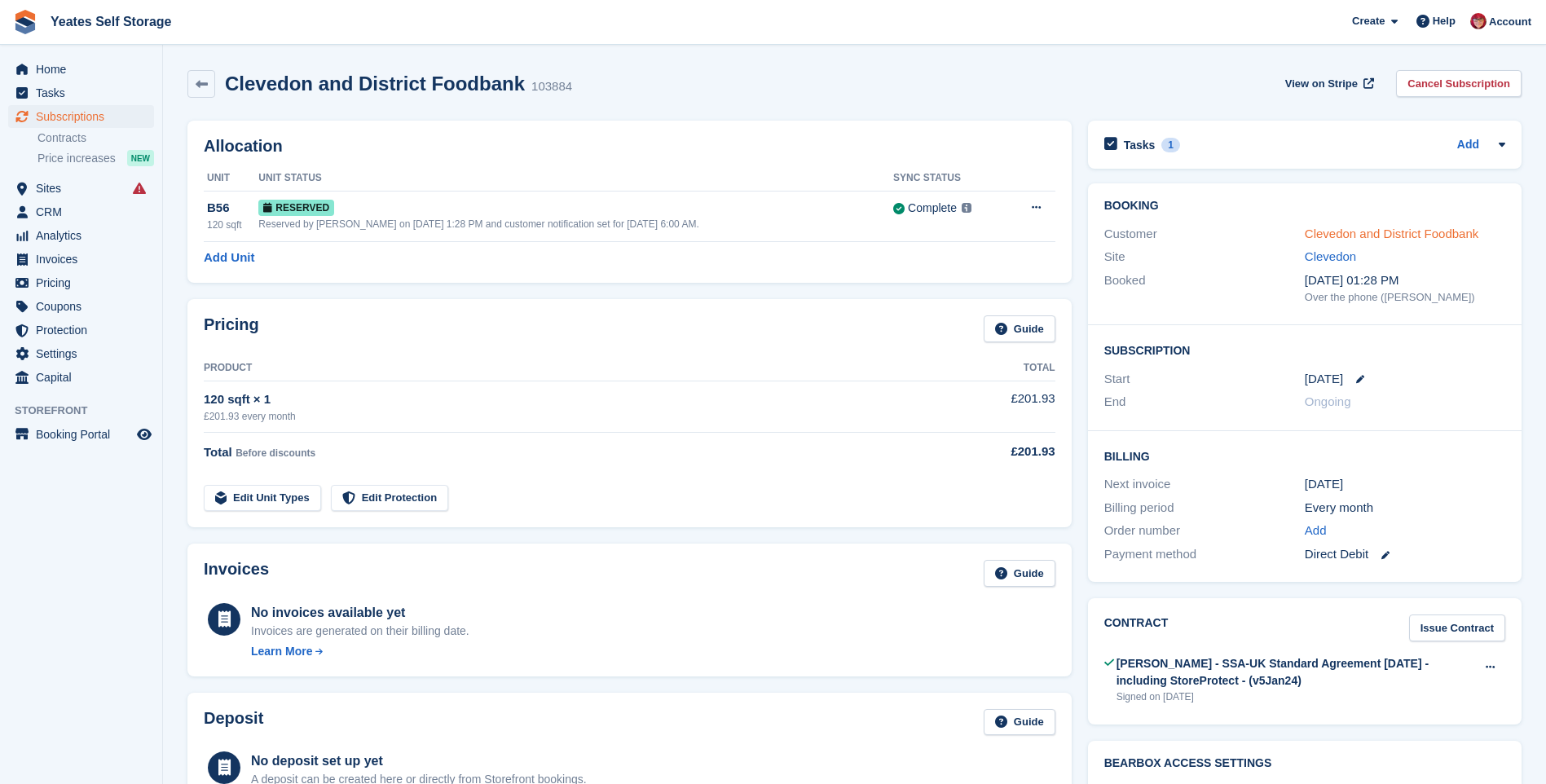
click at [1398, 237] on link "Clevedon and District Foodbank" at bounding box center [1391, 233] width 174 height 14
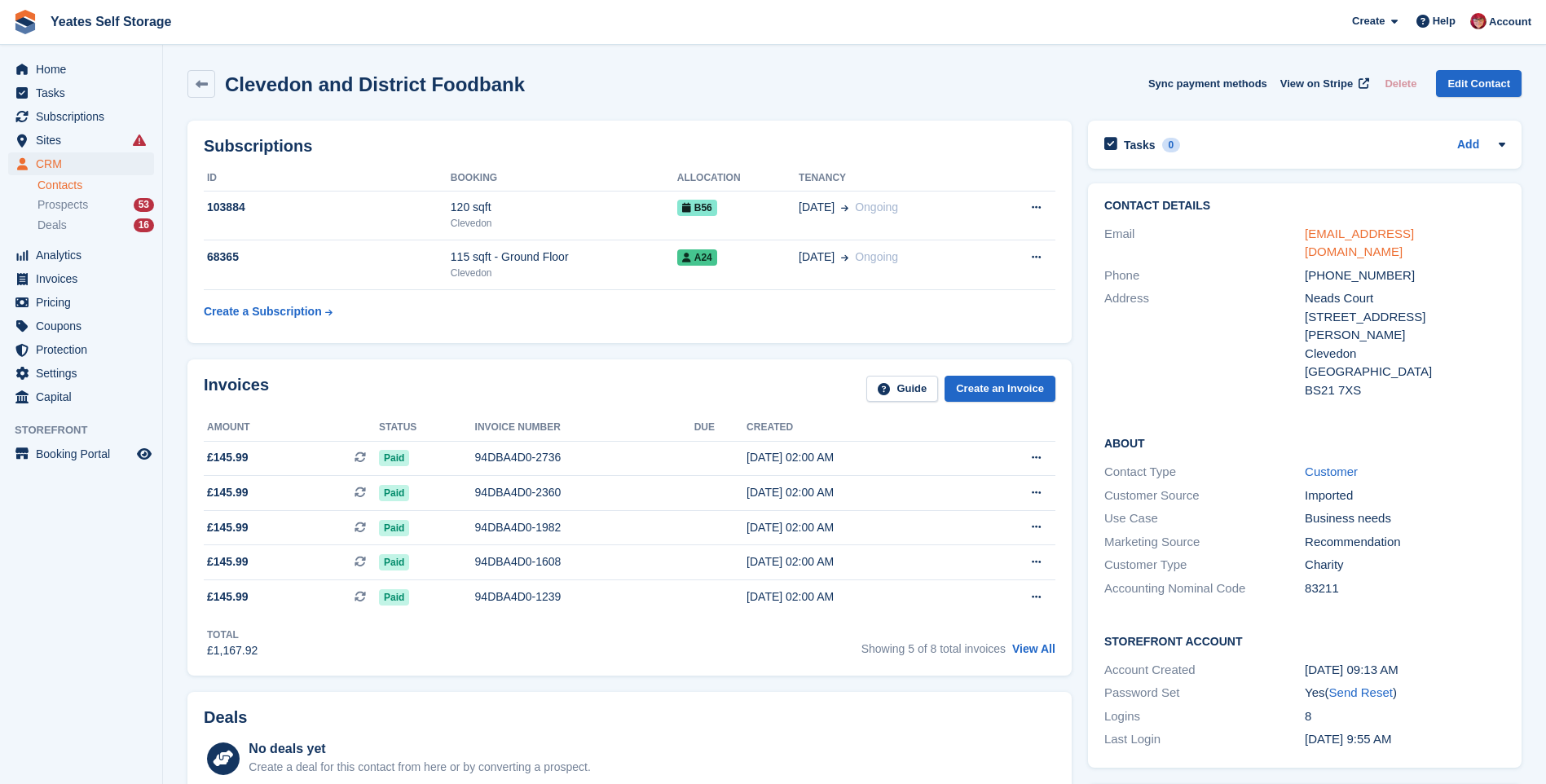
click at [1372, 231] on link "[EMAIL_ADDRESS][DOMAIN_NAME]" at bounding box center [1359, 243] width 109 height 33
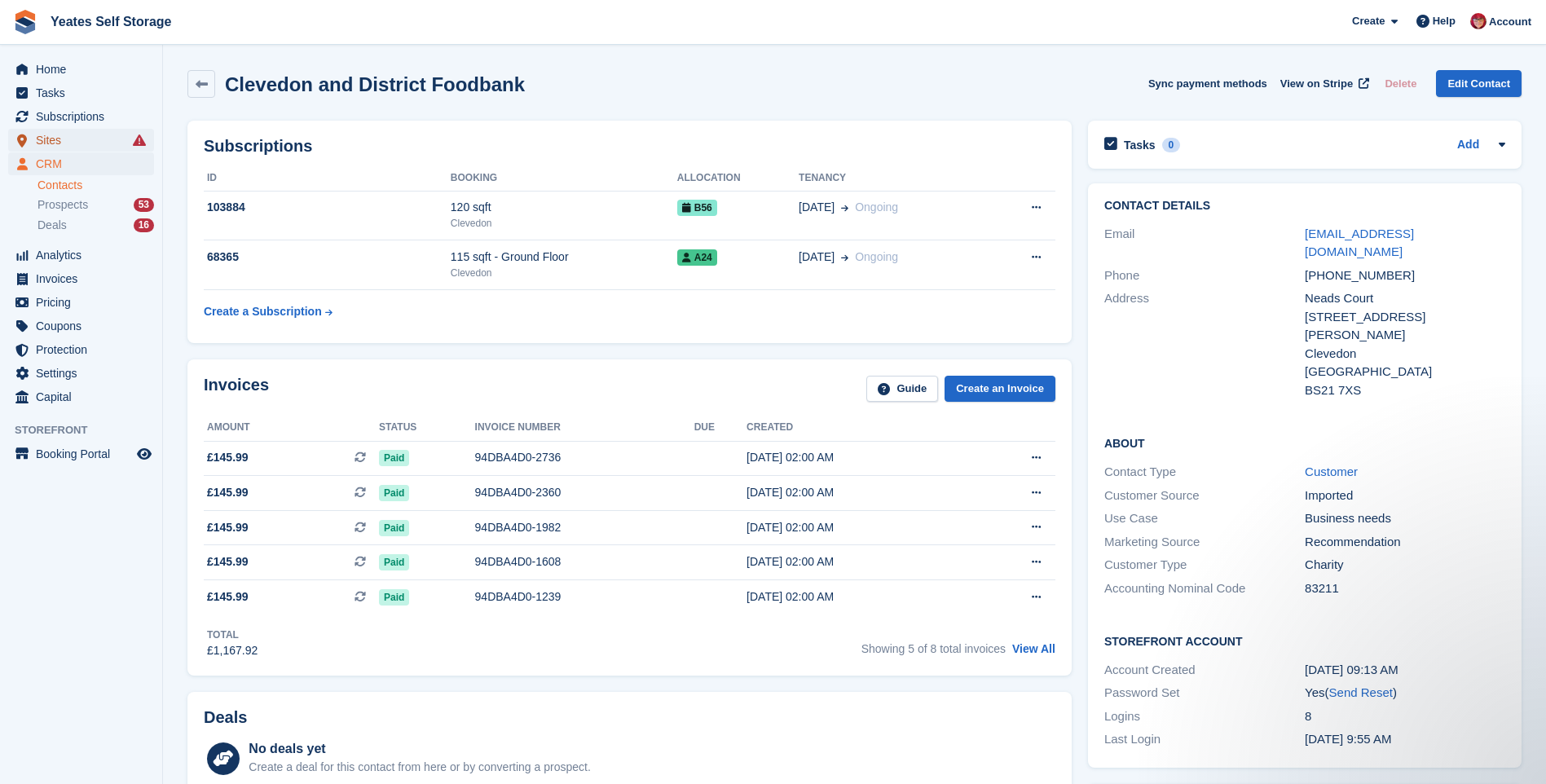
click at [54, 138] on span "Sites" at bounding box center [85, 141] width 98 height 23
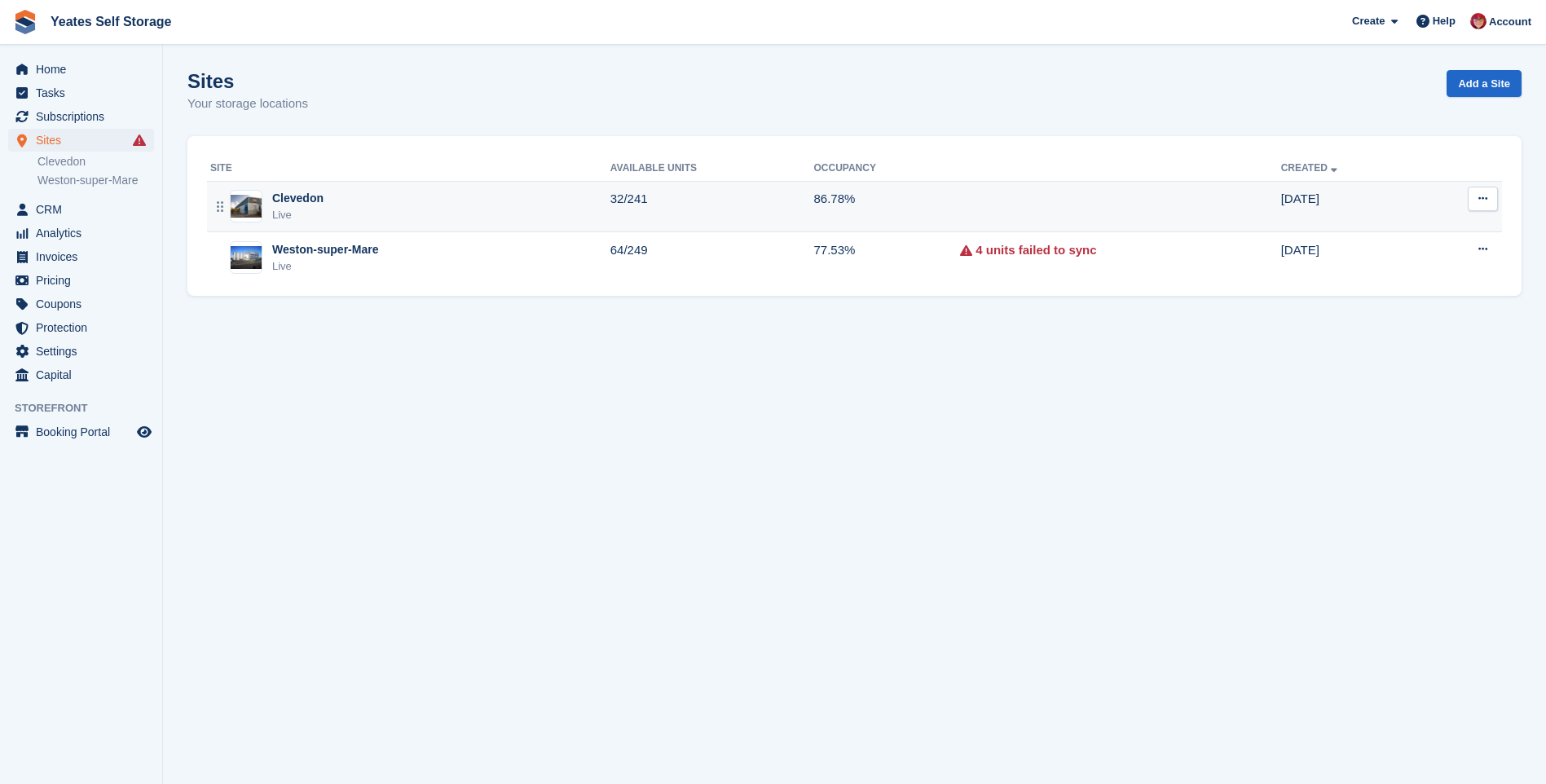
click at [295, 191] on div "Clevedon" at bounding box center [298, 198] width 51 height 17
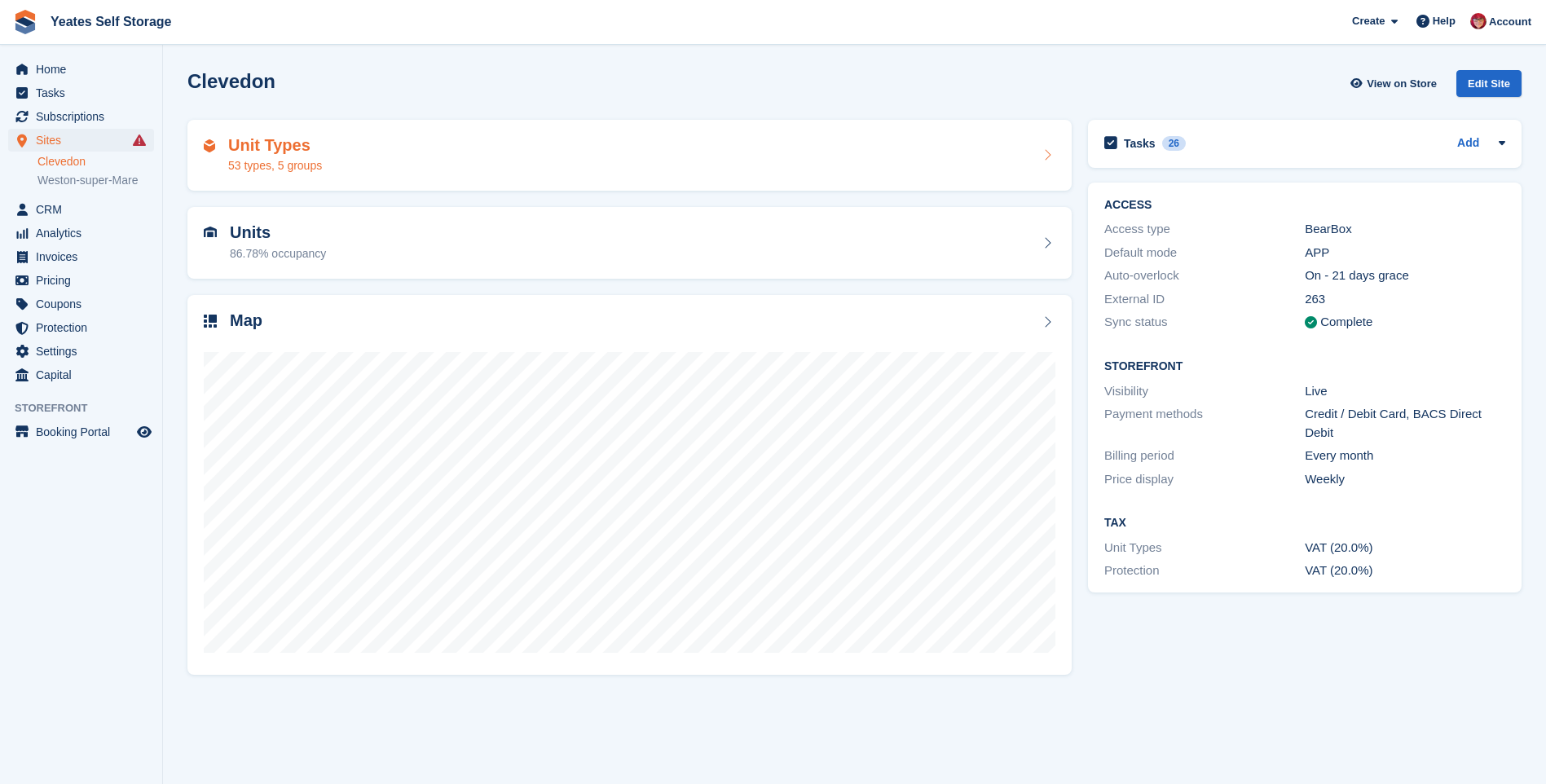
click at [276, 145] on h2 "Unit Types" at bounding box center [275, 145] width 94 height 19
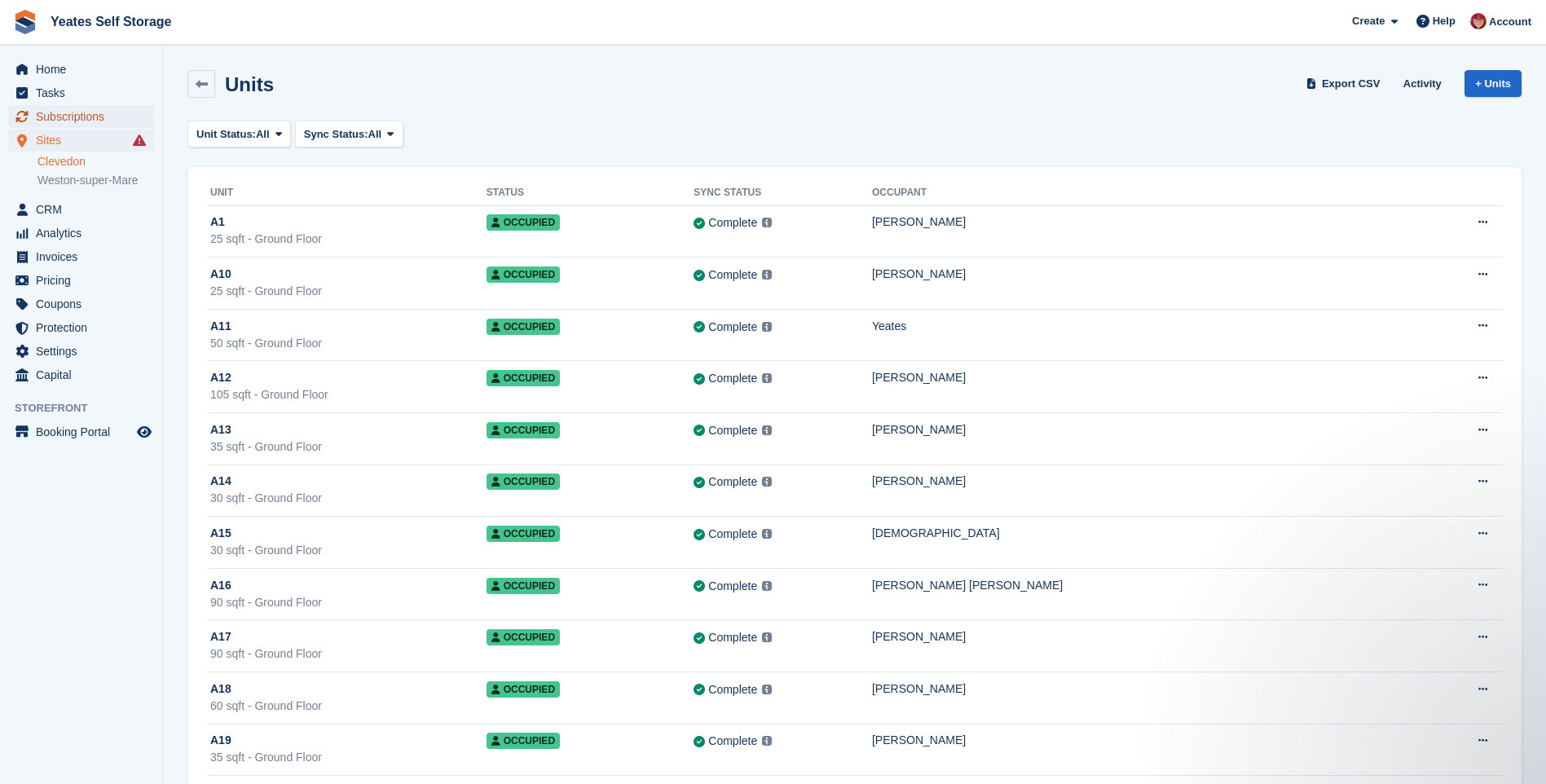
click at [64, 121] on span "Subscriptions" at bounding box center [85, 117] width 98 height 23
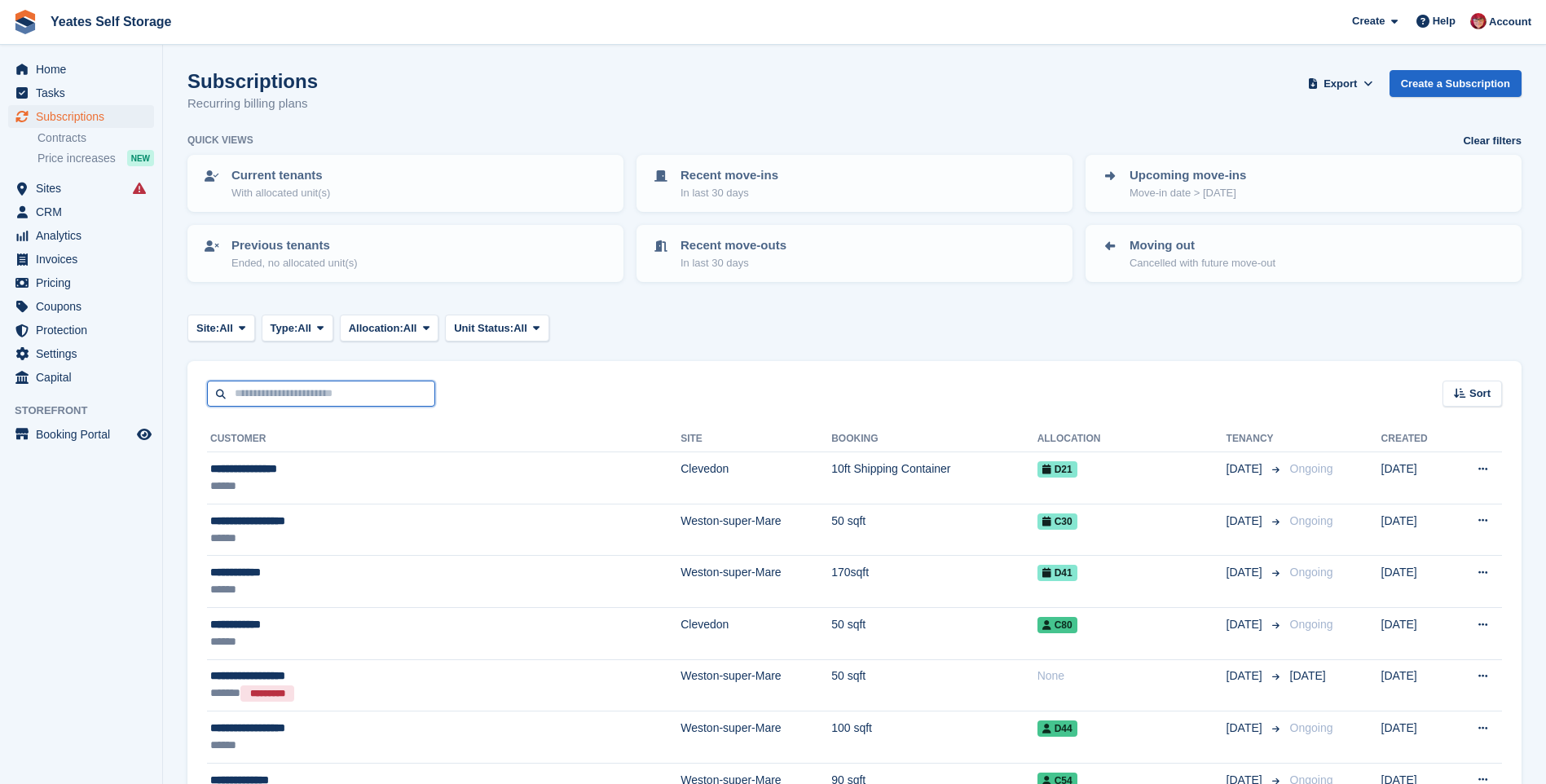
click at [391, 397] on input "text" at bounding box center [321, 394] width 228 height 27
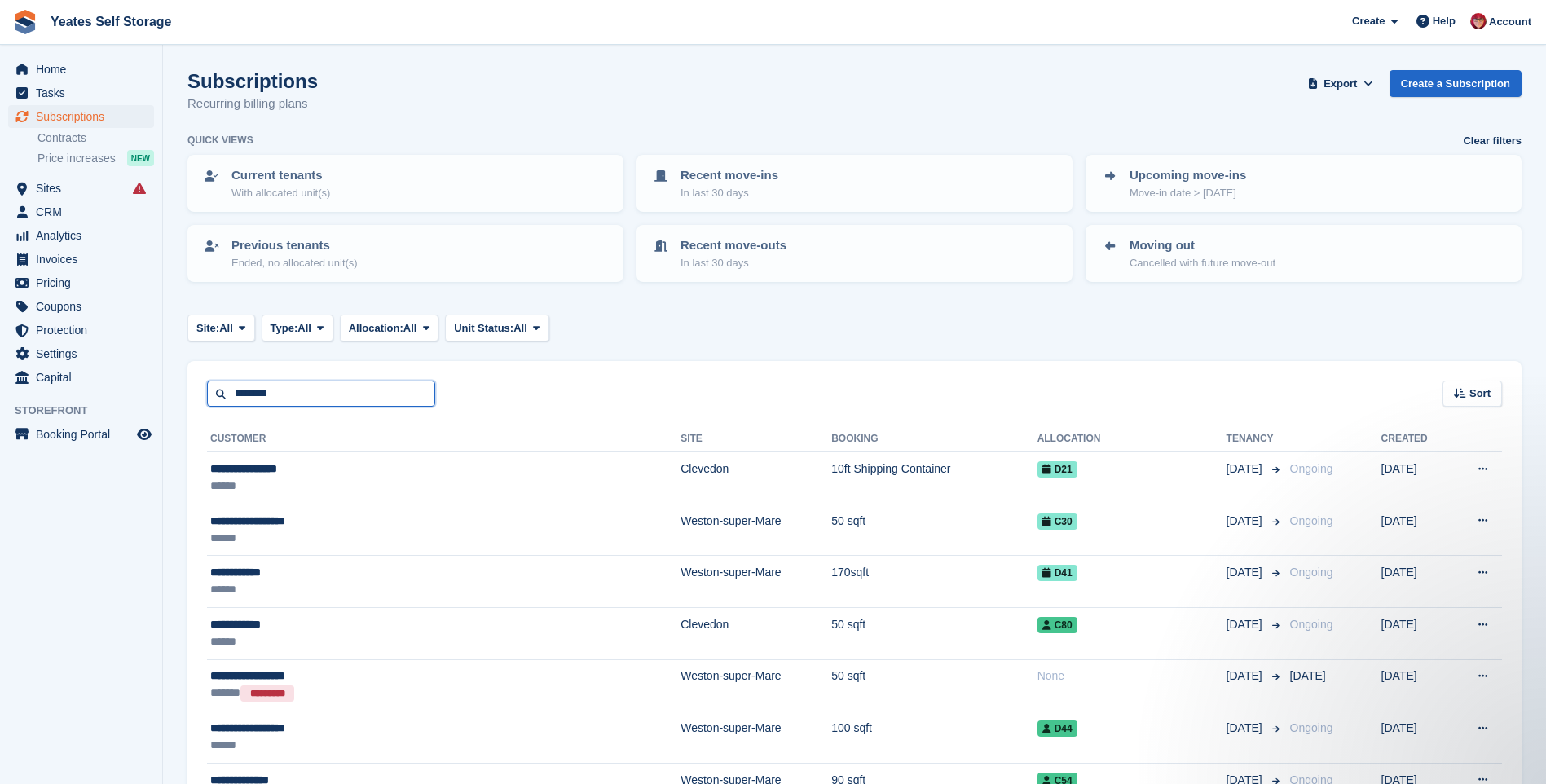
type input "********"
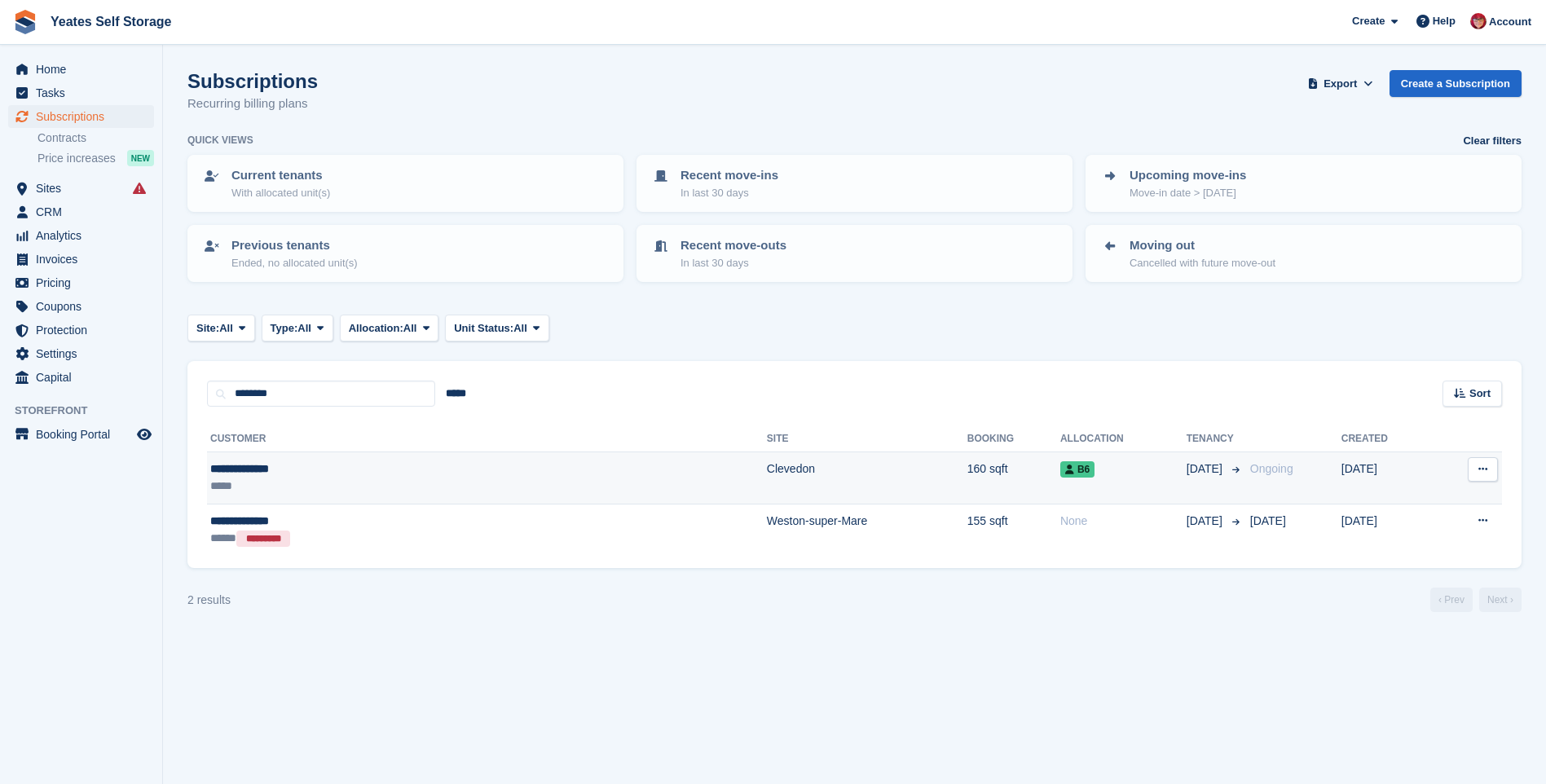
click at [767, 466] on td "Clevedon" at bounding box center [867, 478] width 201 height 52
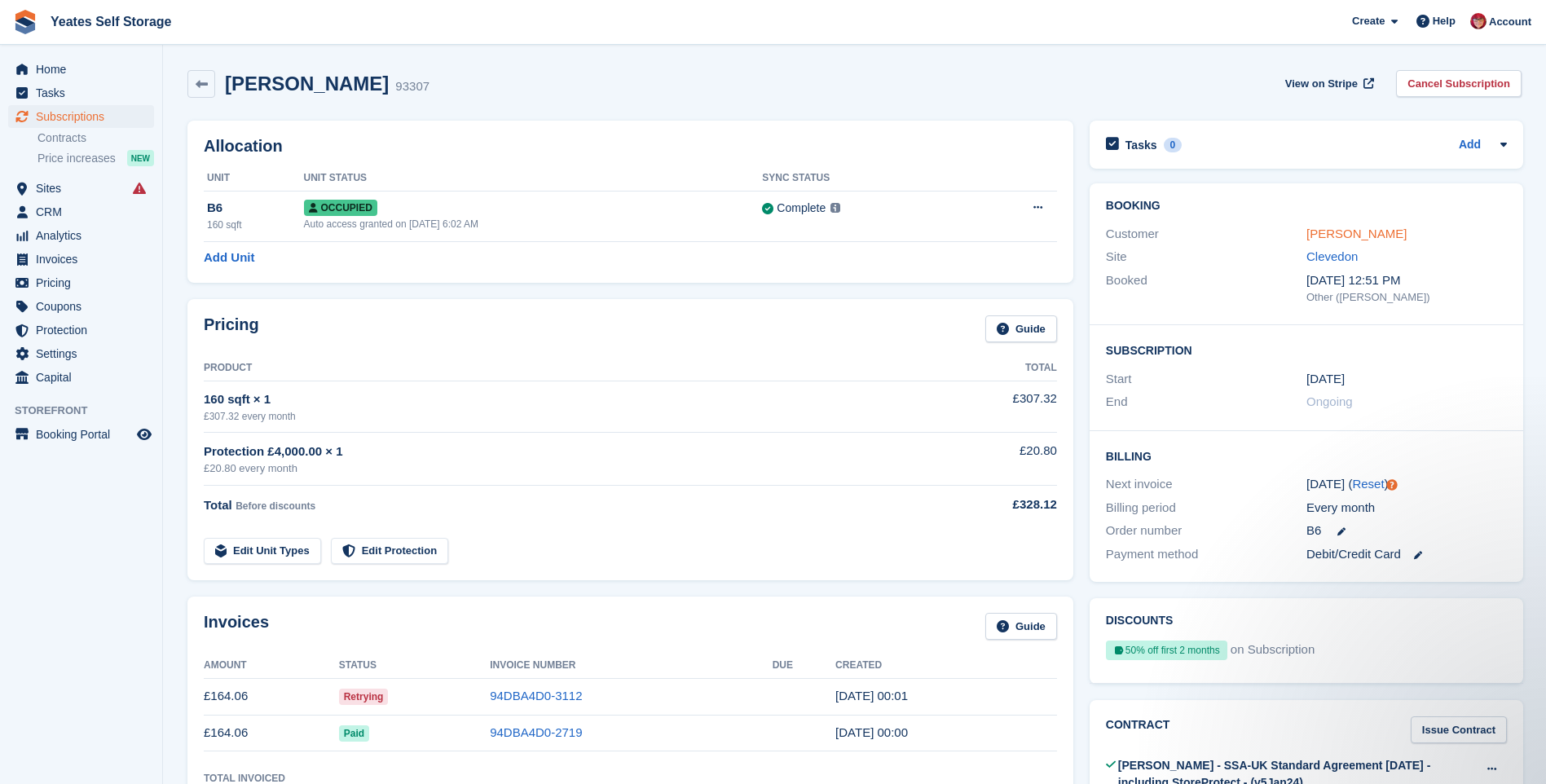
click at [1339, 238] on link "[PERSON_NAME]" at bounding box center [1357, 233] width 100 height 14
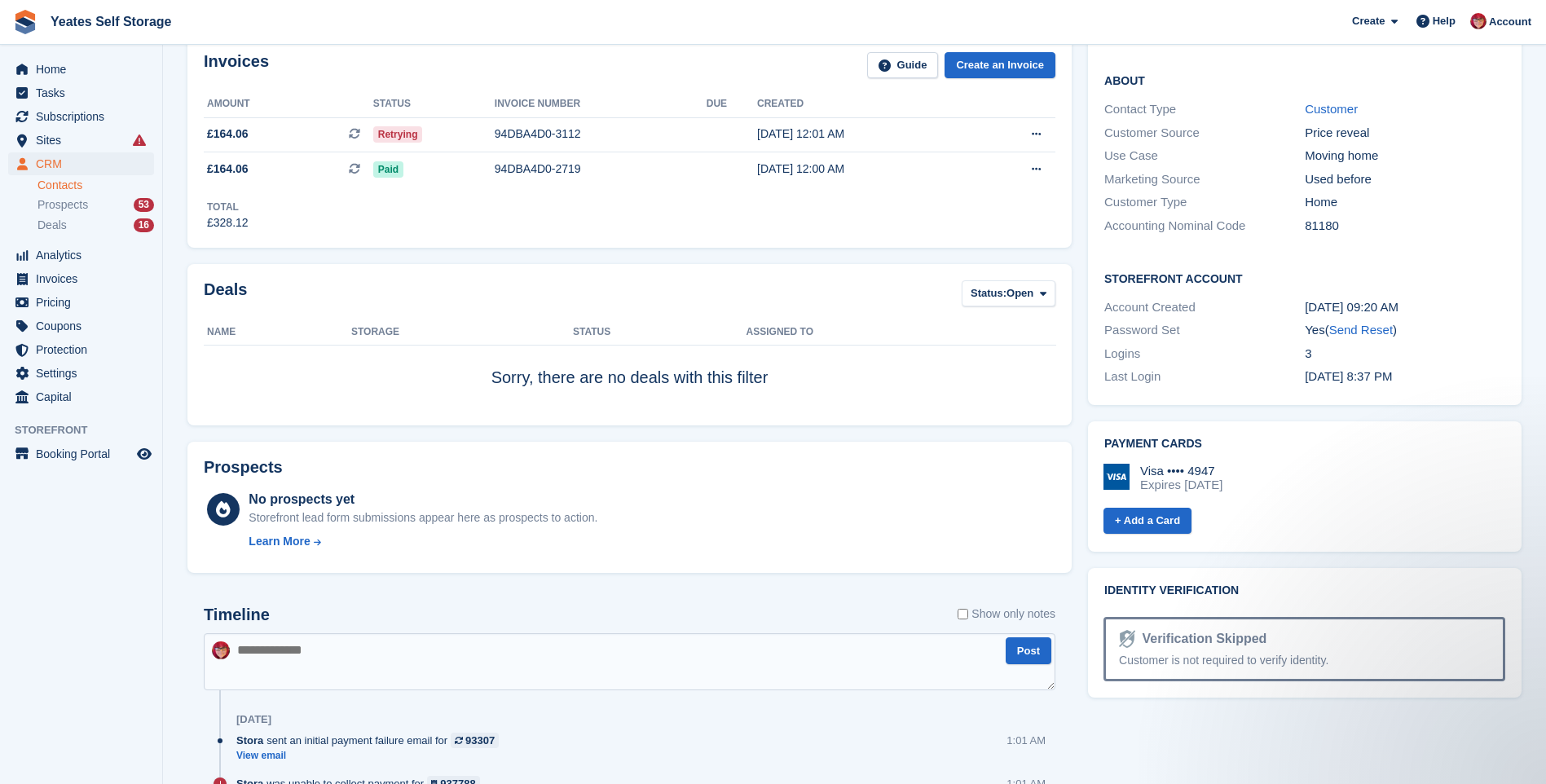
click at [1214, 464] on div "Visa •••• 4947" at bounding box center [1182, 471] width 82 height 15
click at [1223, 464] on div "Visa •••• 4947" at bounding box center [1182, 471] width 82 height 15
click at [1121, 464] on img at bounding box center [1117, 477] width 26 height 26
click at [1223, 464] on div "Visa •••• 4947" at bounding box center [1182, 471] width 82 height 15
click at [1223, 478] on div "Expires [DATE]" at bounding box center [1182, 485] width 82 height 15
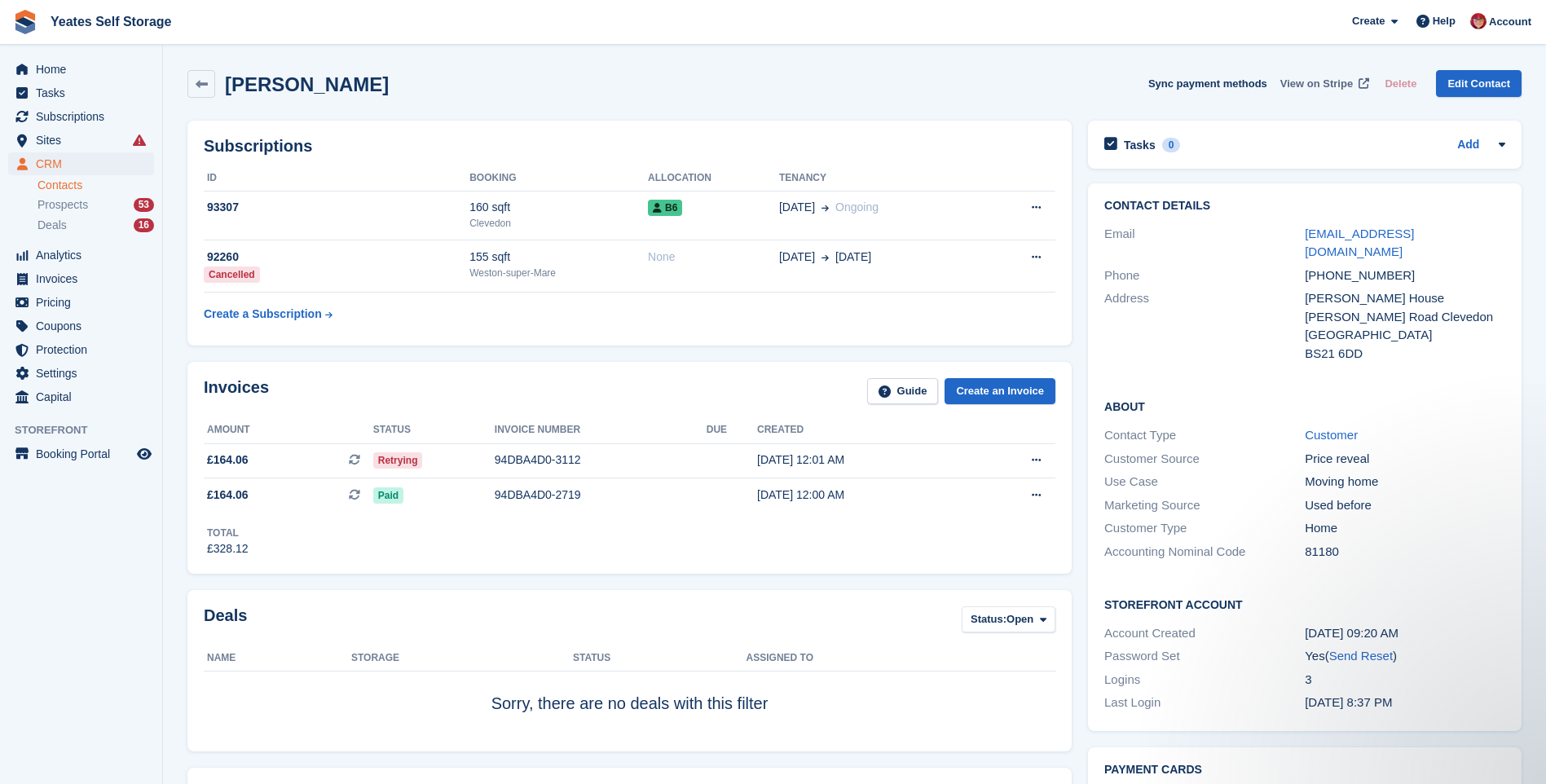
click at [1307, 83] on span "View on Stripe" at bounding box center [1316, 84] width 72 height 16
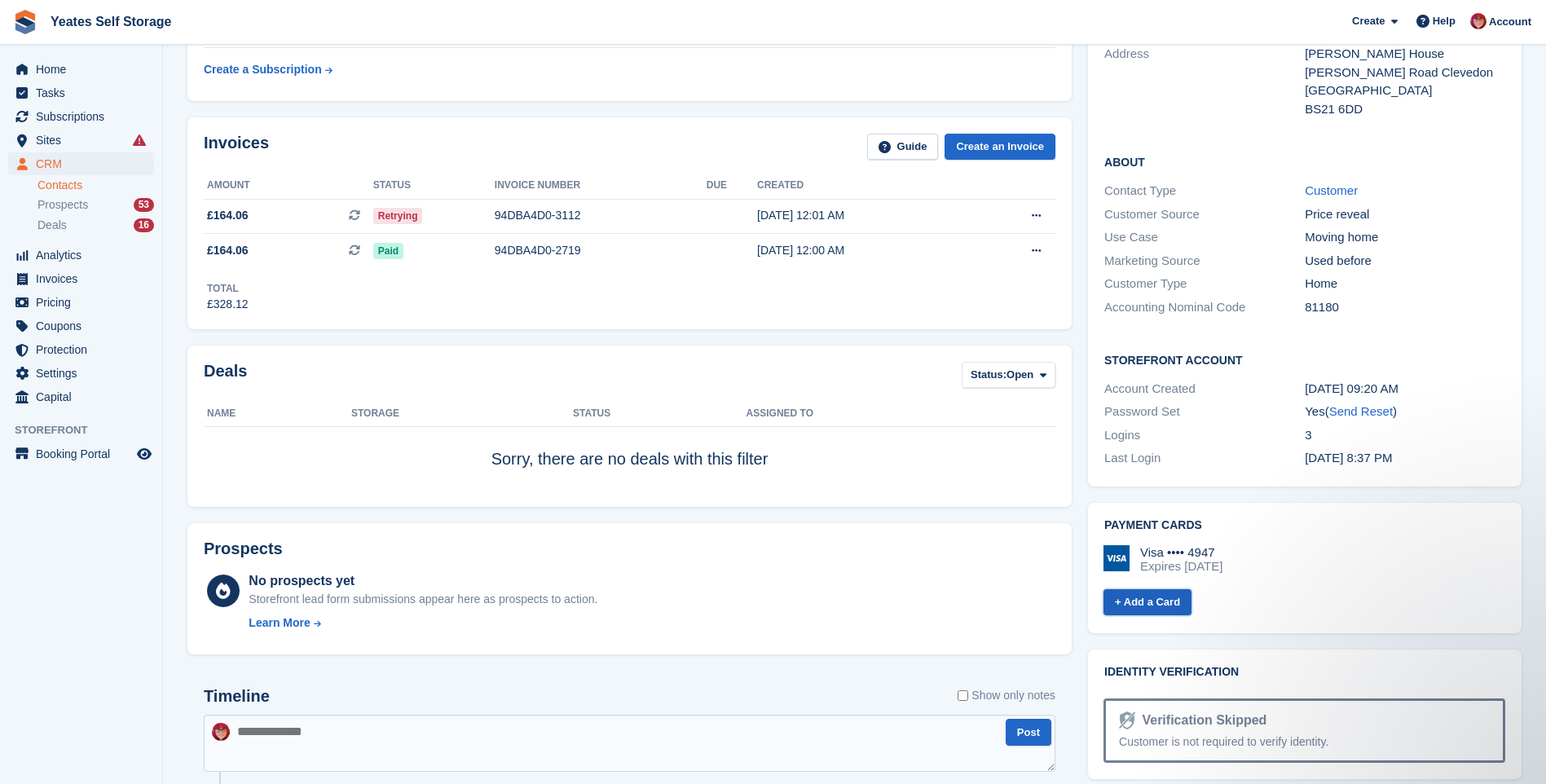
click at [1135, 589] on link "+ Add a Card" at bounding box center [1147, 602] width 88 height 27
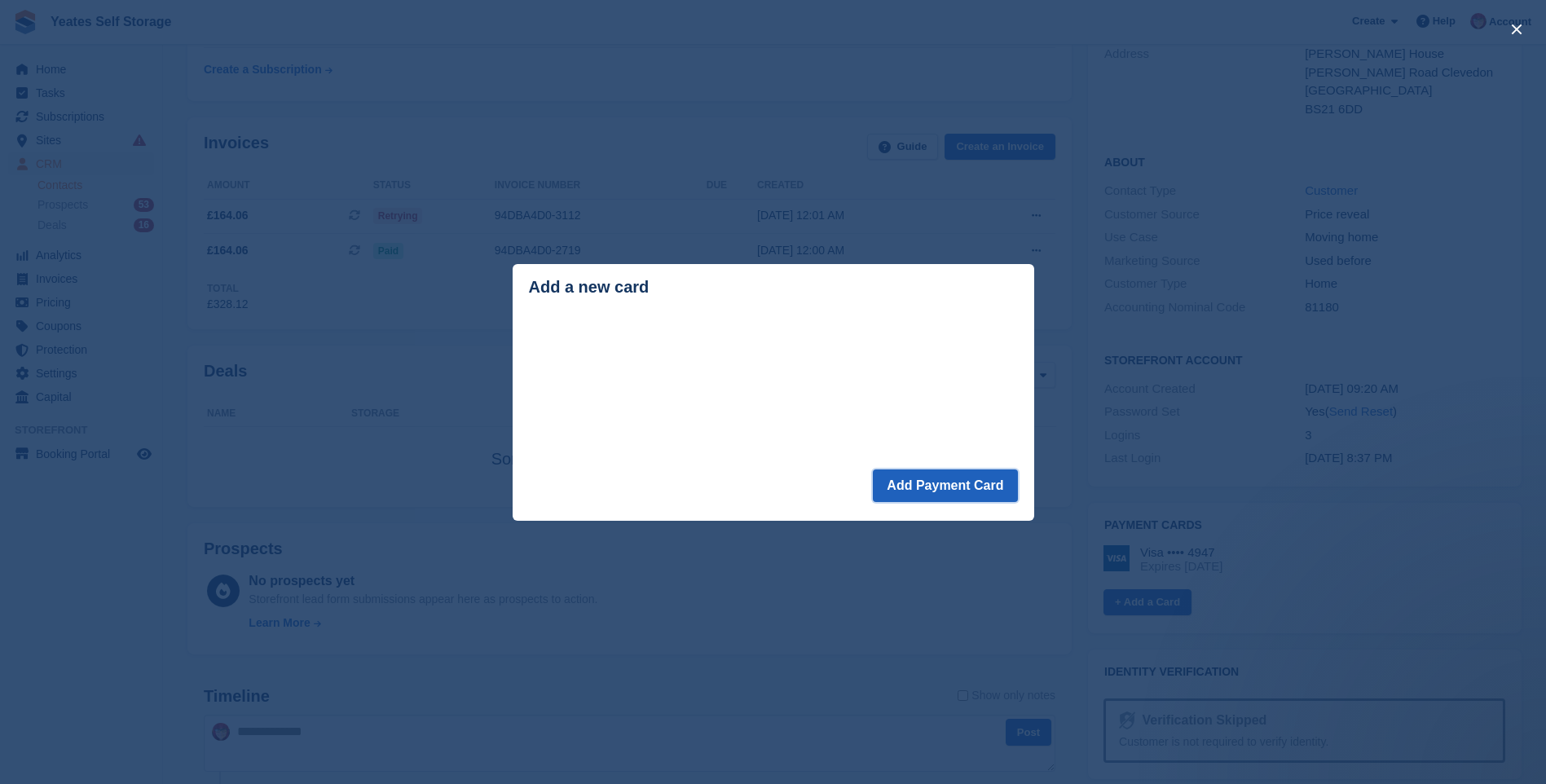
click at [935, 494] on button "Add Payment Card" at bounding box center [945, 486] width 144 height 33
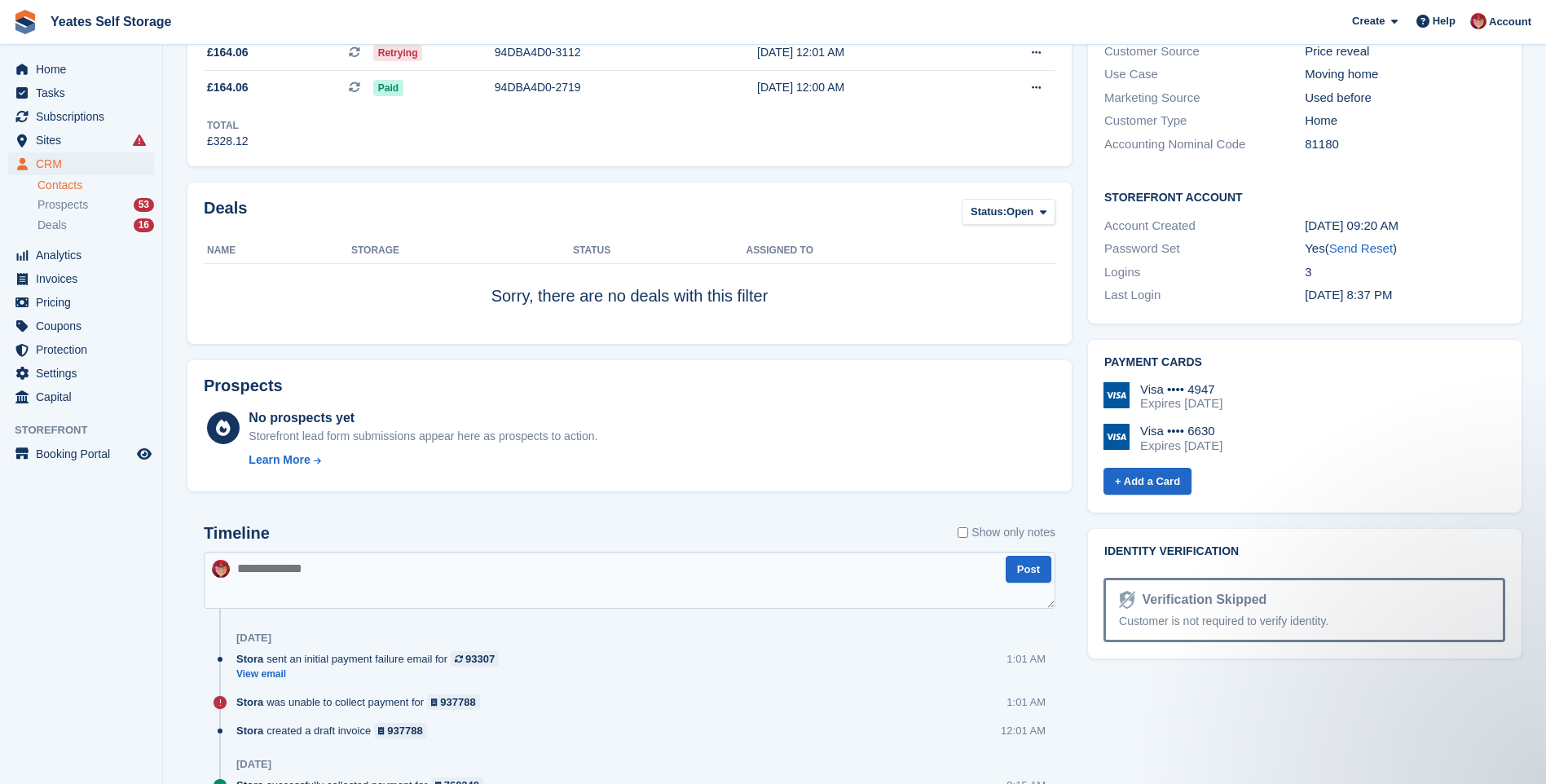
click at [1260, 470] on div "+ Add a Card" at bounding box center [1304, 481] width 402 height 30
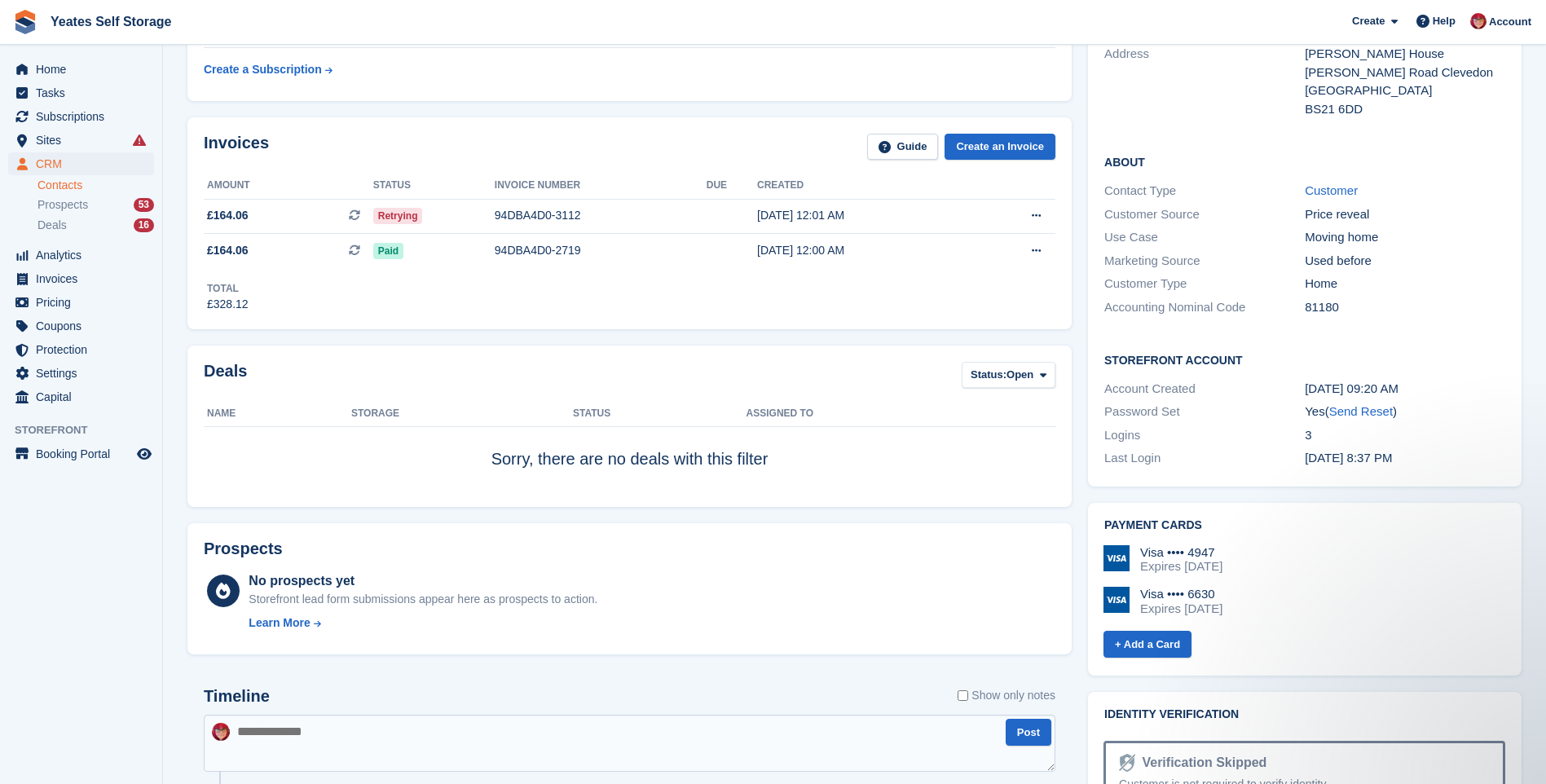
scroll to position [81, 0]
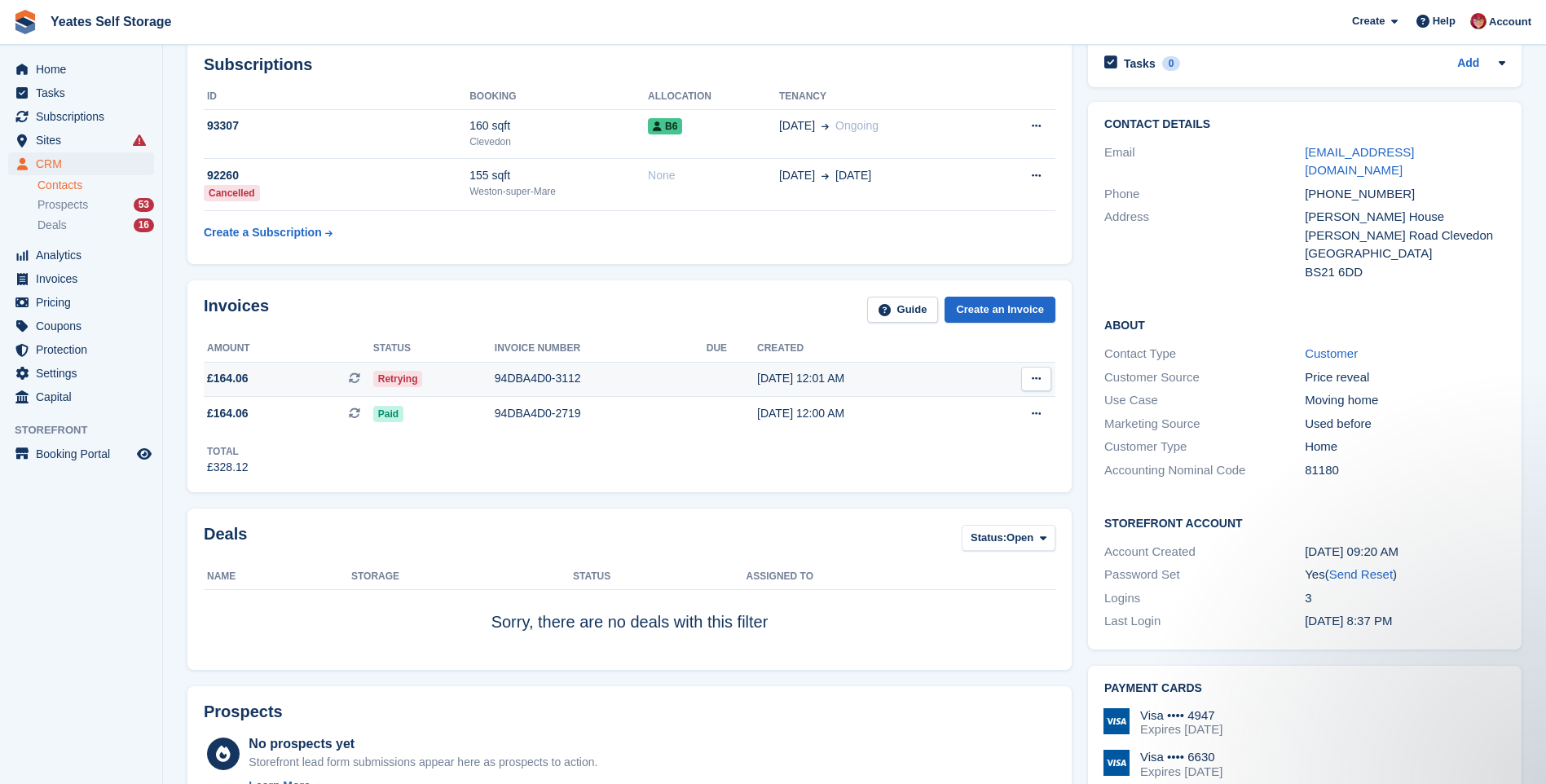
click at [1038, 378] on icon at bounding box center [1036, 378] width 9 height 11
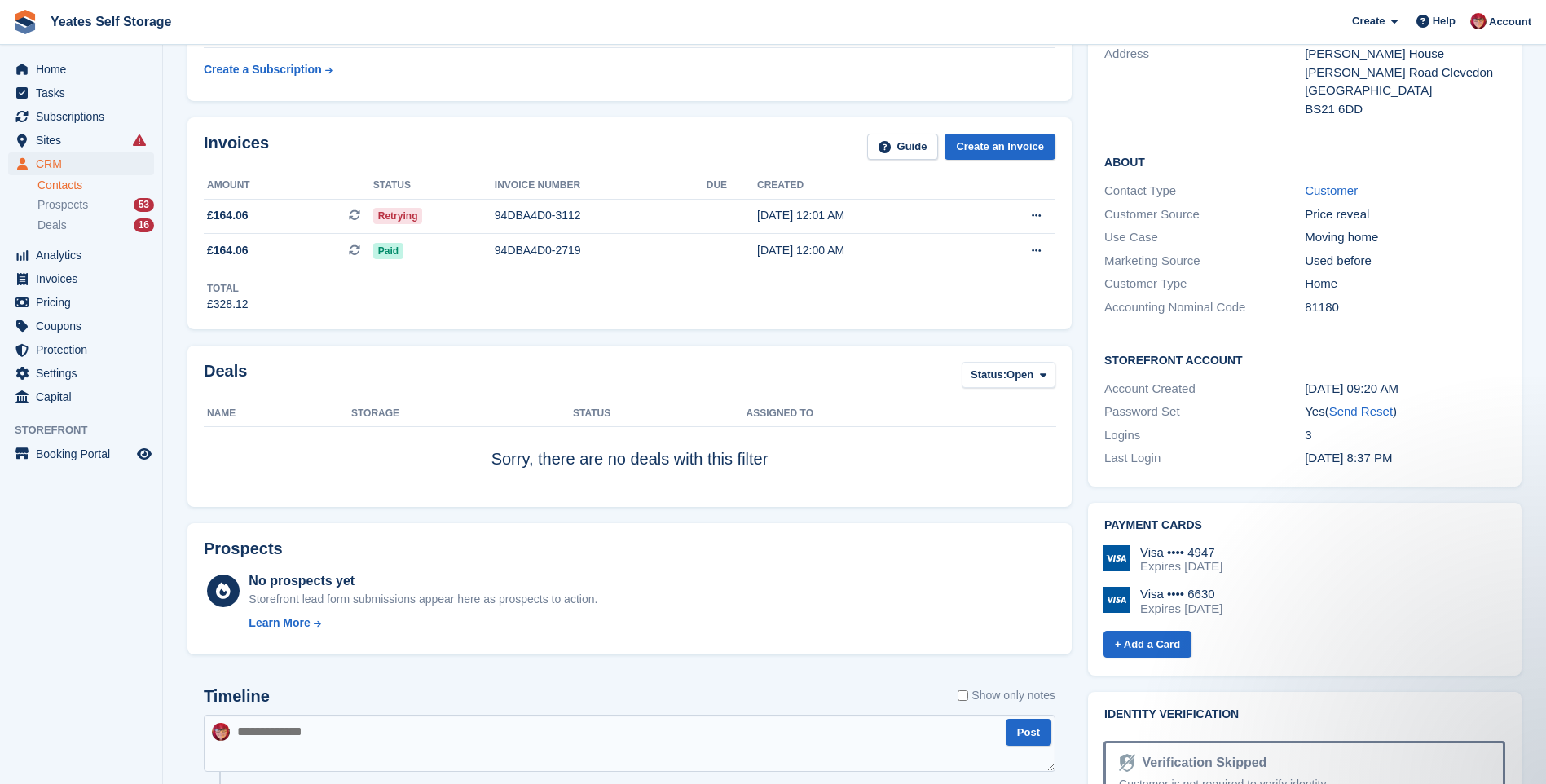
click at [1223, 587] on div "Visa •••• 6630" at bounding box center [1182, 594] width 82 height 15
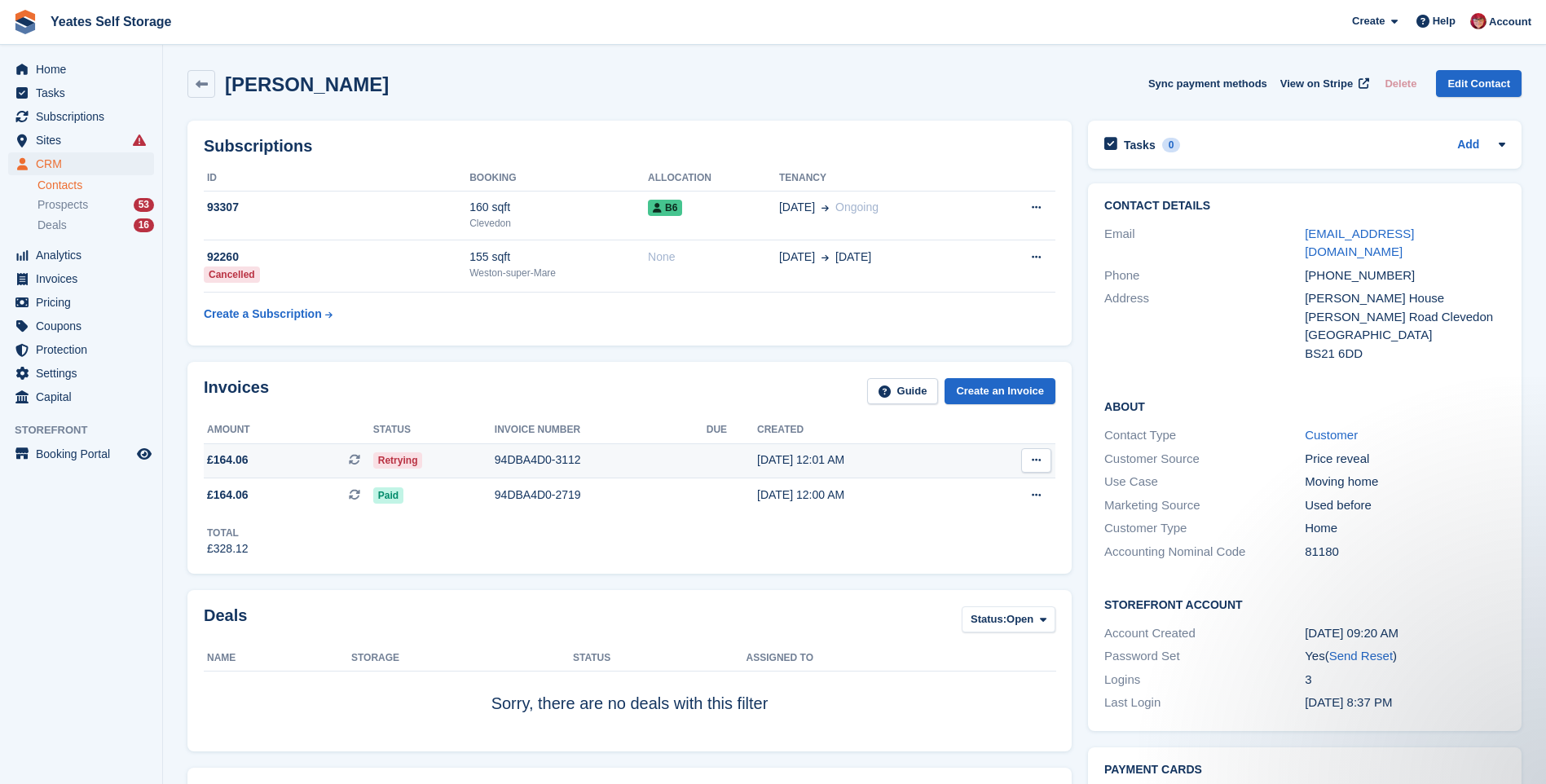
click at [389, 458] on span "Retrying" at bounding box center [398, 461] width 49 height 16
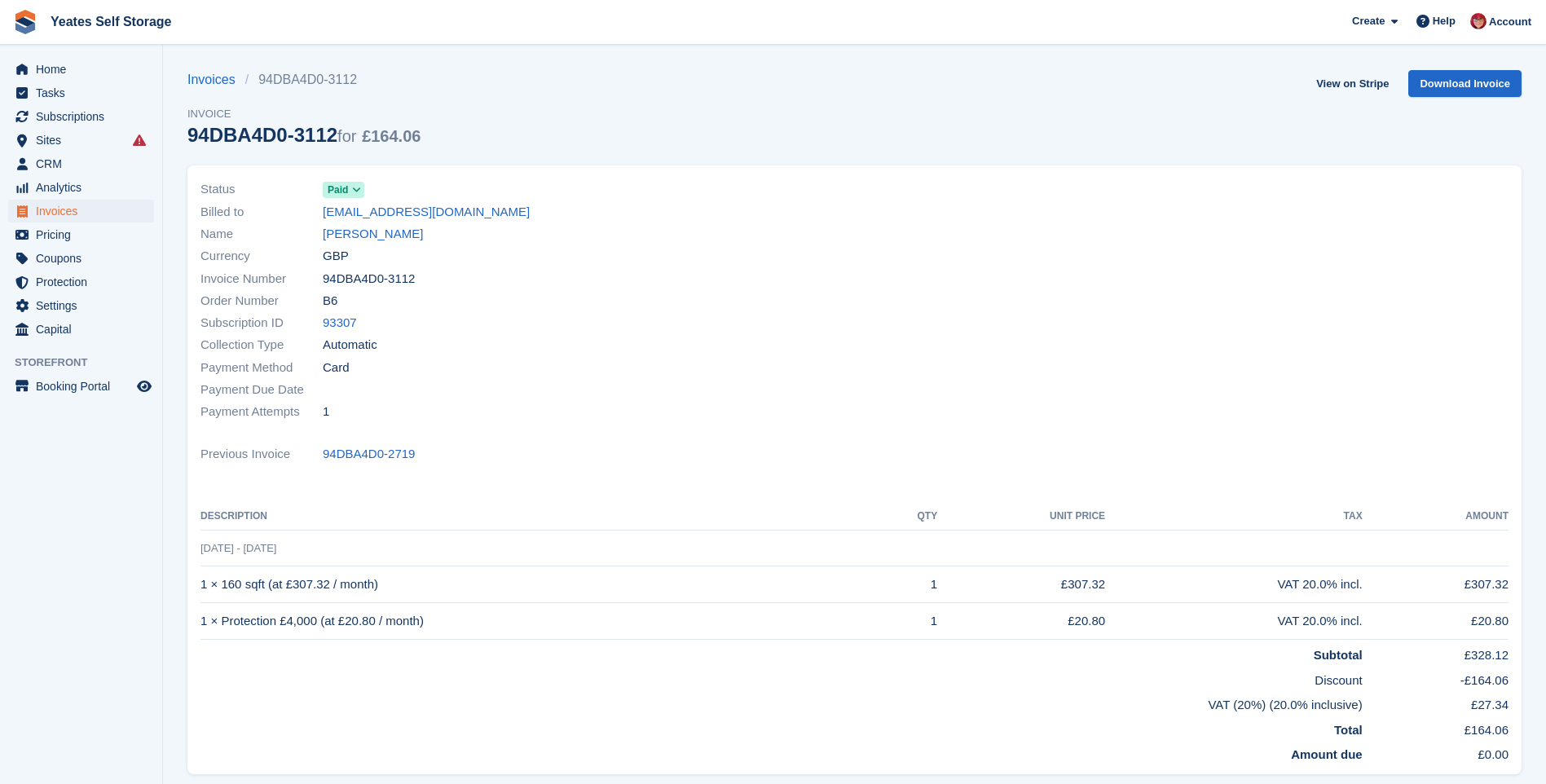
drag, startPoint x: 493, startPoint y: 301, endPoint x: 471, endPoint y: 295, distance: 22.8
click at [487, 299] on div "Order Number B6" at bounding box center [523, 301] width 645 height 22
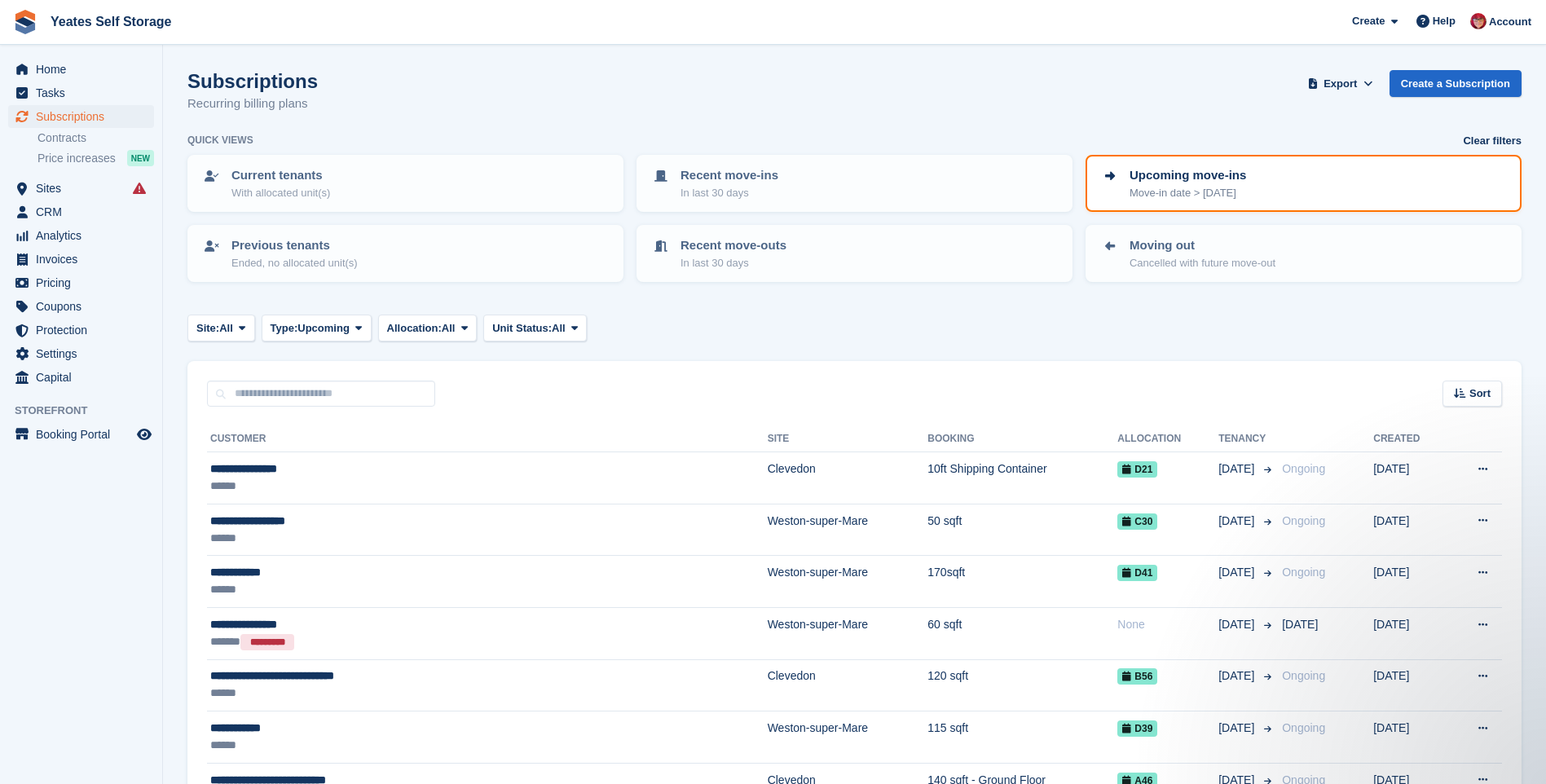
click at [77, 551] on aside "Home Tasks Subscriptions Subscriptions Subscriptions Contracts Price increases …" at bounding box center [81, 396] width 162 height 703
click at [60, 76] on span "Home" at bounding box center [85, 69] width 98 height 23
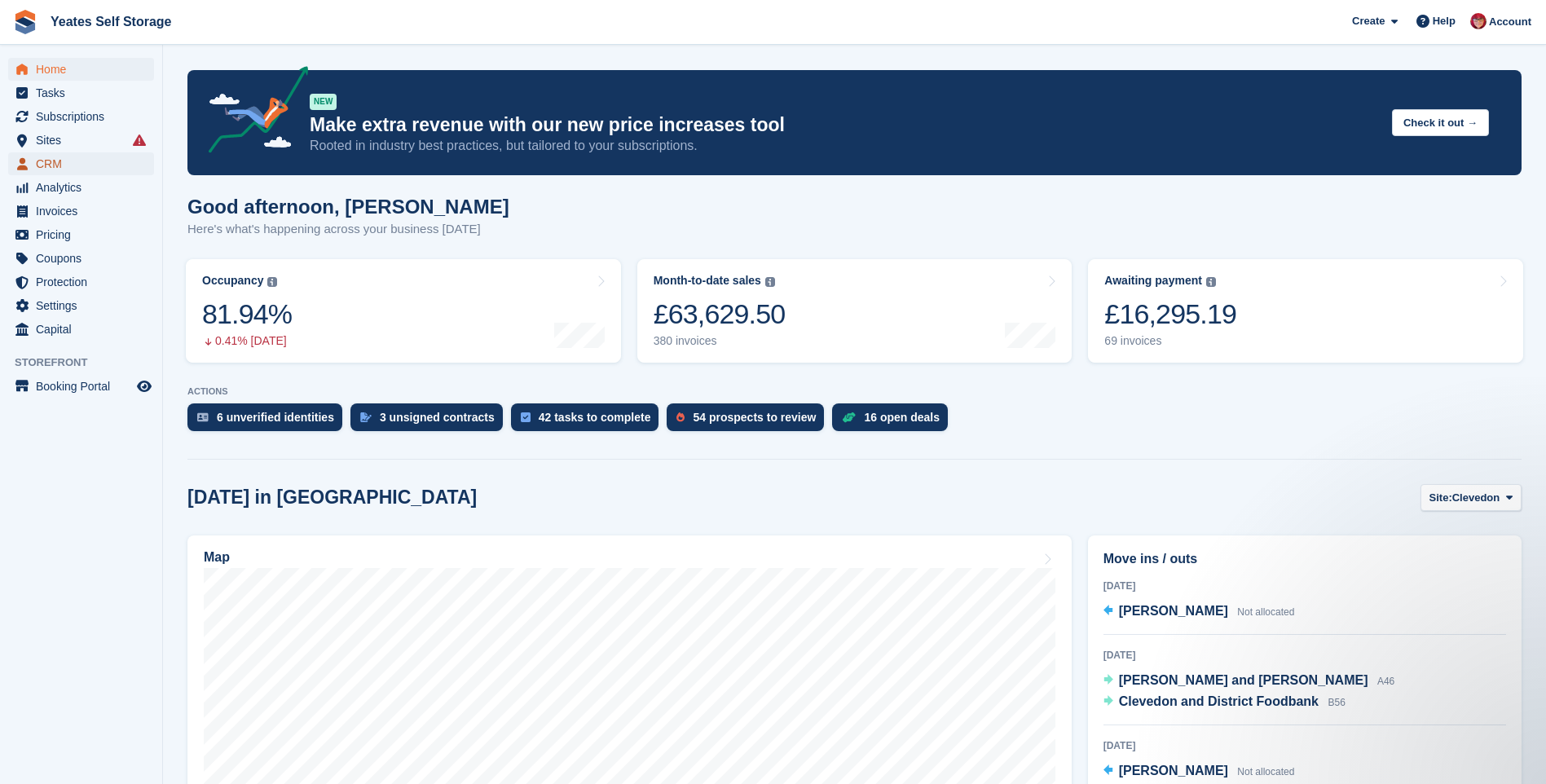
click at [23, 165] on icon "menu" at bounding box center [22, 164] width 11 height 12
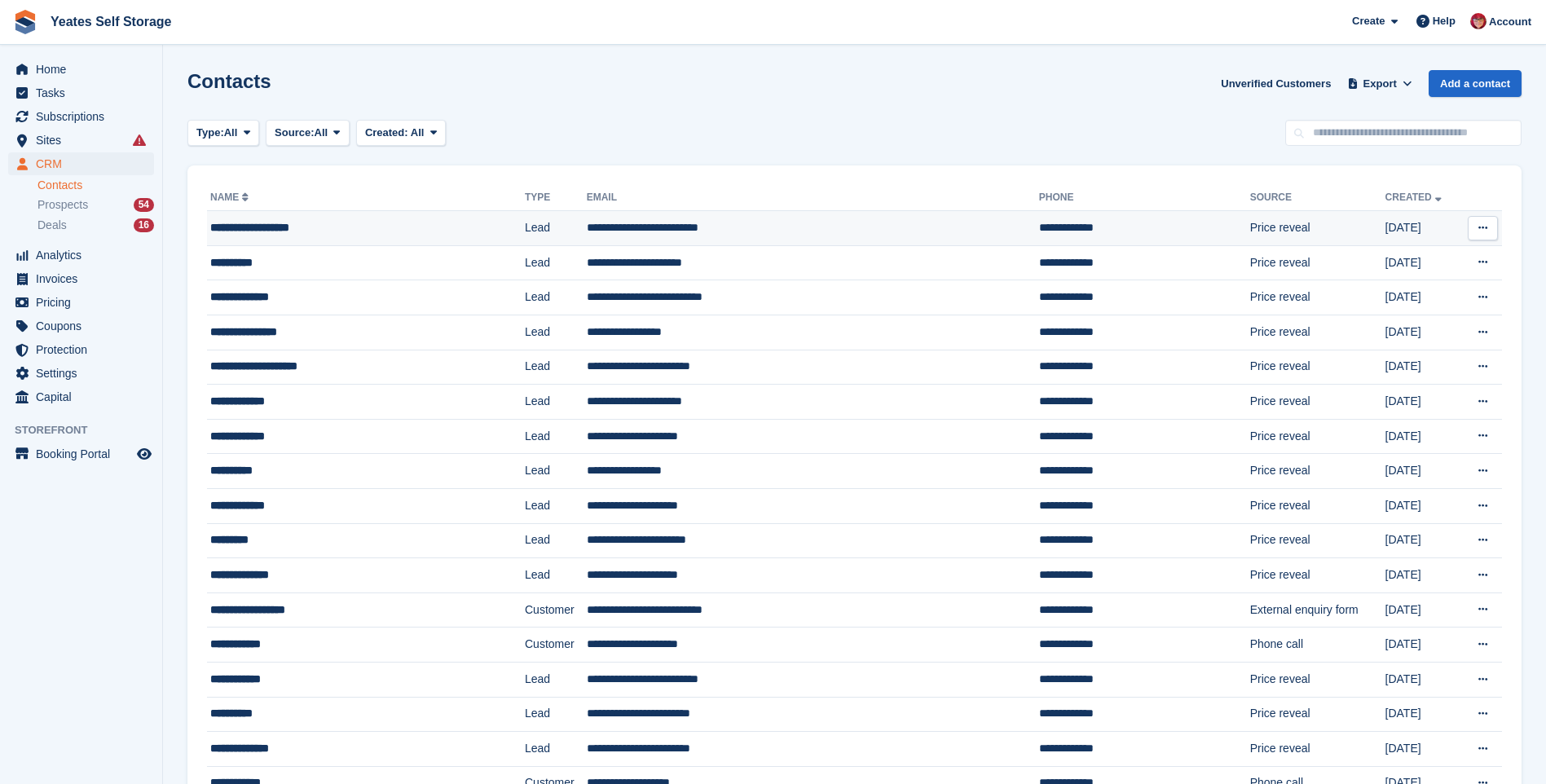
click at [241, 224] on div "**********" at bounding box center [337, 227] width 252 height 17
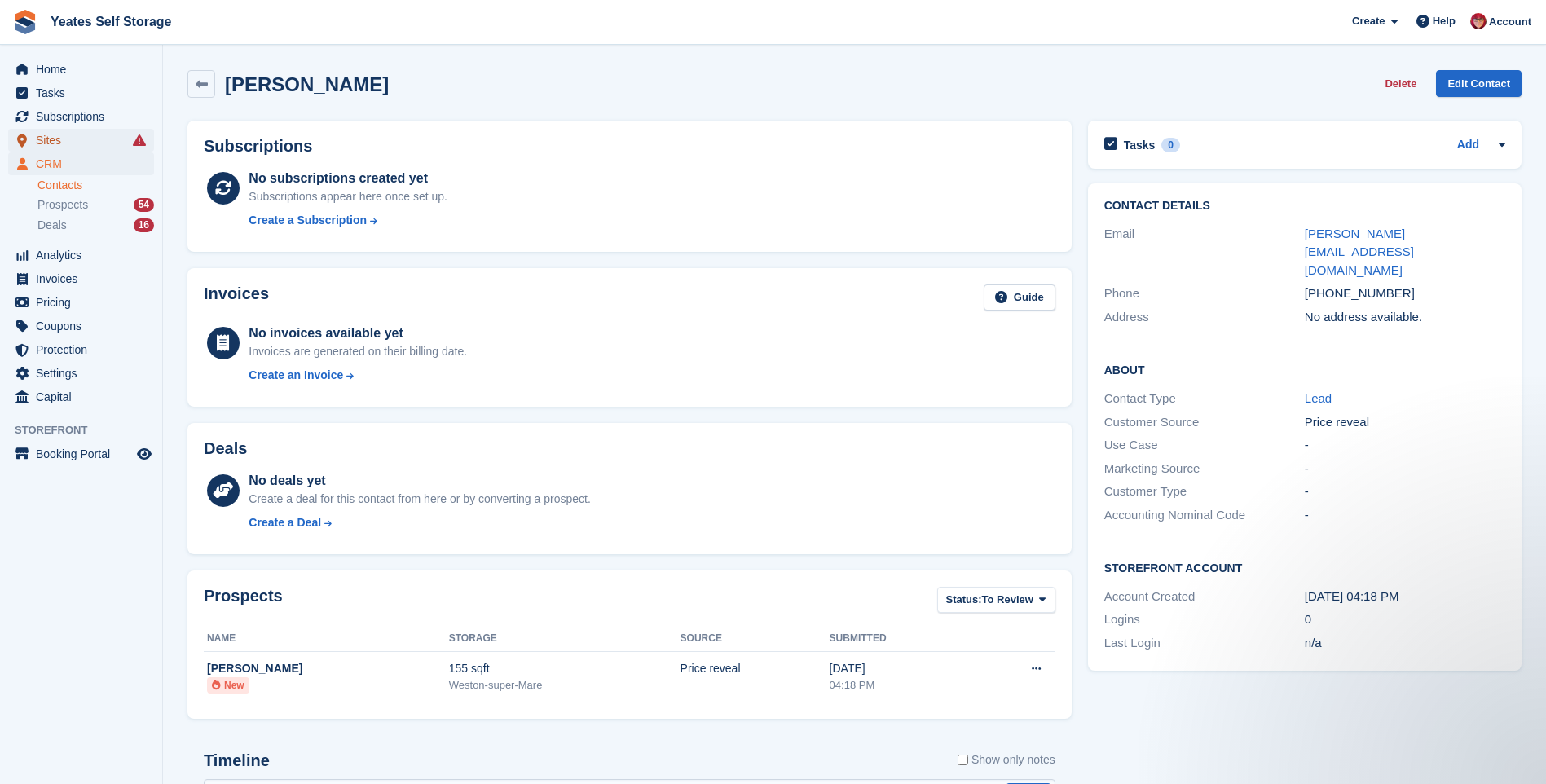
click at [36, 141] on span "Sites" at bounding box center [85, 141] width 98 height 23
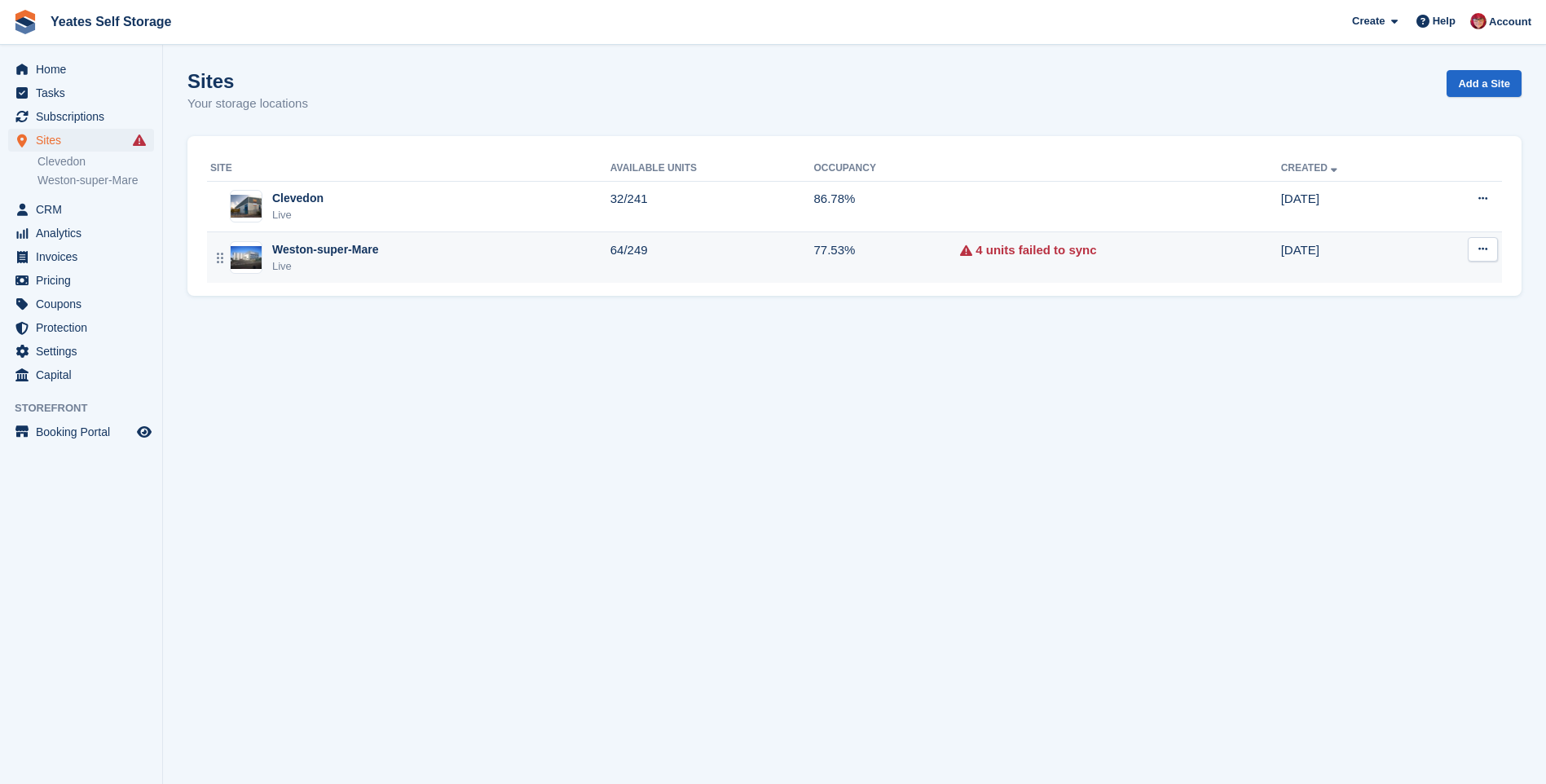
click at [309, 251] on div "Weston-super-Mare" at bounding box center [325, 249] width 106 height 17
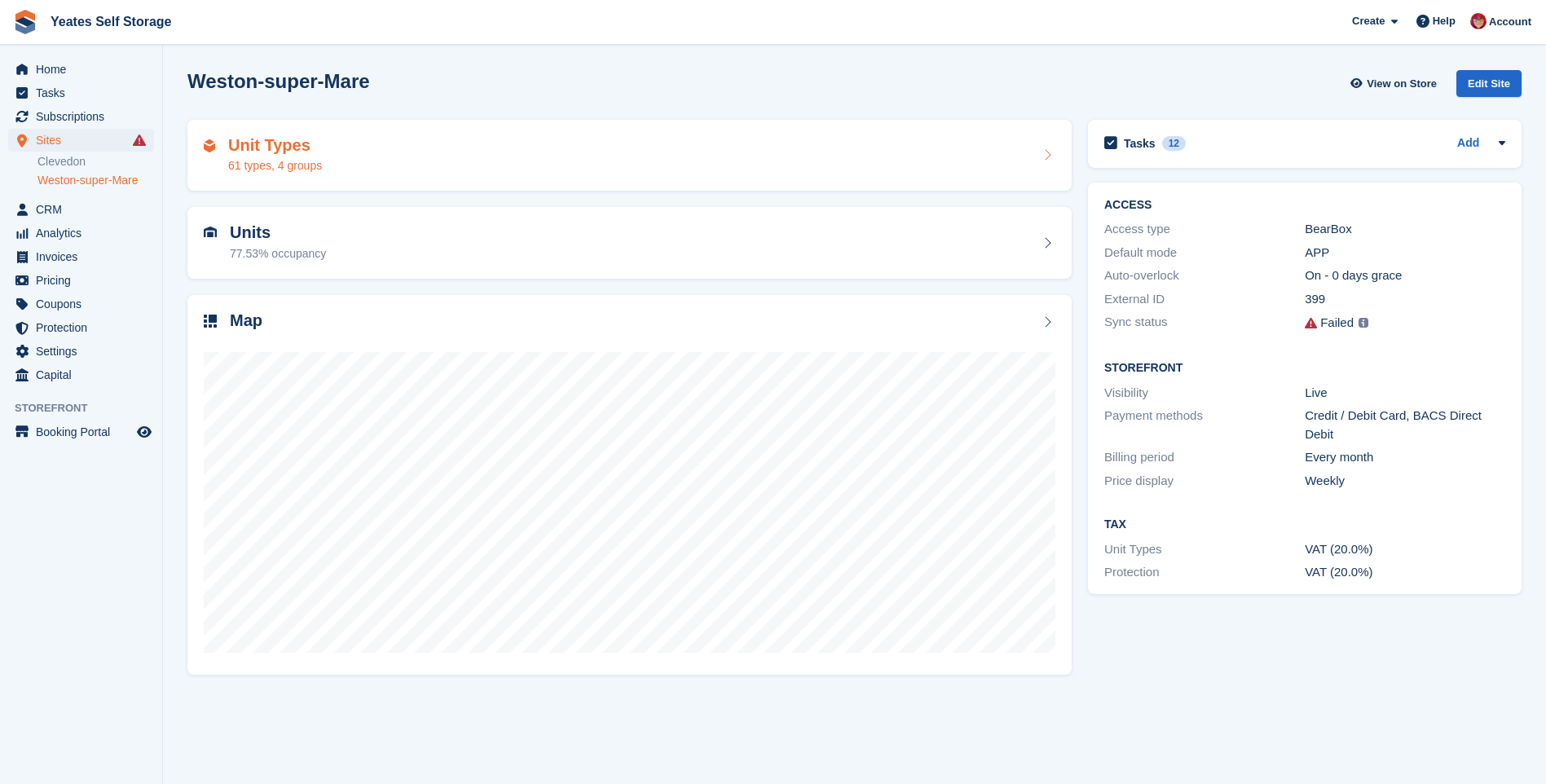
click at [269, 143] on h2 "Unit Types" at bounding box center [275, 145] width 94 height 19
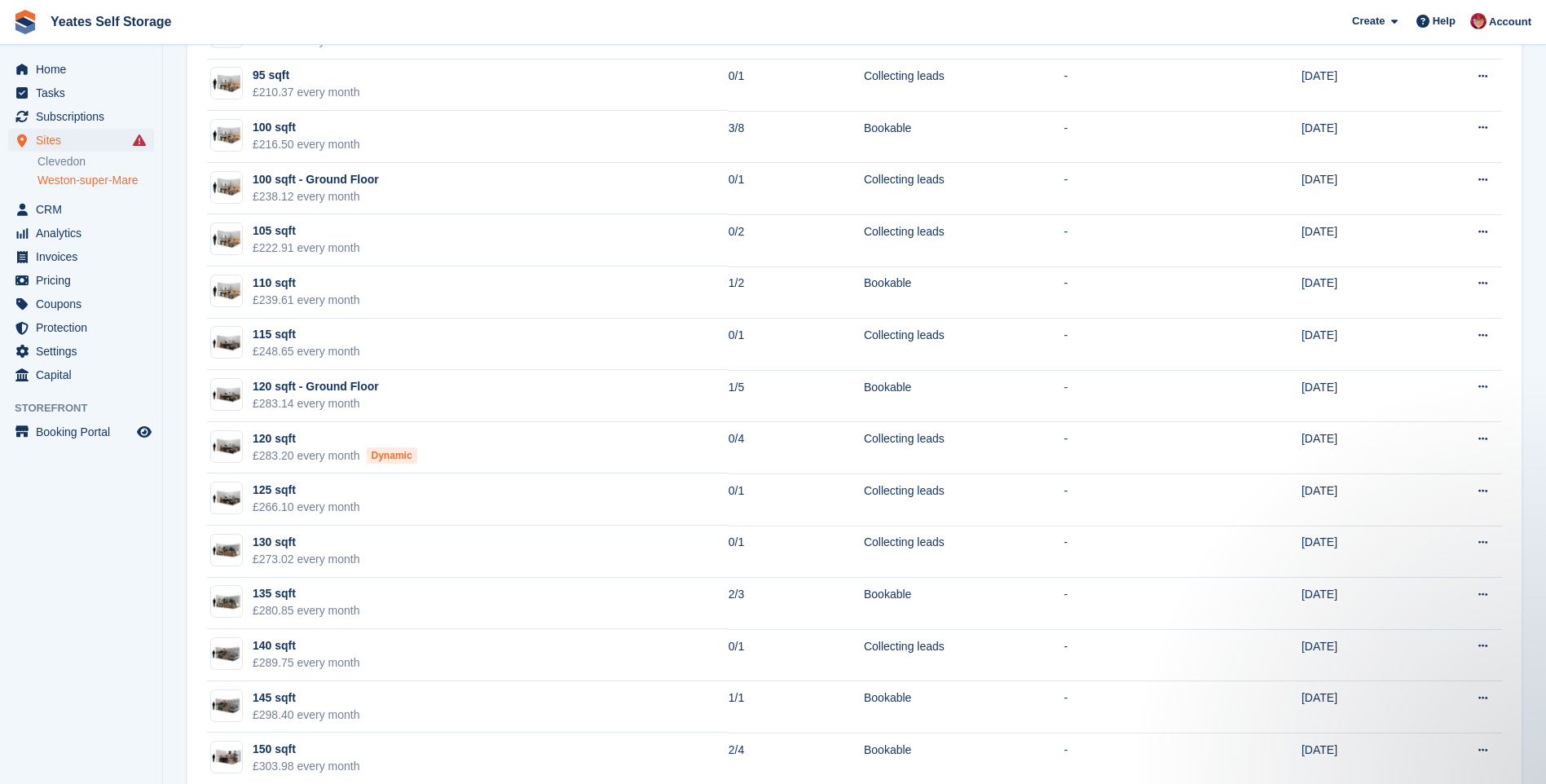
scroll to position [2201, 0]
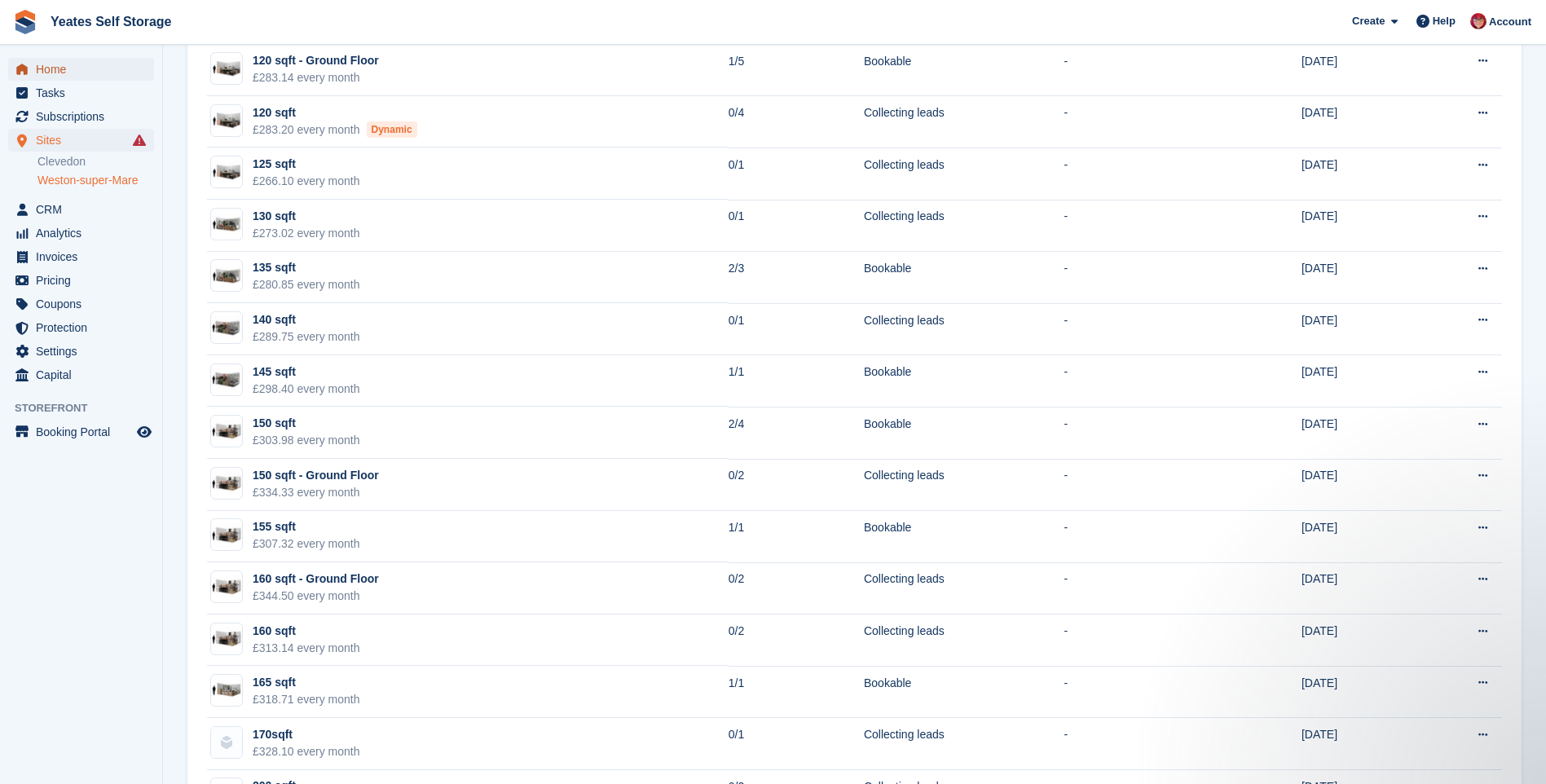
click at [31, 68] on span "menu" at bounding box center [22, 69] width 20 height 20
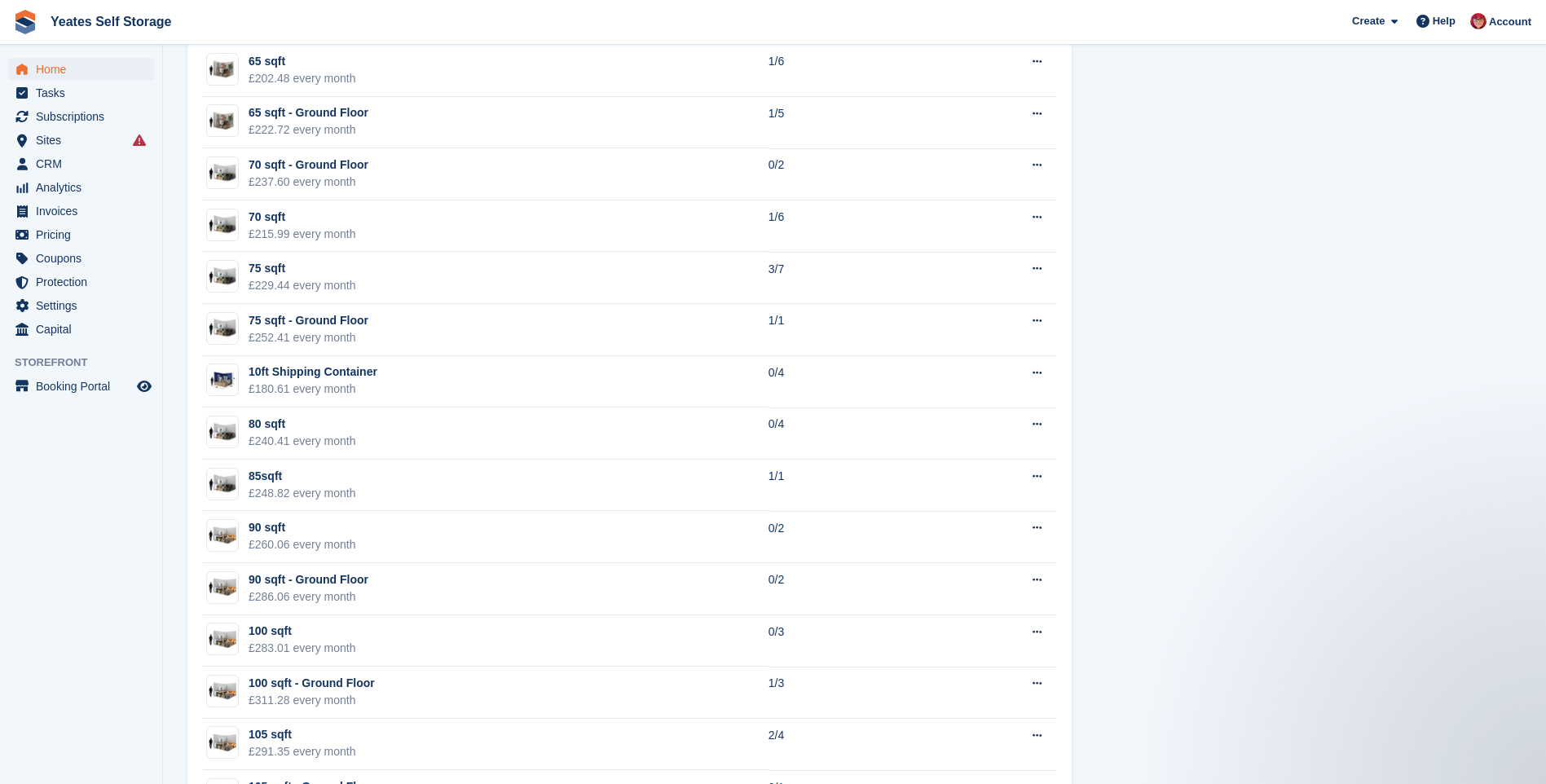
scroll to position [1670, 0]
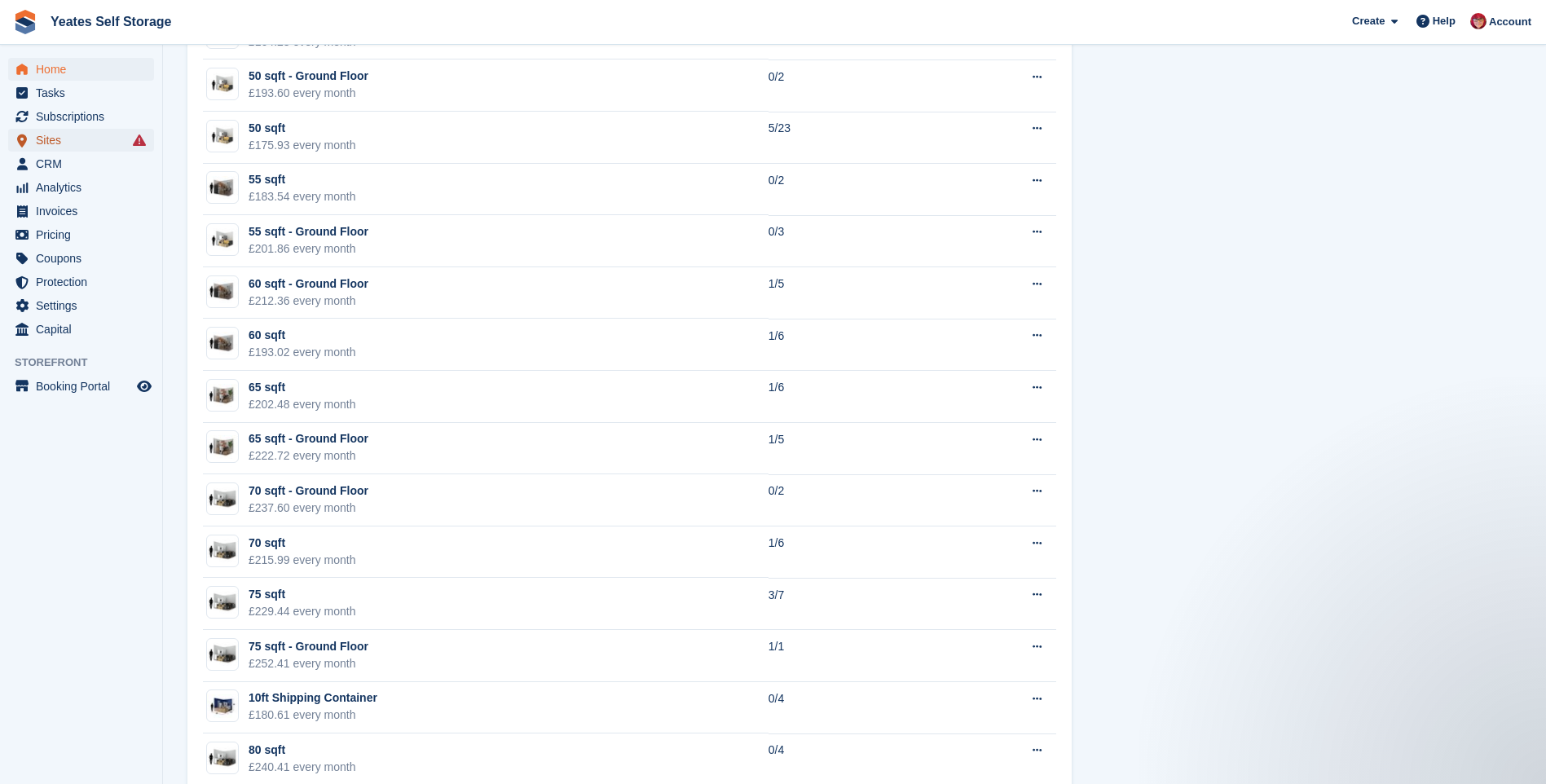
click at [48, 138] on span "Sites" at bounding box center [85, 141] width 98 height 23
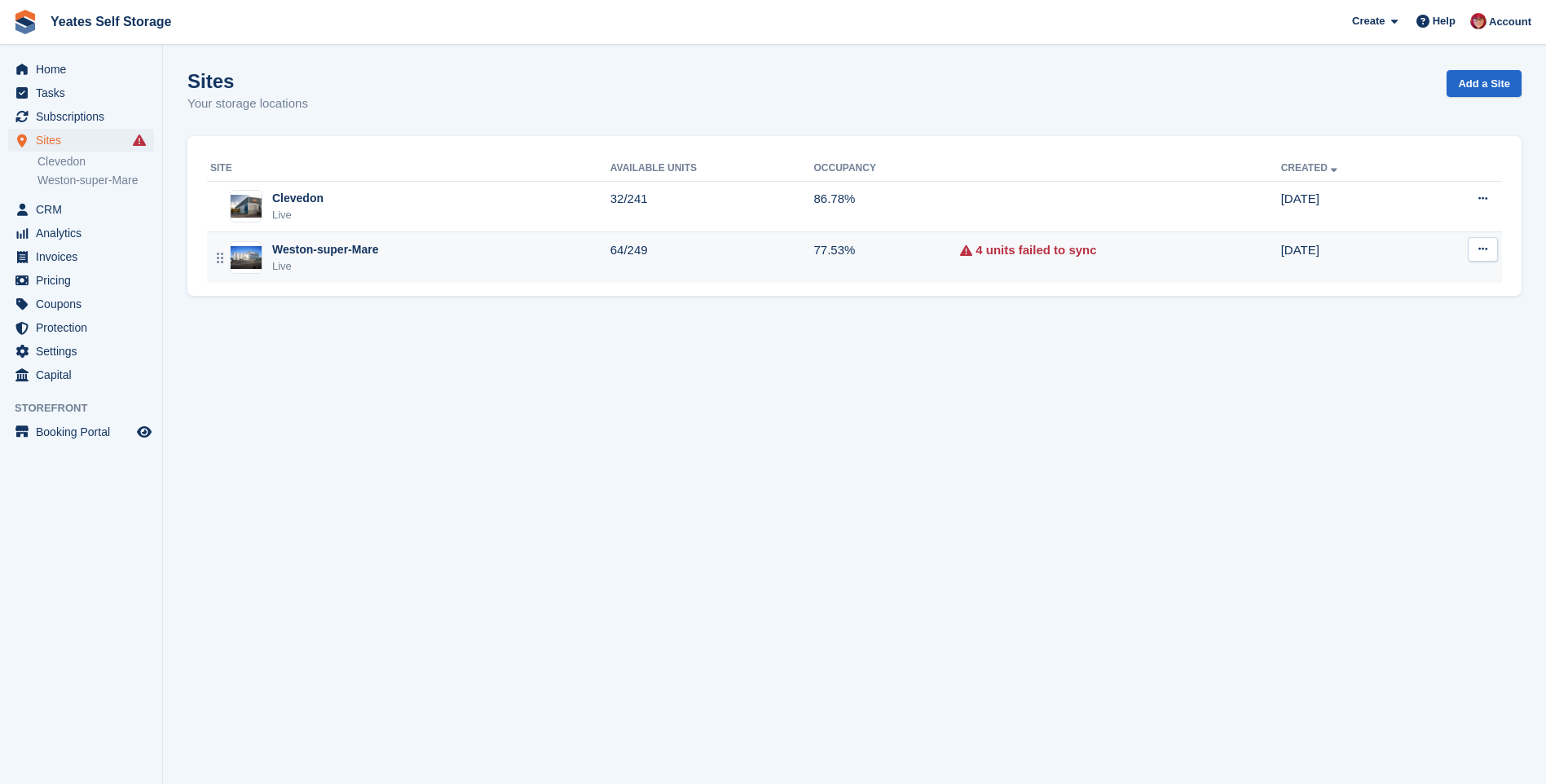
click at [347, 259] on div "Live" at bounding box center [325, 267] width 106 height 16
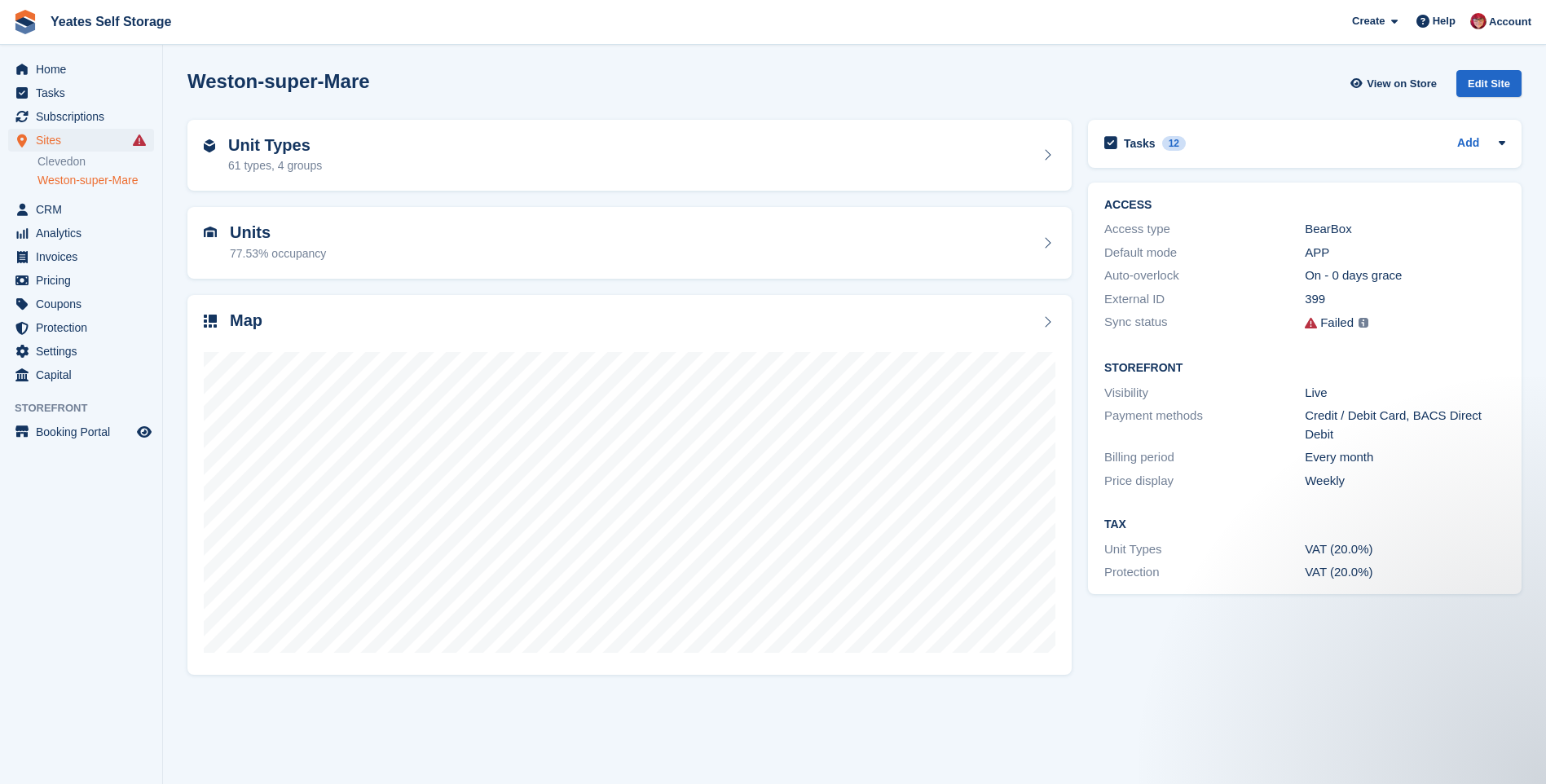
click at [85, 180] on link "Weston-super-Mare" at bounding box center [96, 180] width 117 height 16
click at [39, 207] on span "CRM" at bounding box center [85, 210] width 98 height 23
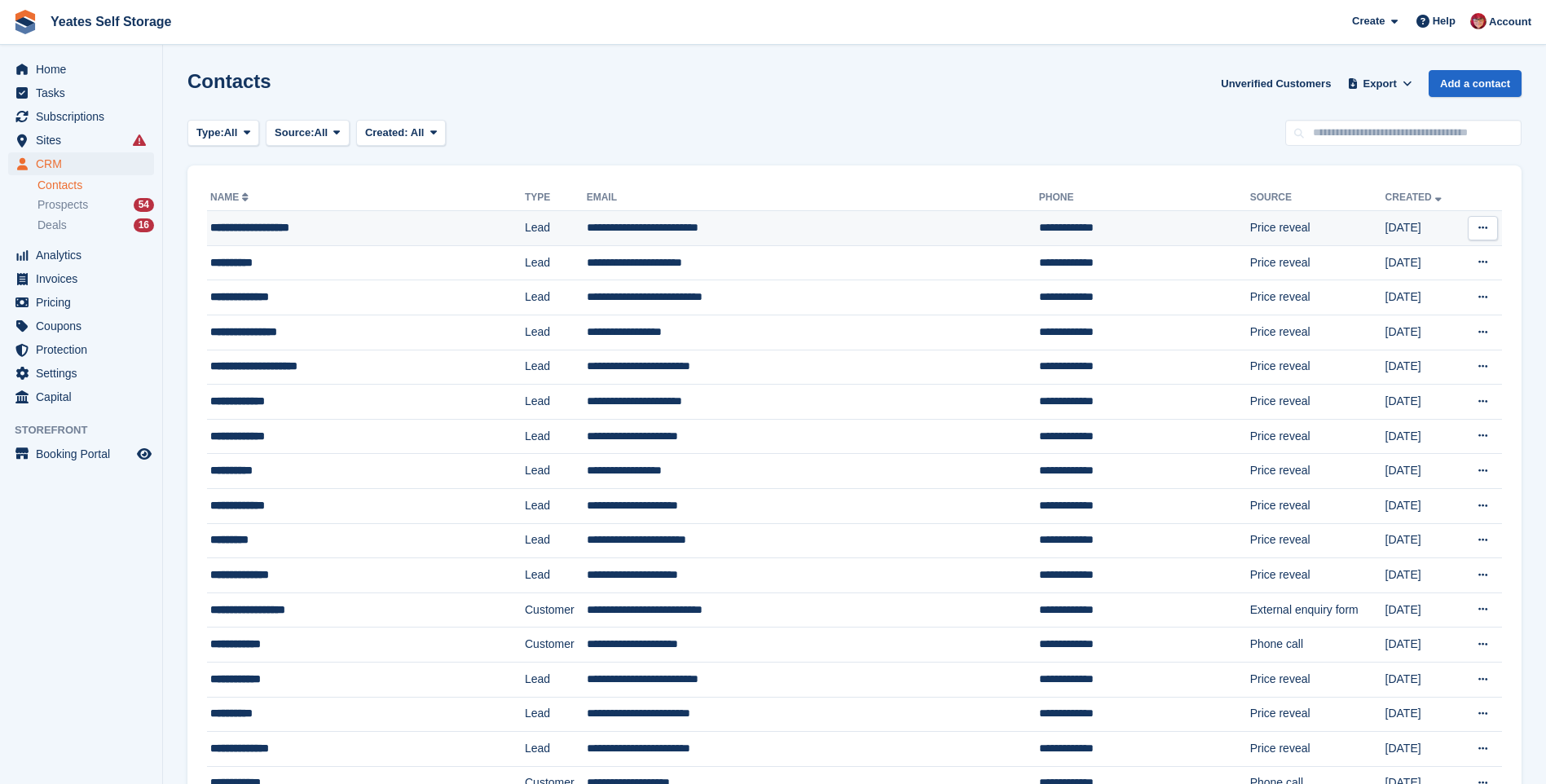
click at [288, 228] on div "**********" at bounding box center [337, 227] width 252 height 17
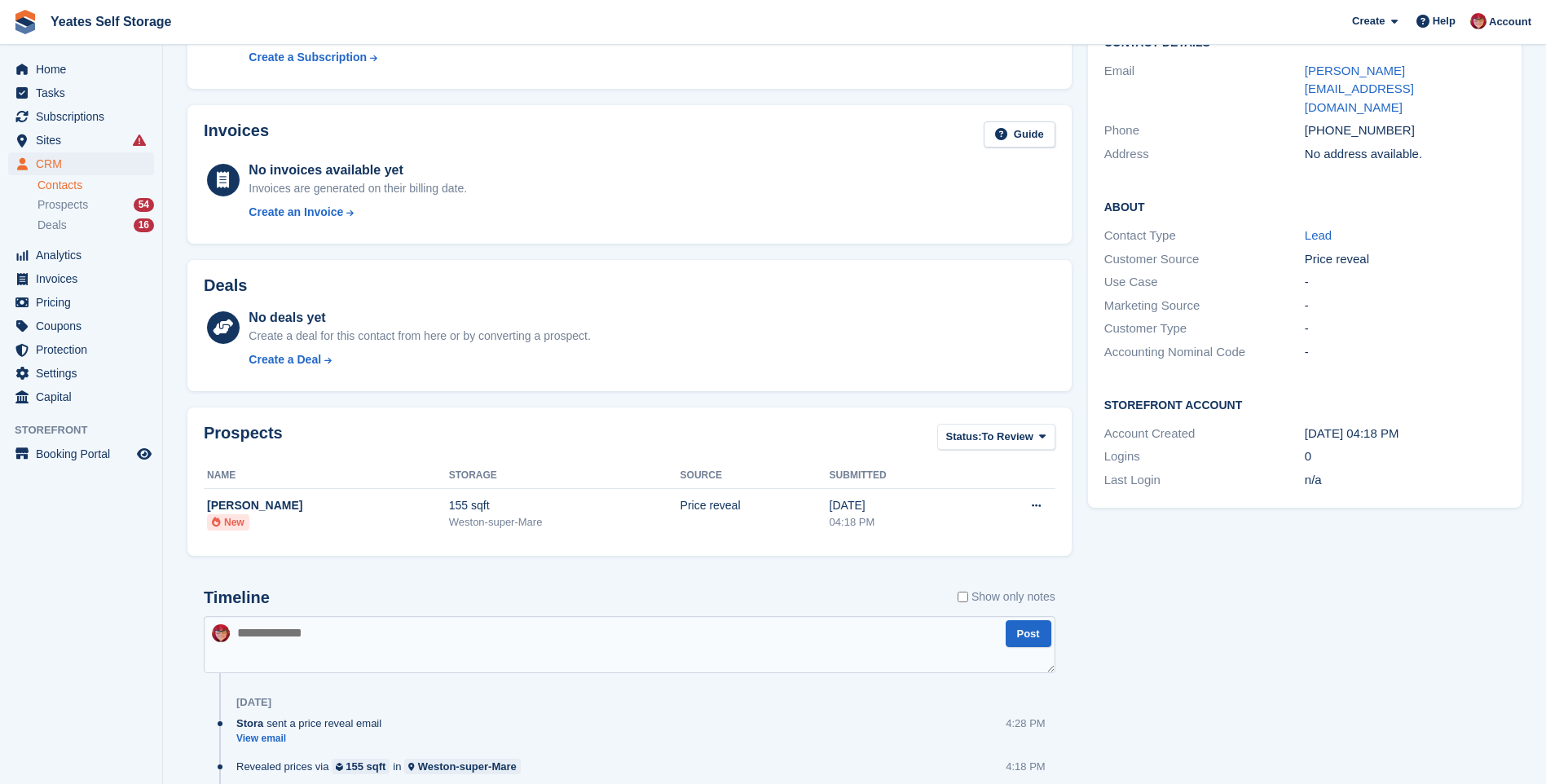
scroll to position [244, 0]
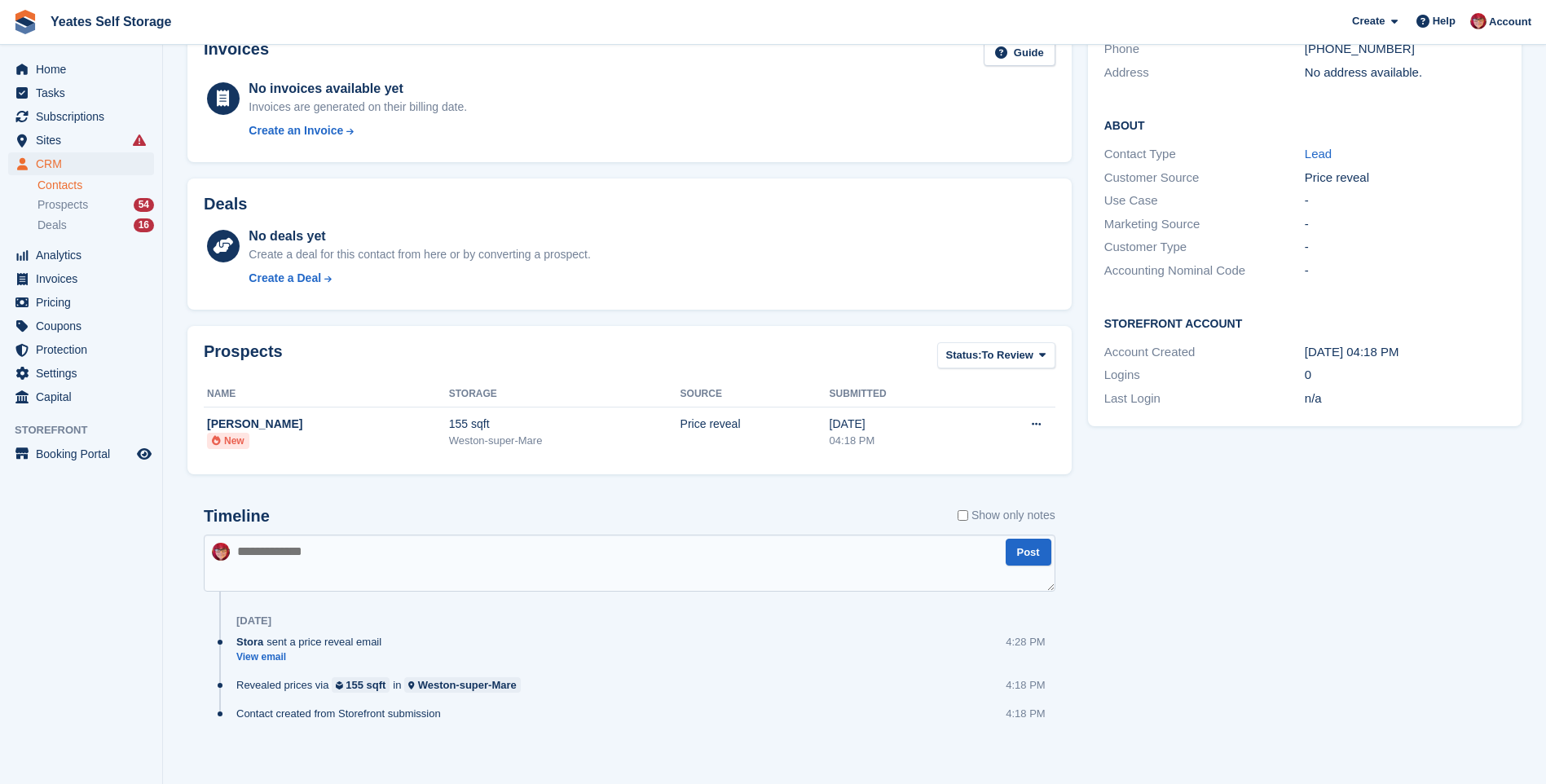
click at [254, 563] on textarea at bounding box center [629, 563] width 852 height 57
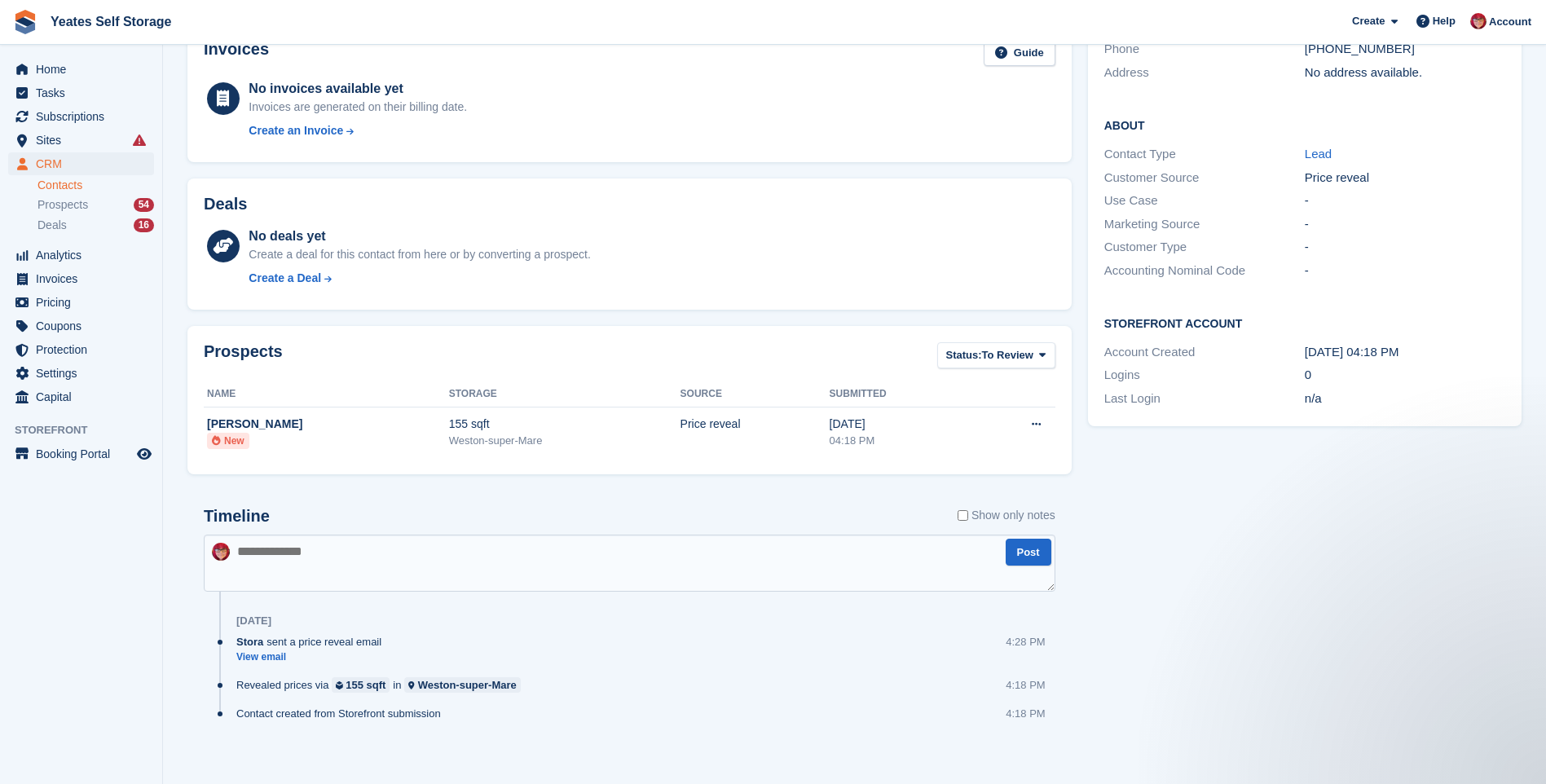
scroll to position [0, 0]
click at [275, 550] on textarea at bounding box center [629, 563] width 852 height 57
click at [395, 561] on textarea "**********" at bounding box center [629, 563] width 852 height 57
type textarea "**********"
click at [1031, 559] on button "Post" at bounding box center [1028, 552] width 45 height 27
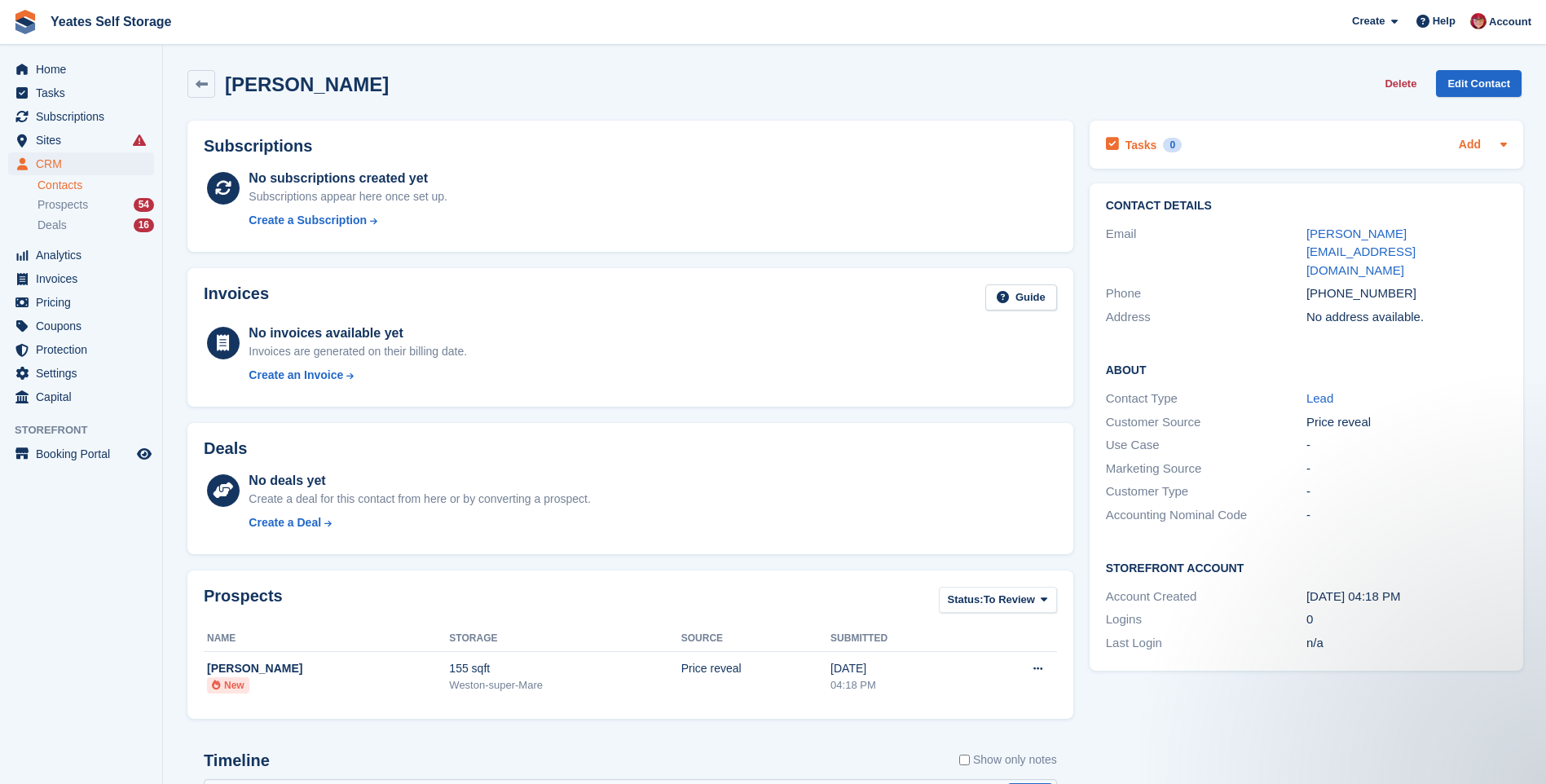
click at [1471, 146] on link "Add" at bounding box center [1469, 145] width 22 height 19
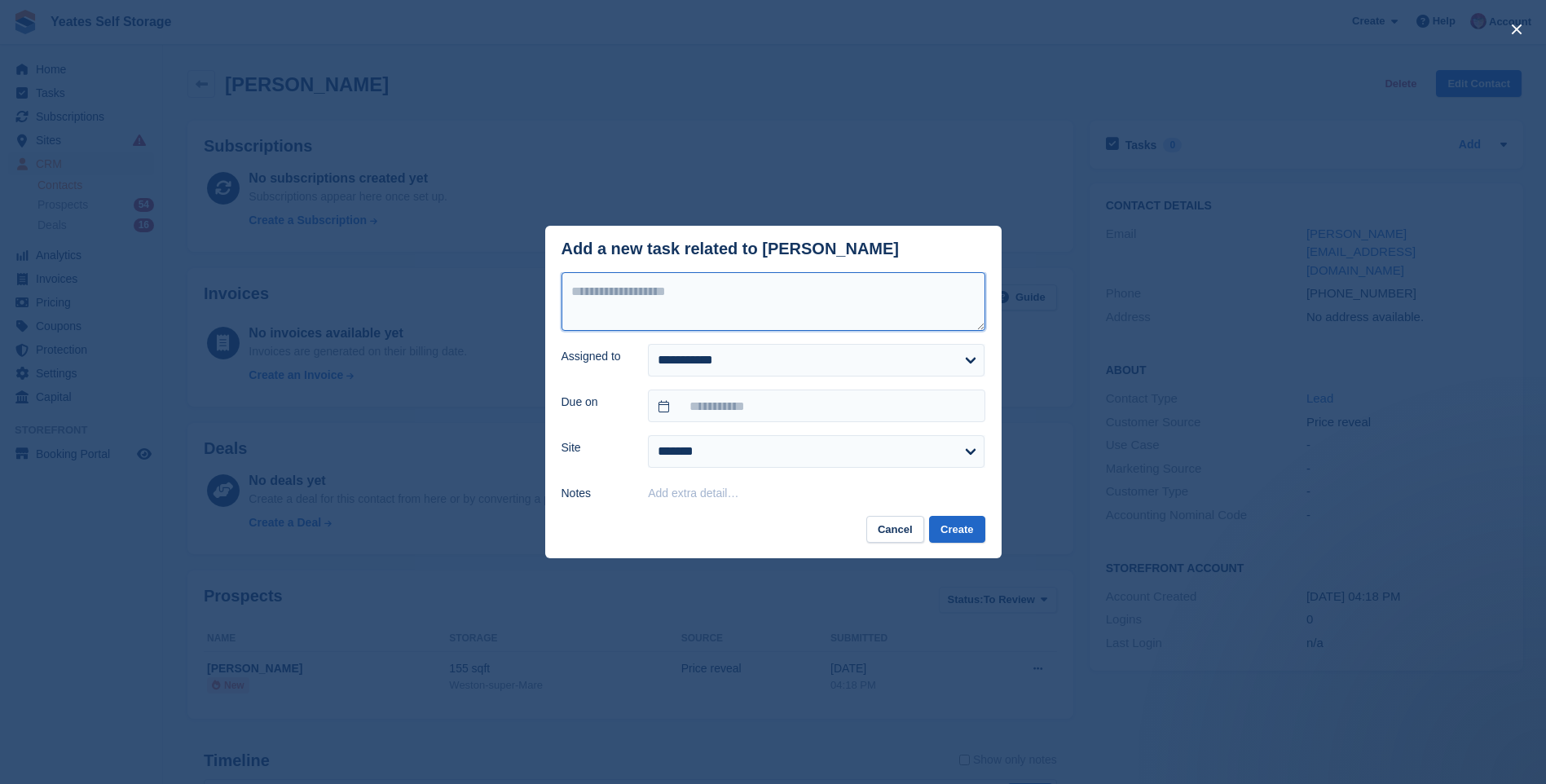
click at [621, 282] on textarea at bounding box center [773, 301] width 424 height 58
type textarea "**********"
click at [680, 362] on select "**********" at bounding box center [816, 360] width 337 height 33
select select "****"
click at [648, 346] on select "**********" at bounding box center [816, 360] width 337 height 33
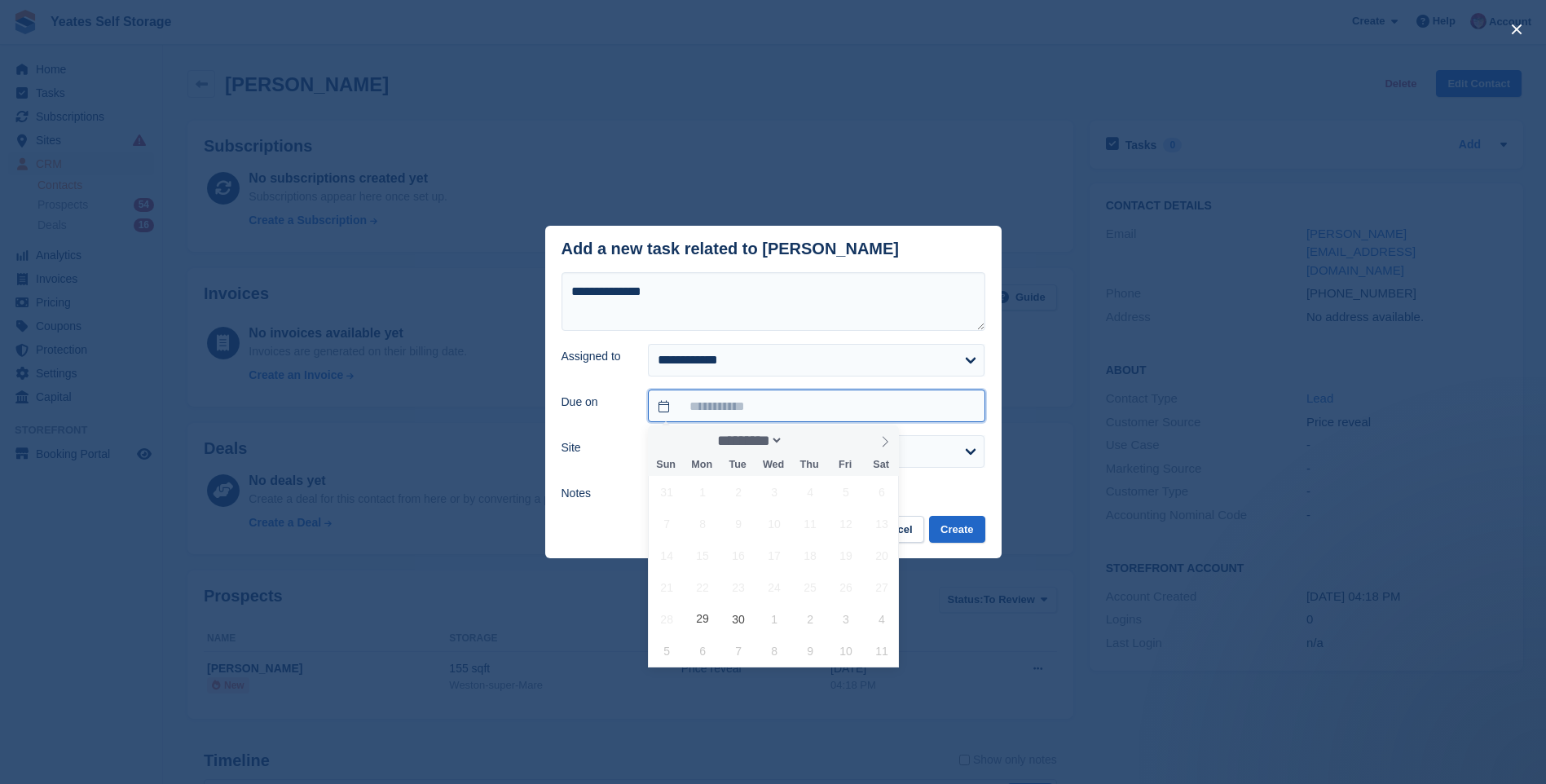
click at [671, 408] on input "text" at bounding box center [816, 406] width 337 height 33
click at [698, 654] on span "6" at bounding box center [703, 651] width 32 height 32
type input "**********"
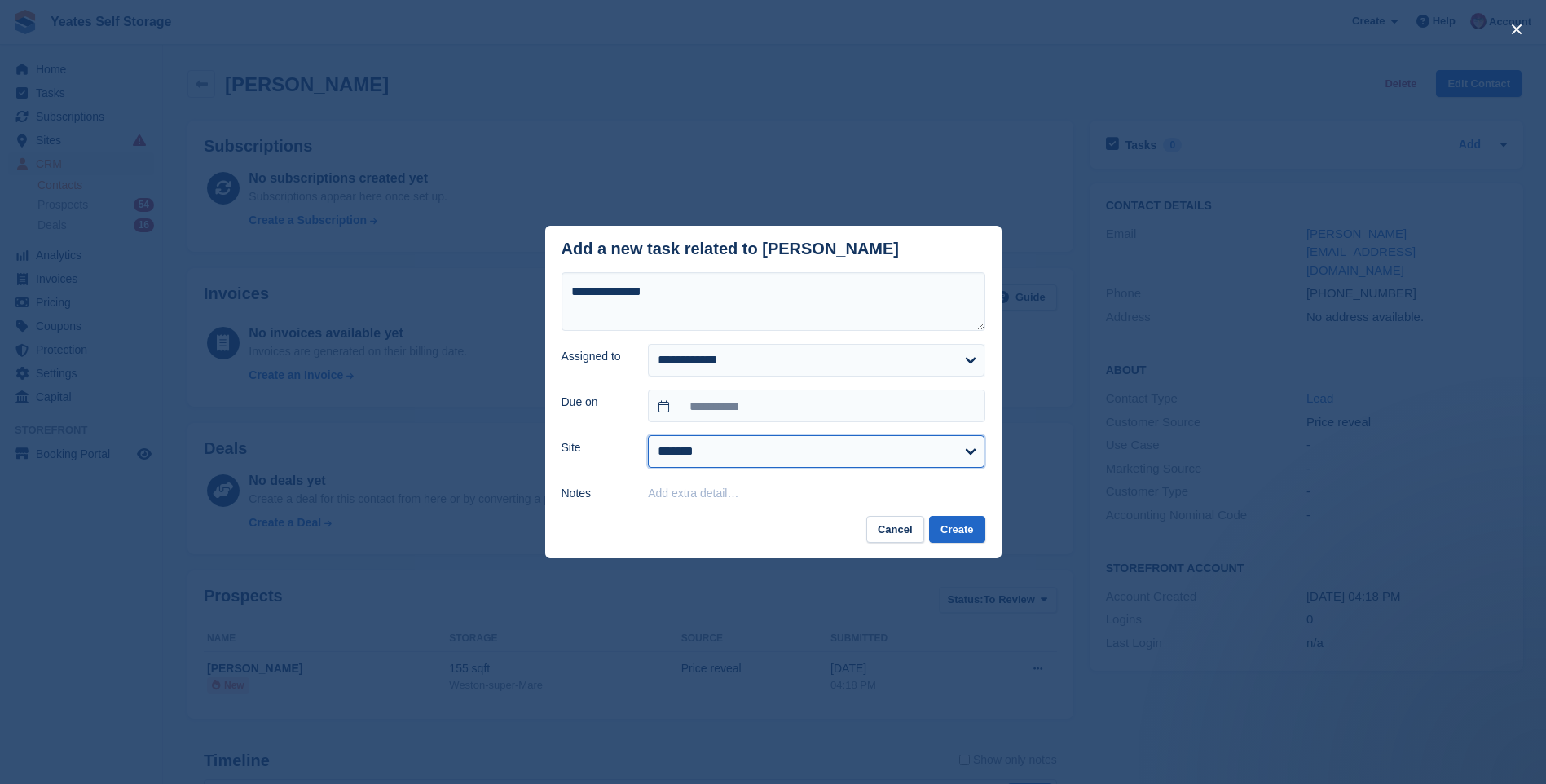
click at [670, 451] on select "**********" at bounding box center [816, 452] width 337 height 33
select select "****"
click at [648, 437] on select "**********" at bounding box center [816, 452] width 337 height 33
click at [980, 532] on button "Create" at bounding box center [956, 529] width 55 height 27
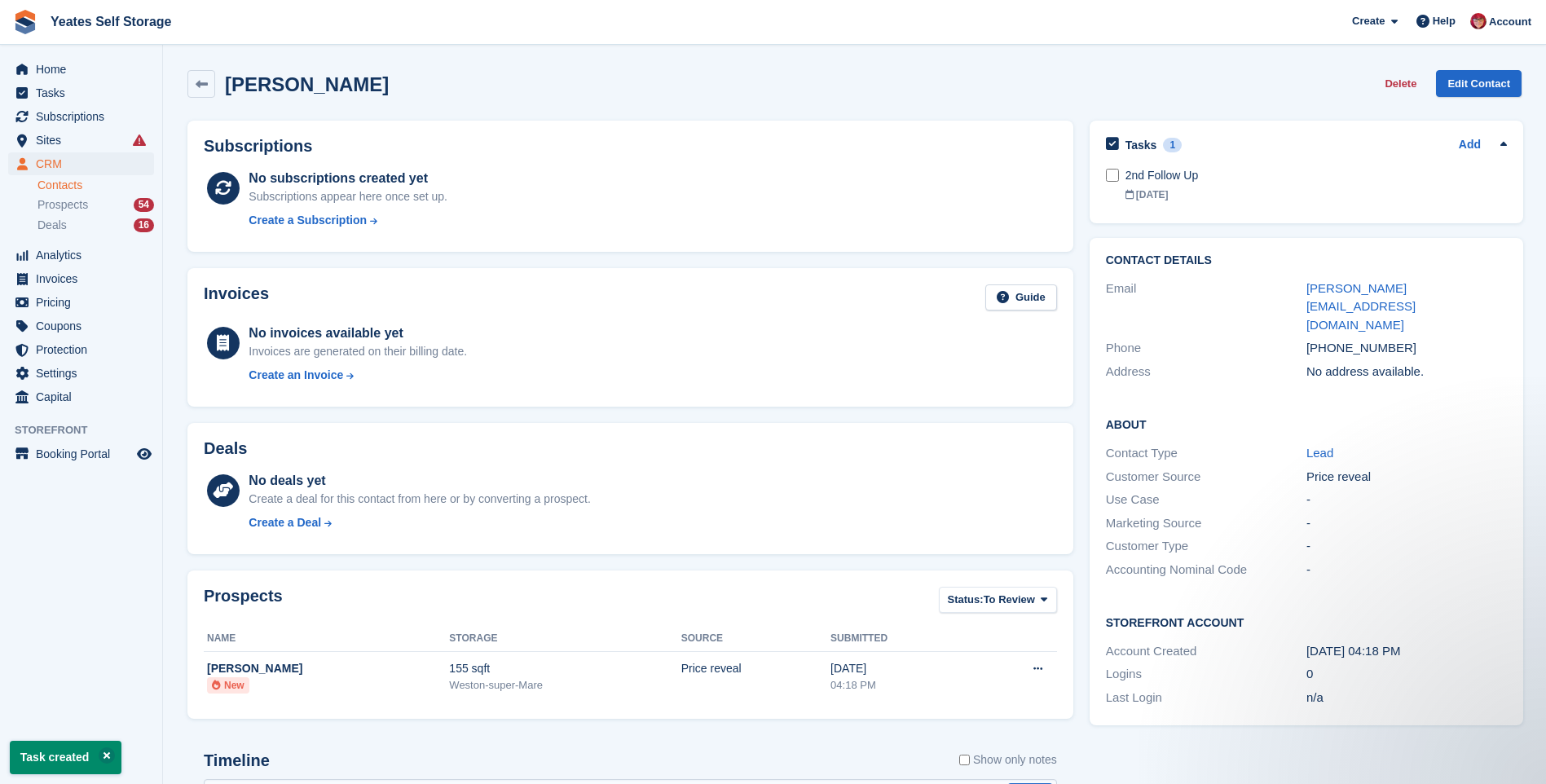
scroll to position [324, 0]
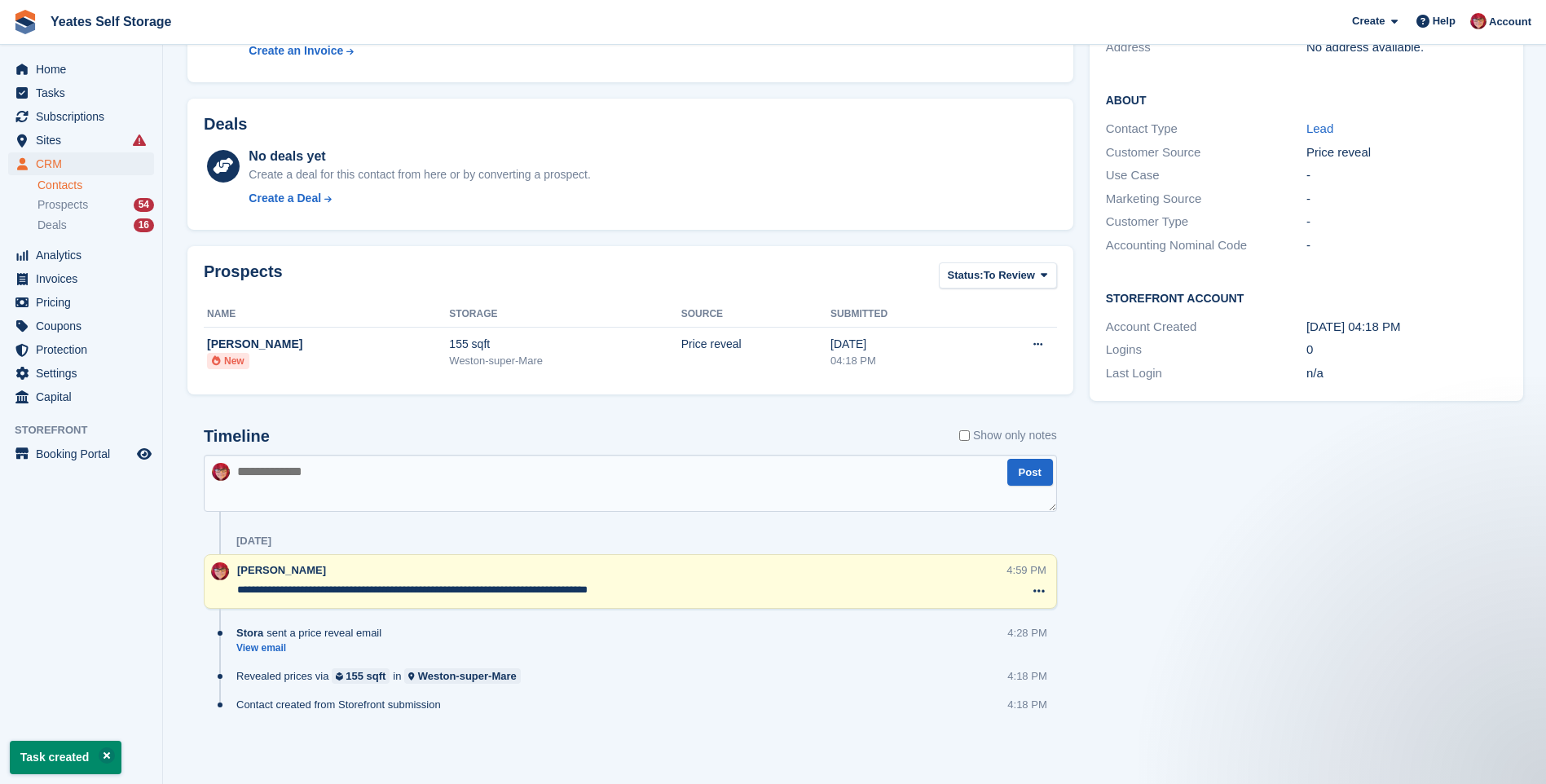
drag, startPoint x: 685, startPoint y: 595, endPoint x: 625, endPoint y: 575, distance: 63.2
click at [685, 595] on textarea "**********" at bounding box center [621, 590] width 769 height 16
click at [665, 587] on textarea "**********" at bounding box center [621, 590] width 769 height 16
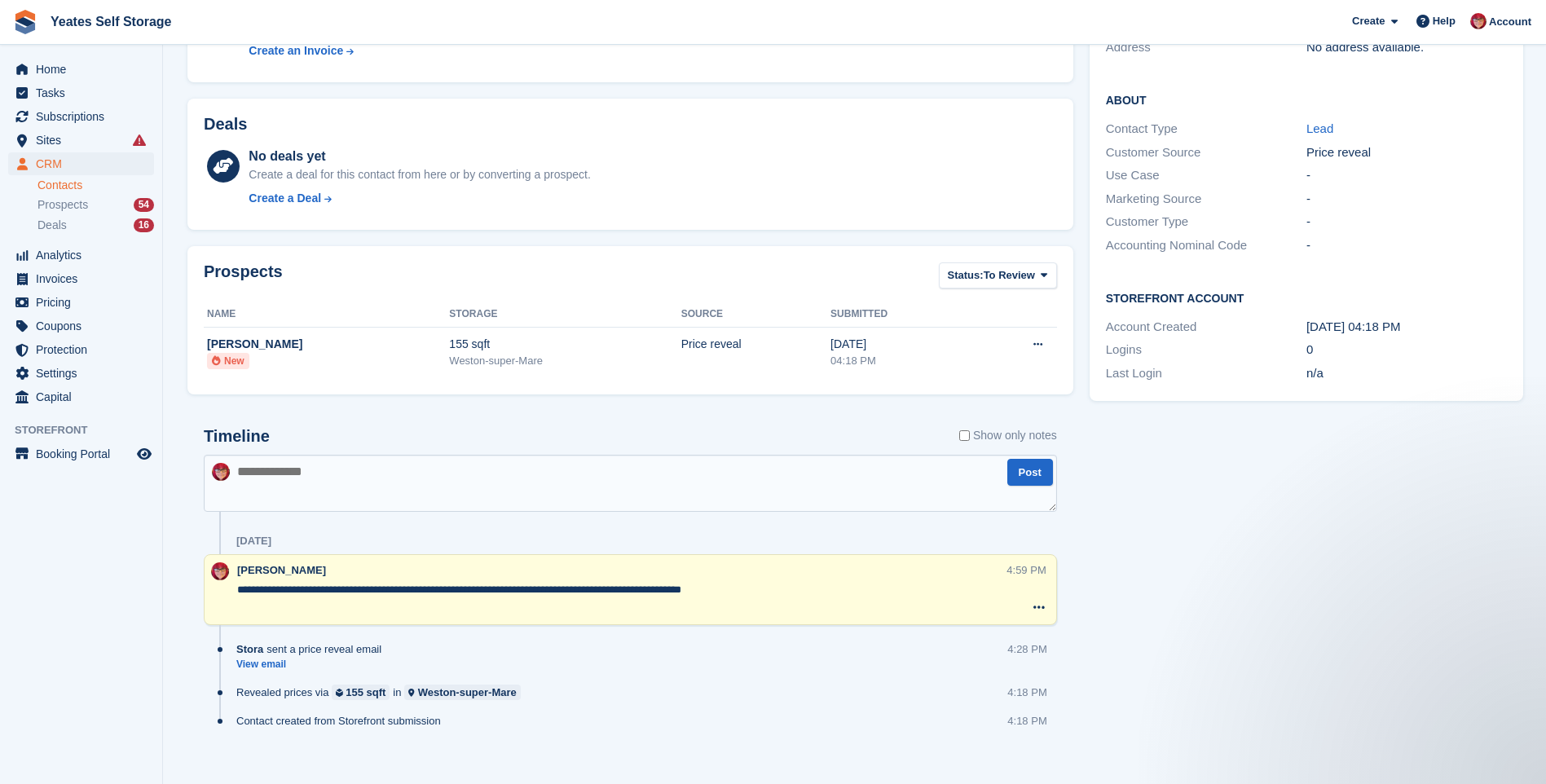
type textarea "**********"
